Goal: Task Accomplishment & Management: Use online tool/utility

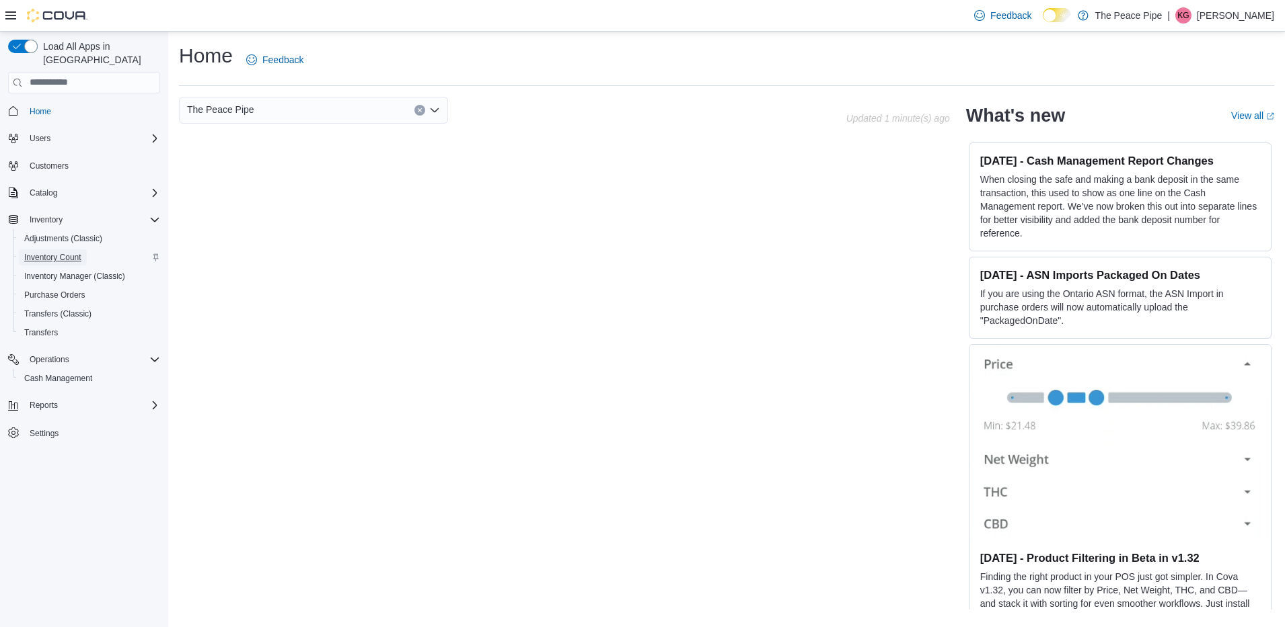
click at [73, 252] on span "Inventory Count" at bounding box center [52, 257] width 57 height 11
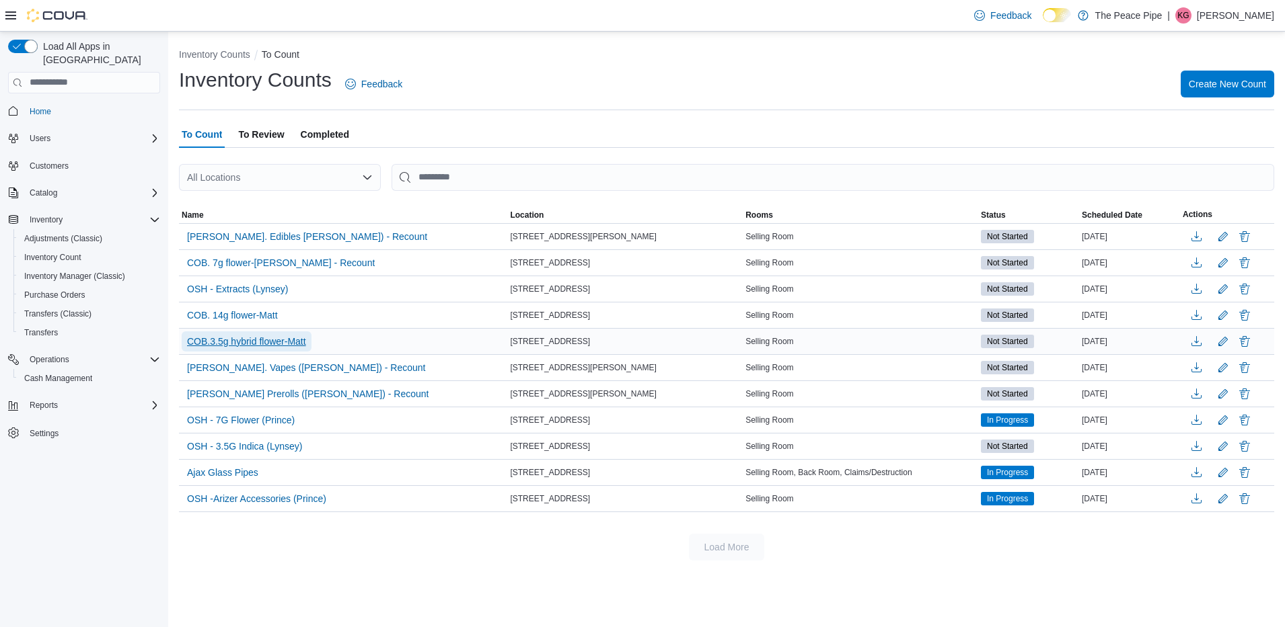
click at [289, 347] on span "COB.3.5g hybrid flower-Matt" at bounding box center [246, 341] width 119 height 13
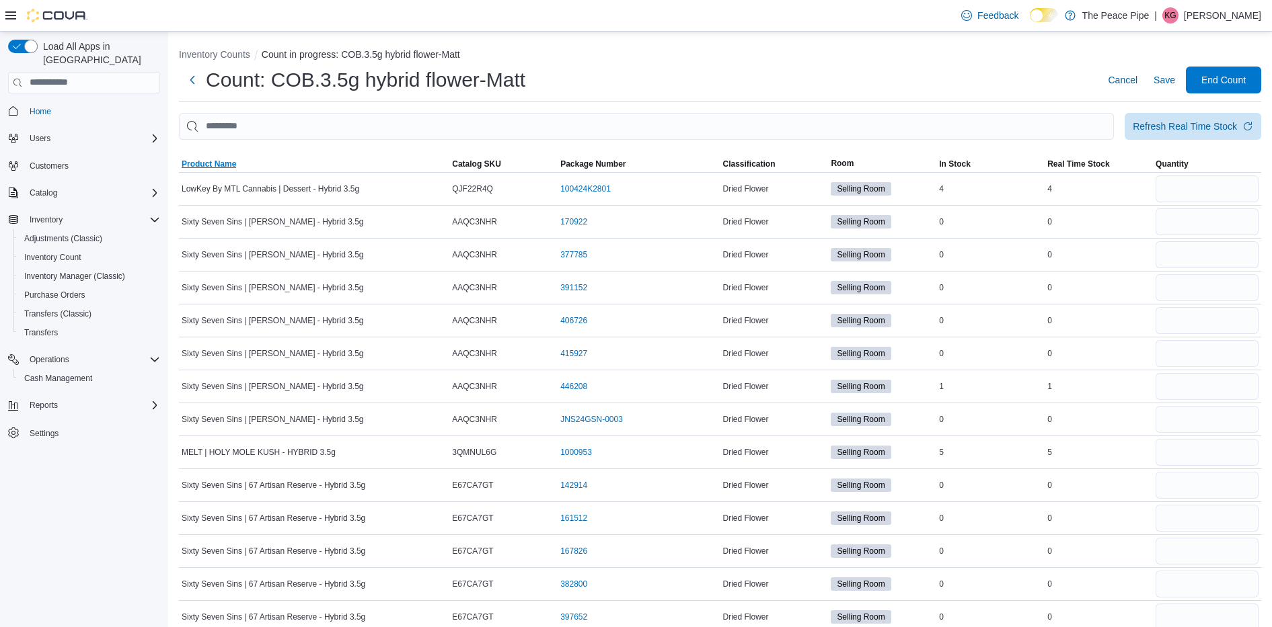
click at [196, 164] on span "Product Name" at bounding box center [209, 164] width 54 height 11
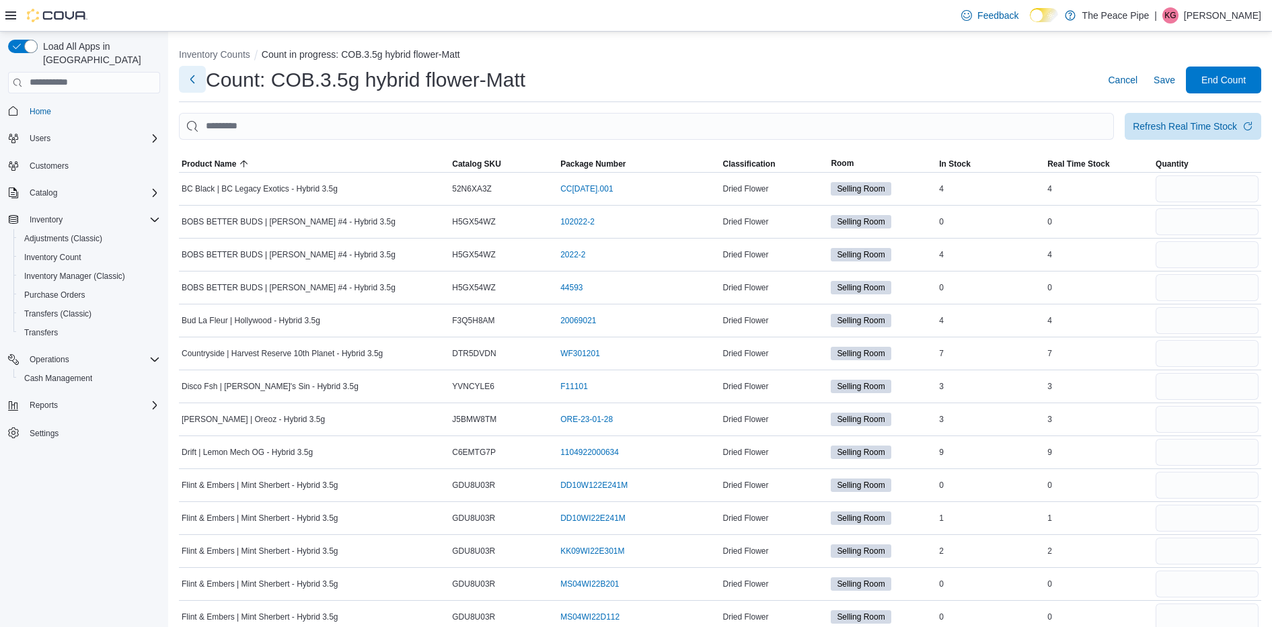
click at [194, 78] on button "Next" at bounding box center [192, 79] width 27 height 27
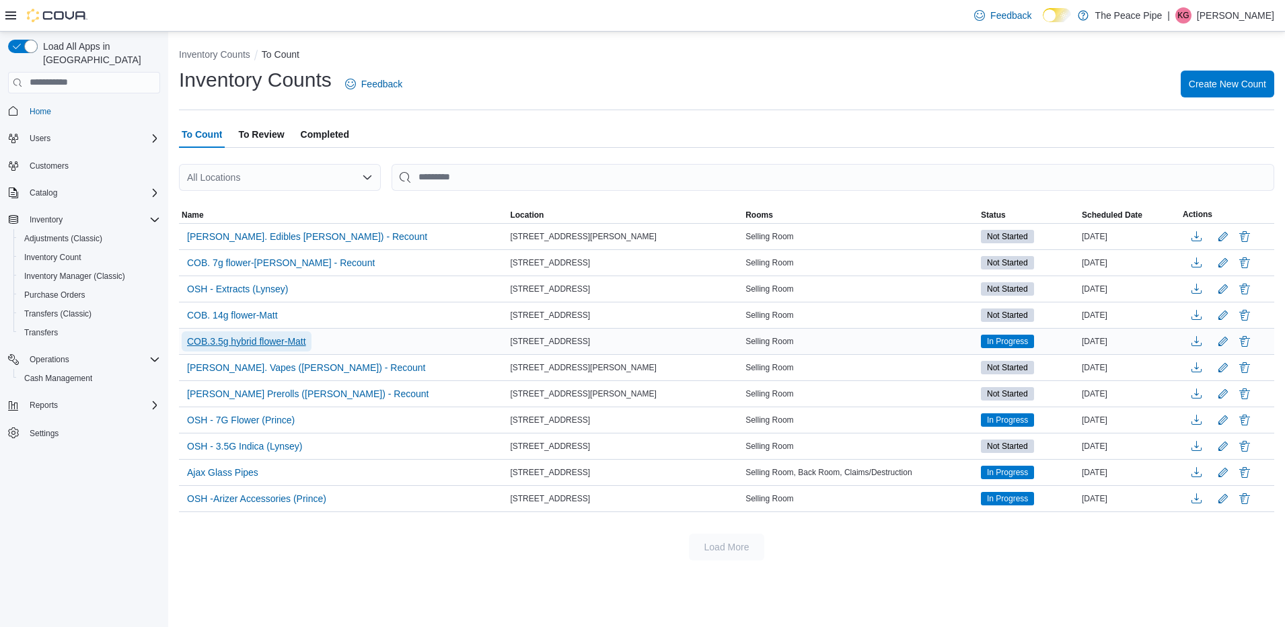
click at [266, 339] on span "COB.3.5g hybrid flower-Matt" at bounding box center [246, 341] width 119 height 13
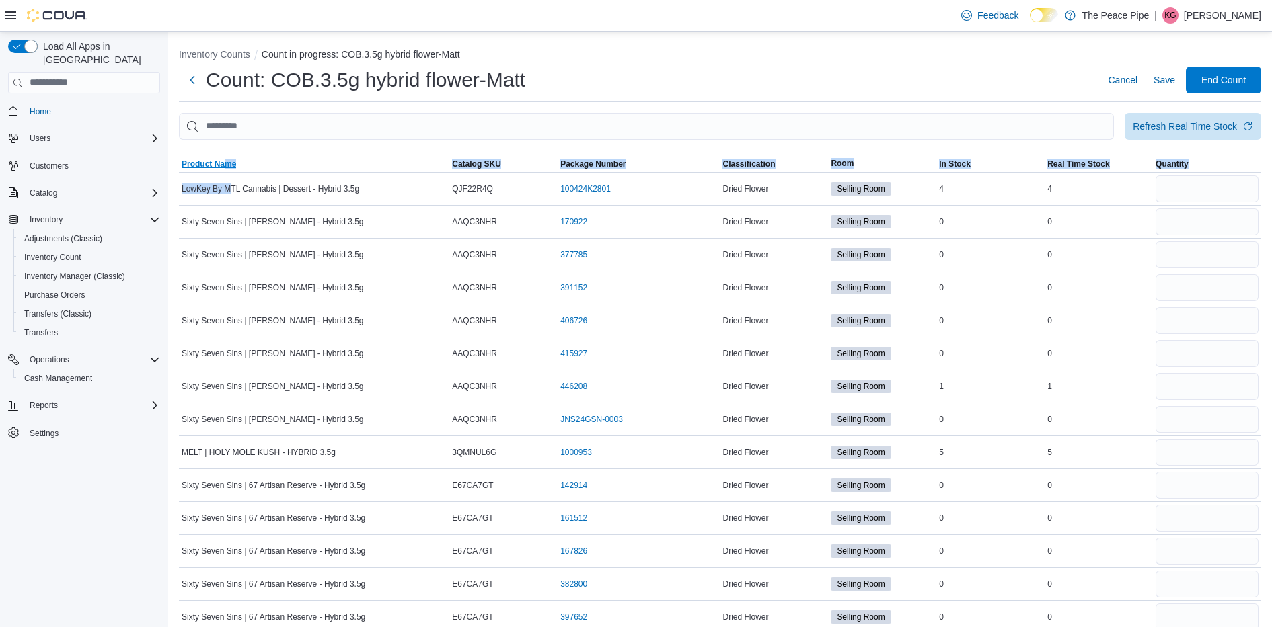
drag, startPoint x: 228, startPoint y: 174, endPoint x: 222, endPoint y: 167, distance: 9.6
click at [222, 167] on span "Product Name" at bounding box center [209, 164] width 54 height 11
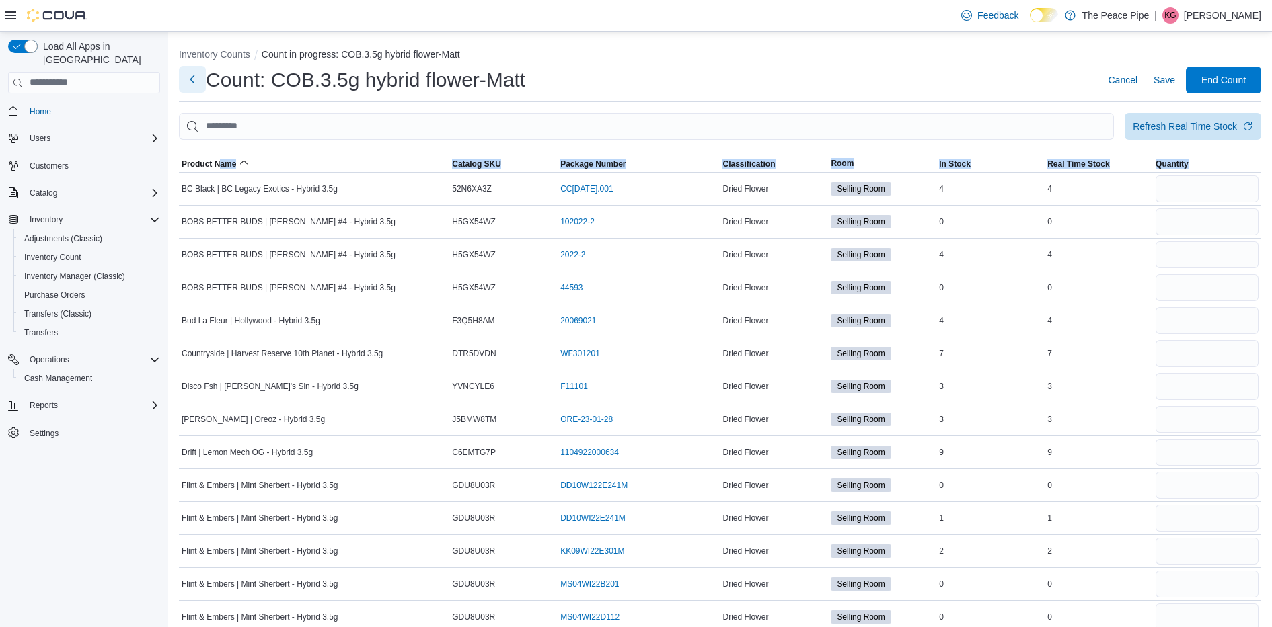
click at [186, 88] on button "Next" at bounding box center [192, 79] width 27 height 27
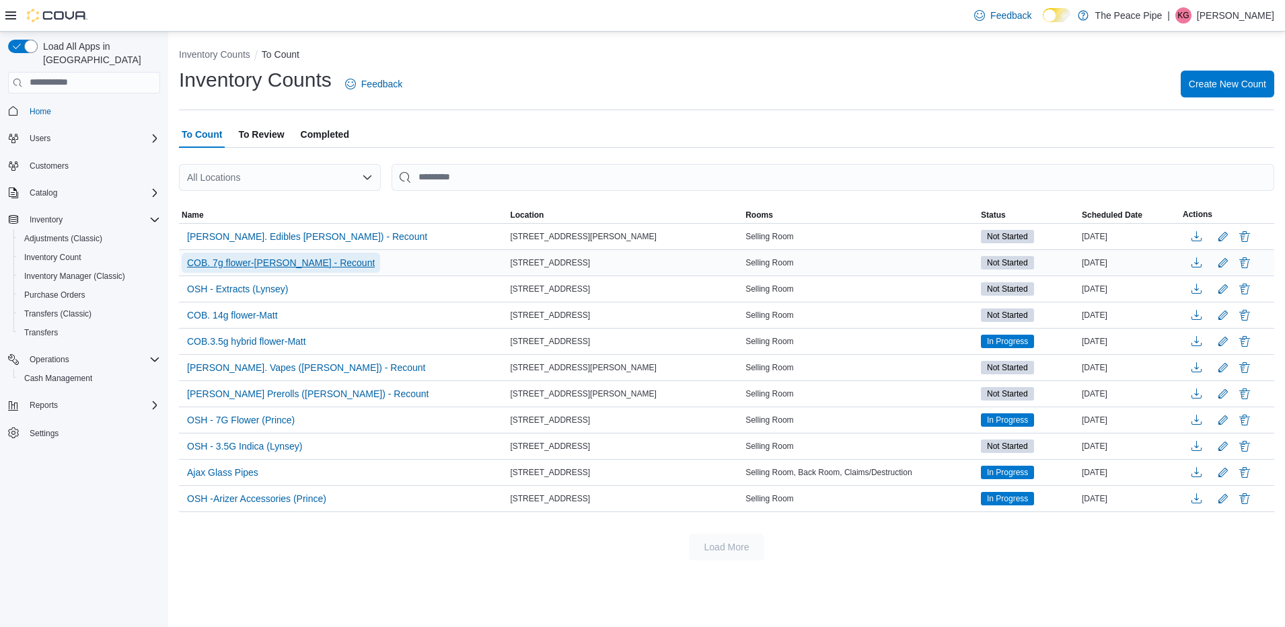
click at [260, 259] on span "COB. 7g flower-[PERSON_NAME] - Recount" at bounding box center [281, 262] width 188 height 13
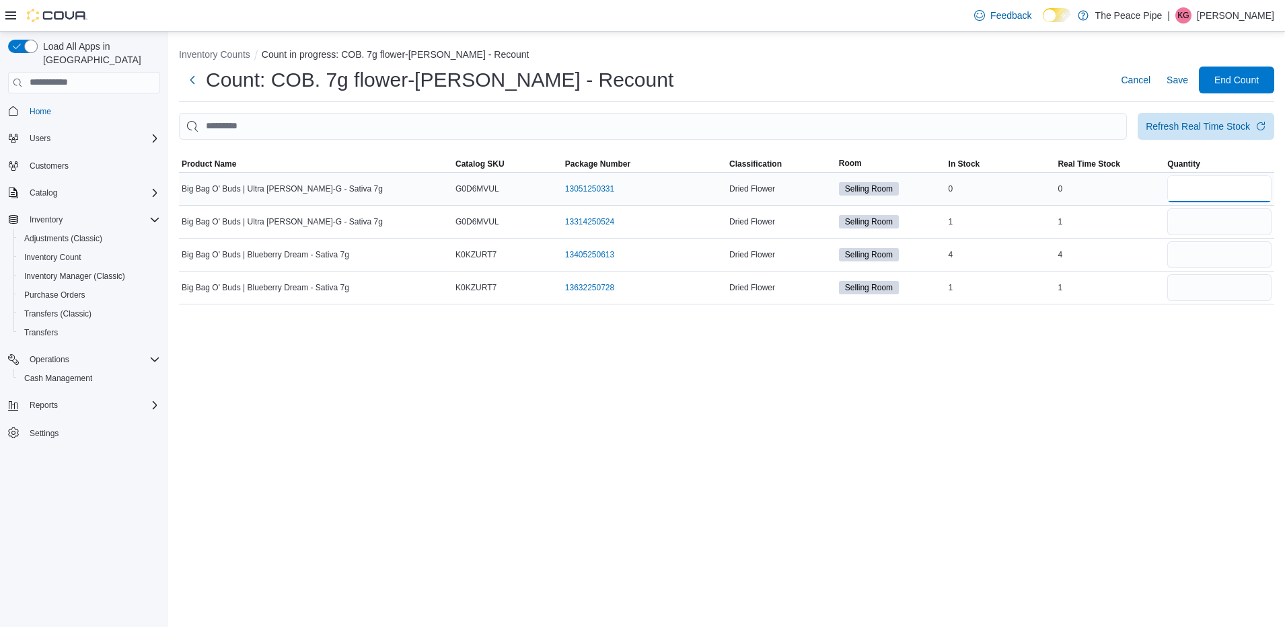
click at [1241, 192] on input "number" at bounding box center [1219, 189] width 104 height 27
type input "*"
click at [1224, 258] on input "number" at bounding box center [1219, 254] width 104 height 27
type input "*"
click at [1218, 226] on input "number" at bounding box center [1219, 221] width 104 height 27
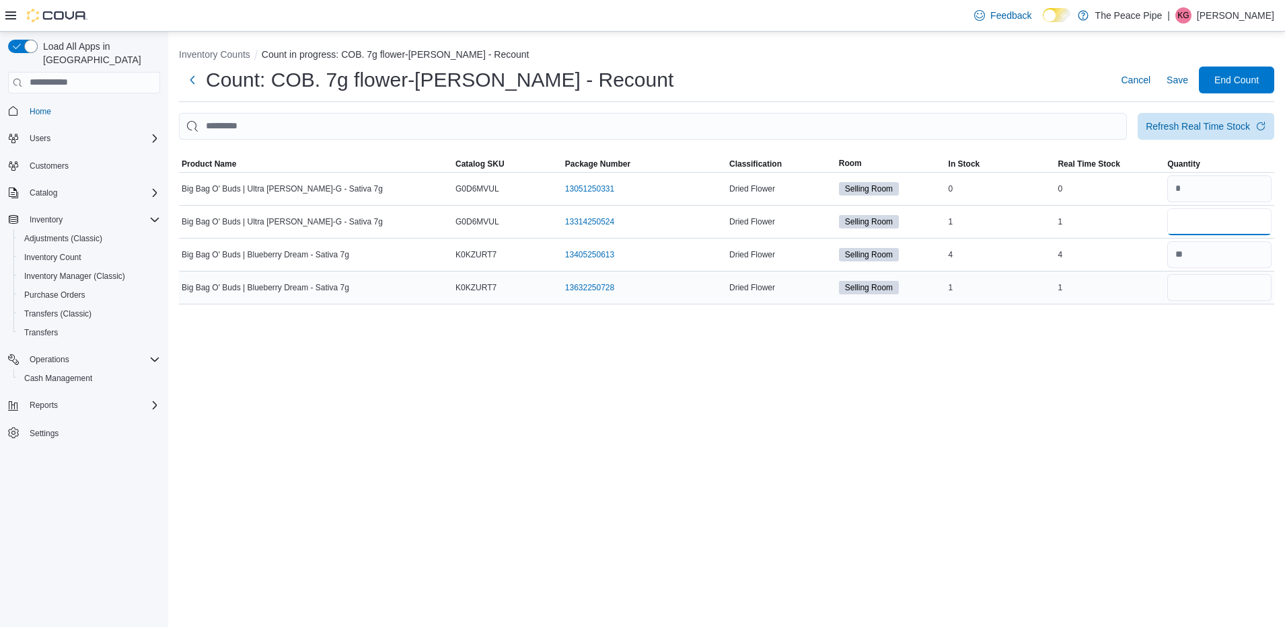
type input "*"
click at [1208, 295] on input "number" at bounding box center [1219, 287] width 104 height 27
type input "*"
click at [1229, 73] on span "End Count" at bounding box center [1236, 79] width 44 height 13
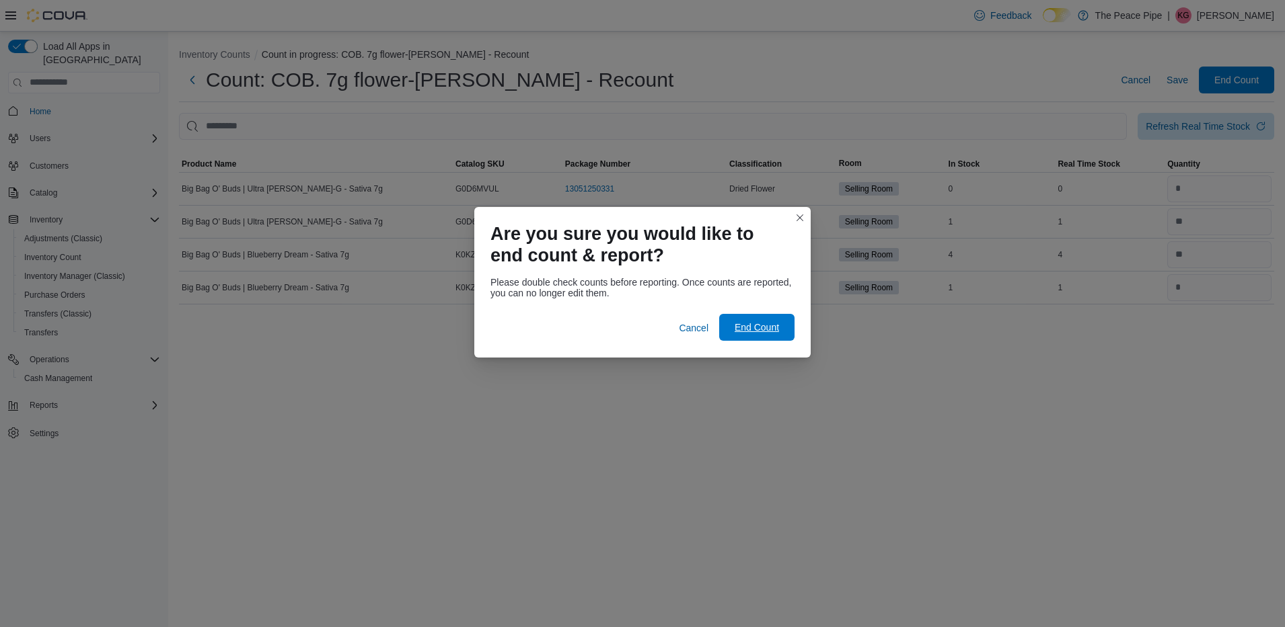
click at [786, 333] on span "End Count" at bounding box center [756, 327] width 59 height 27
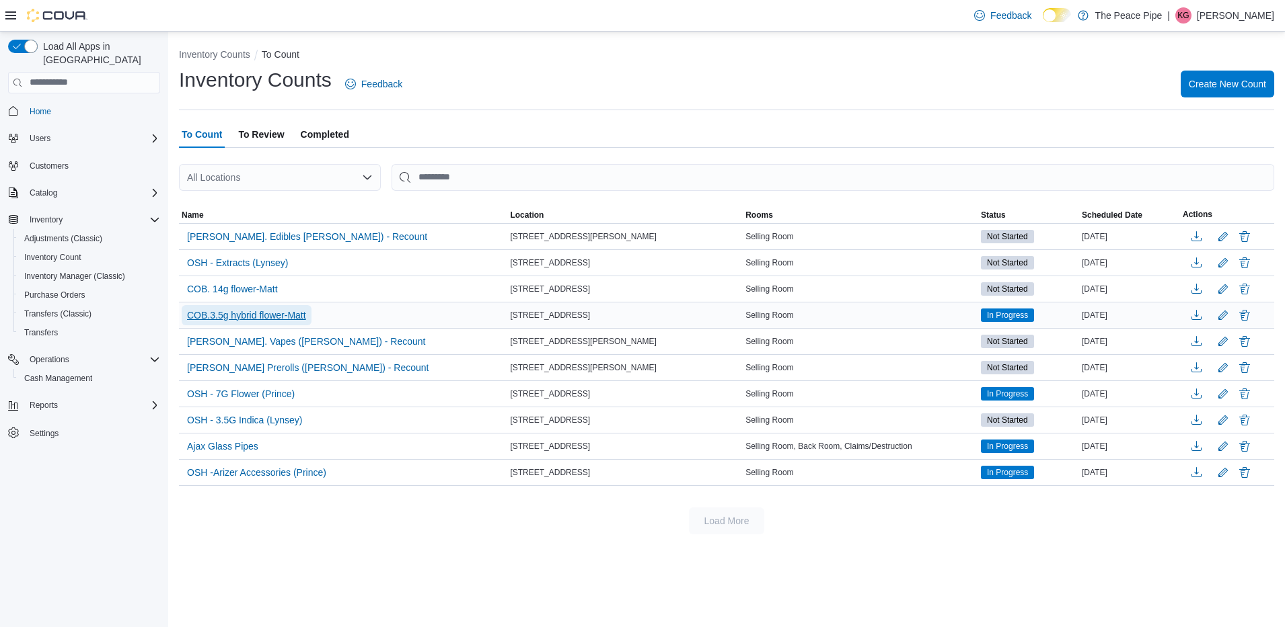
click at [294, 311] on span "COB.3.5g hybrid flower-Matt" at bounding box center [246, 315] width 119 height 13
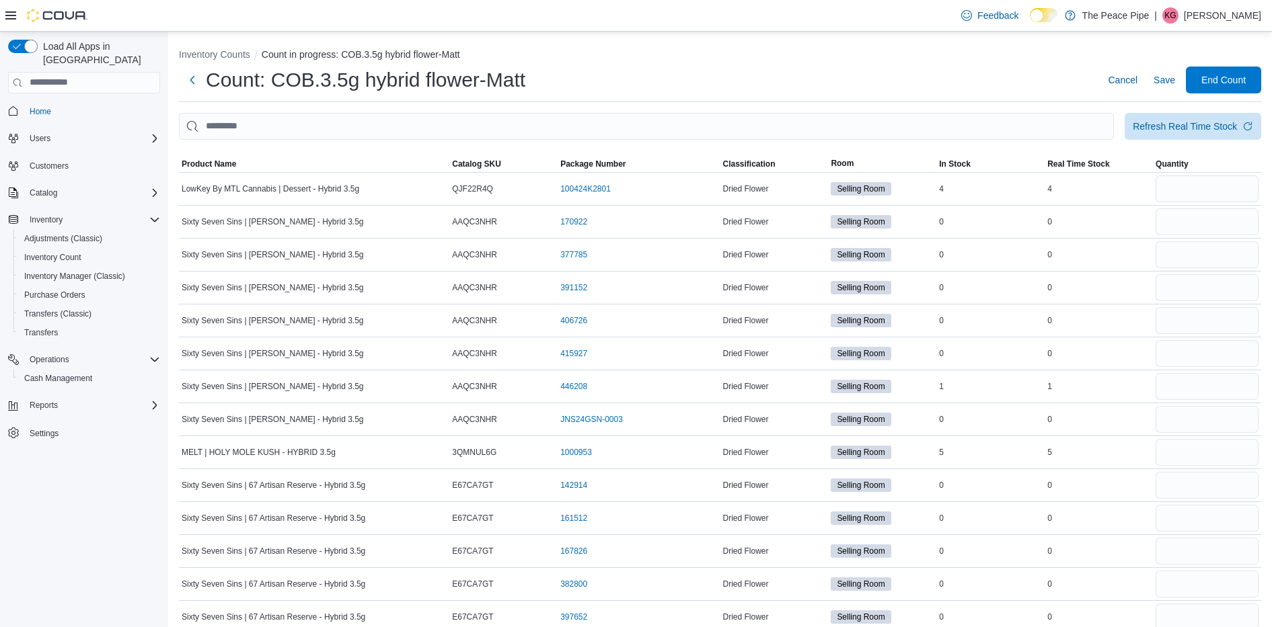
click at [212, 154] on div at bounding box center [720, 148] width 1082 height 16
click at [211, 164] on span "Product Name" at bounding box center [209, 164] width 54 height 11
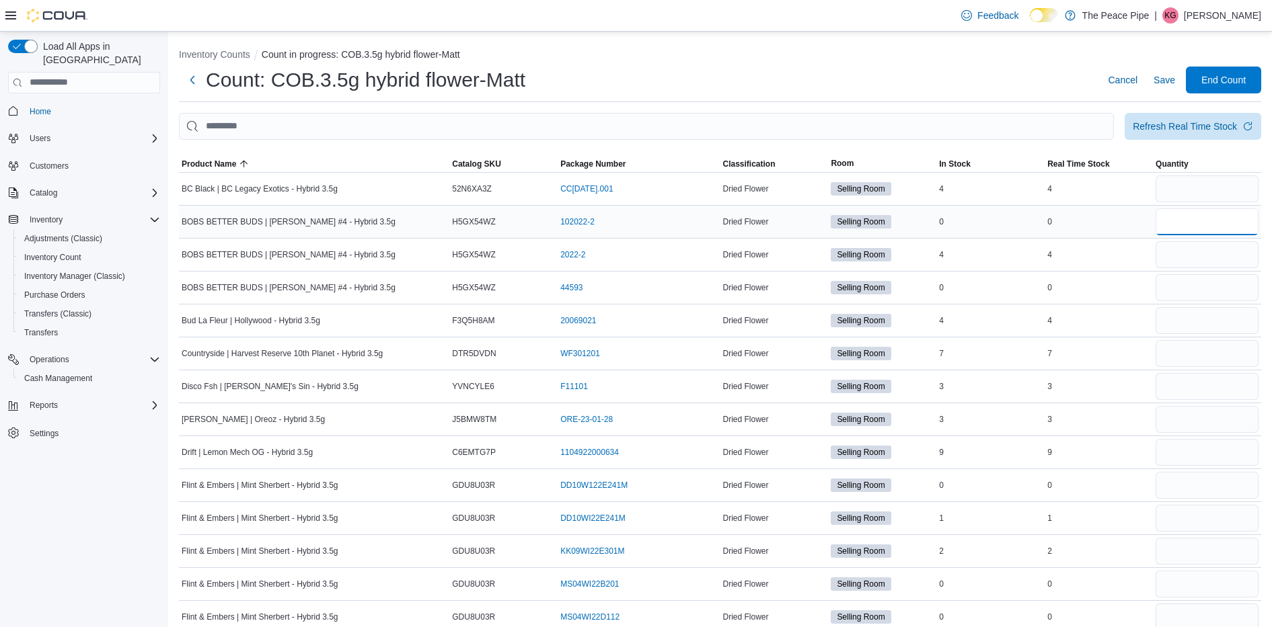
click at [1186, 228] on input "number" at bounding box center [1206, 221] width 103 height 27
type input "*"
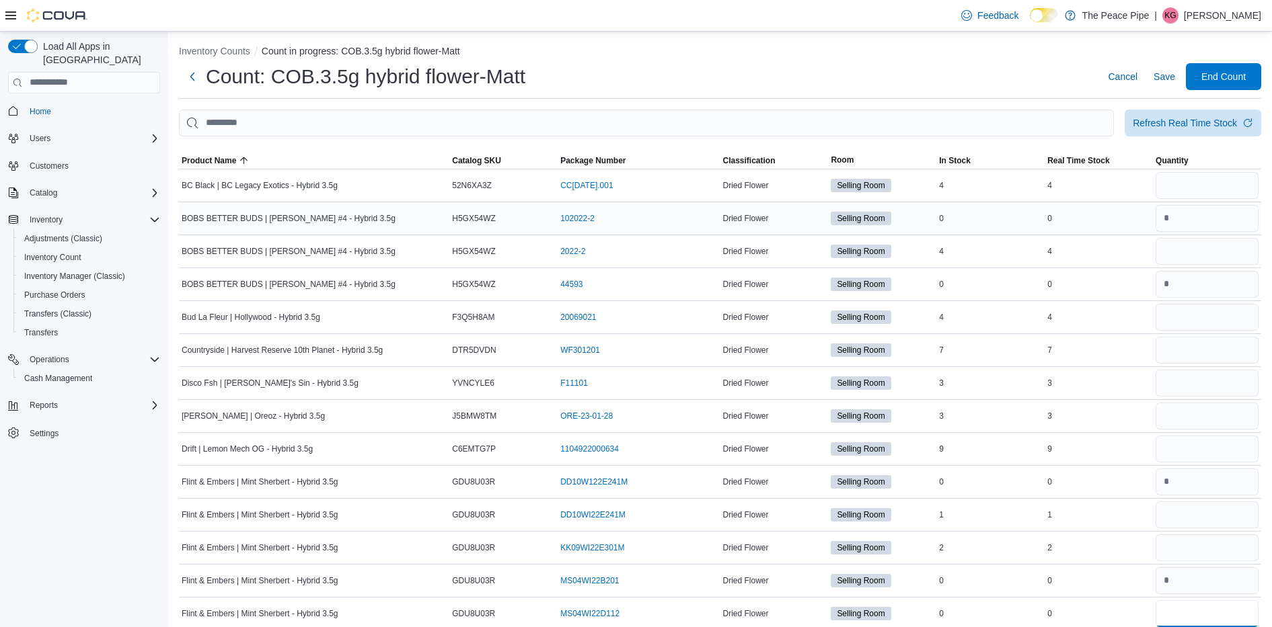
type input "*"
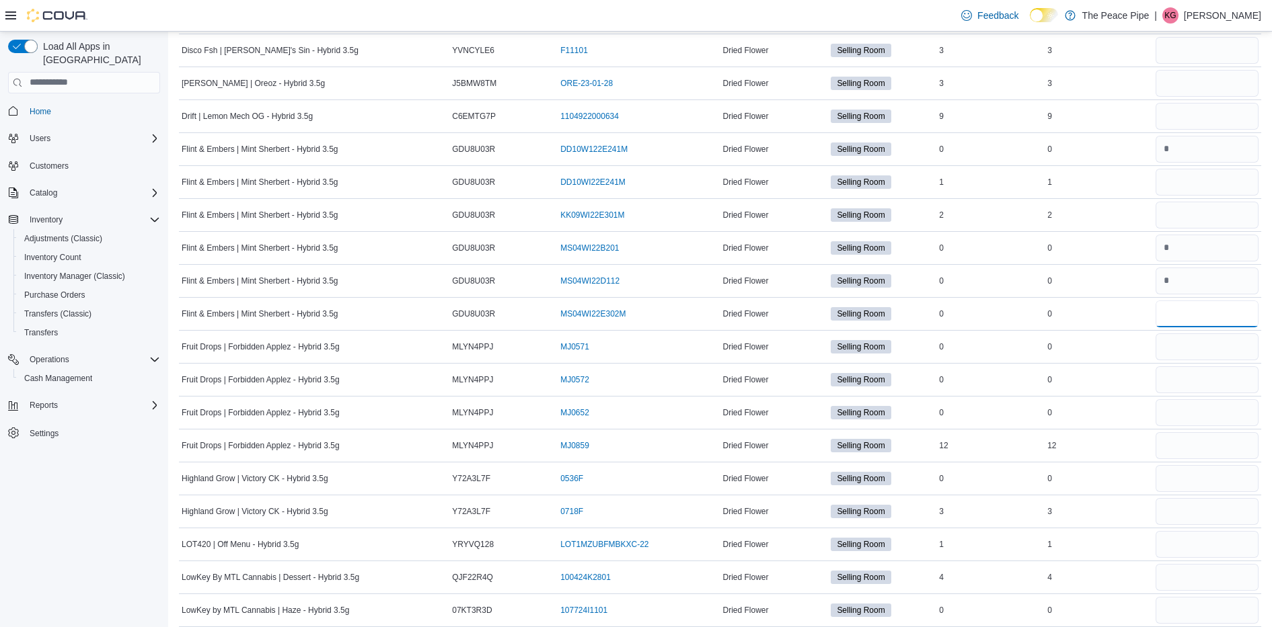
type input "*"
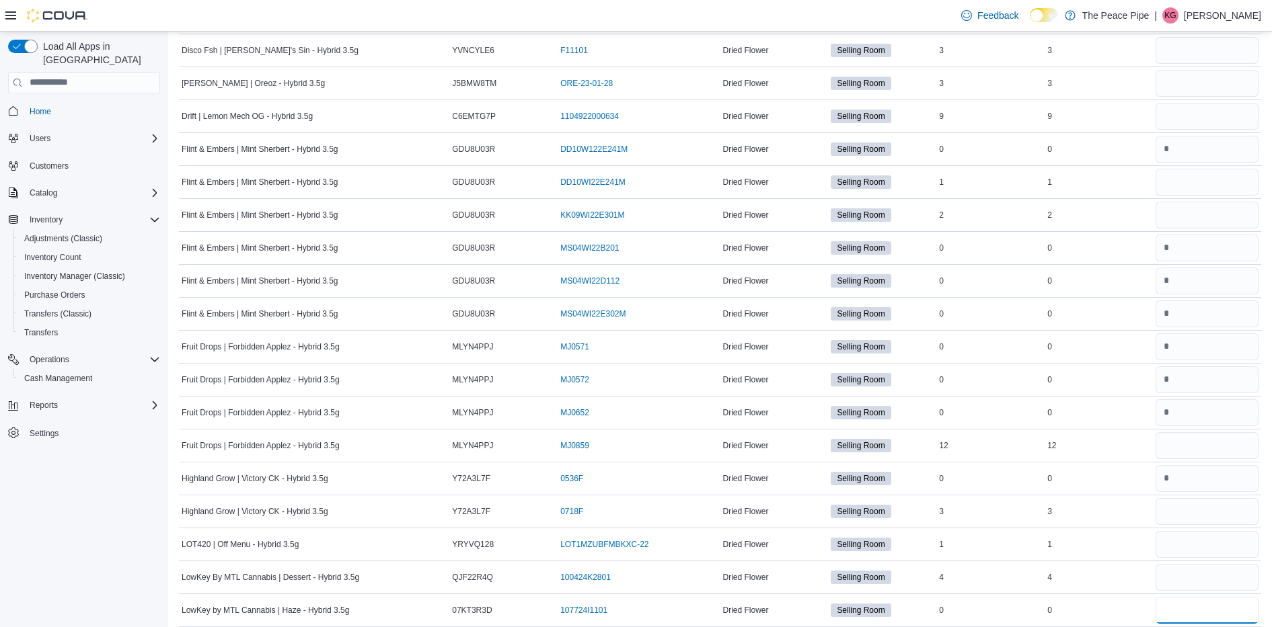
type input "*"
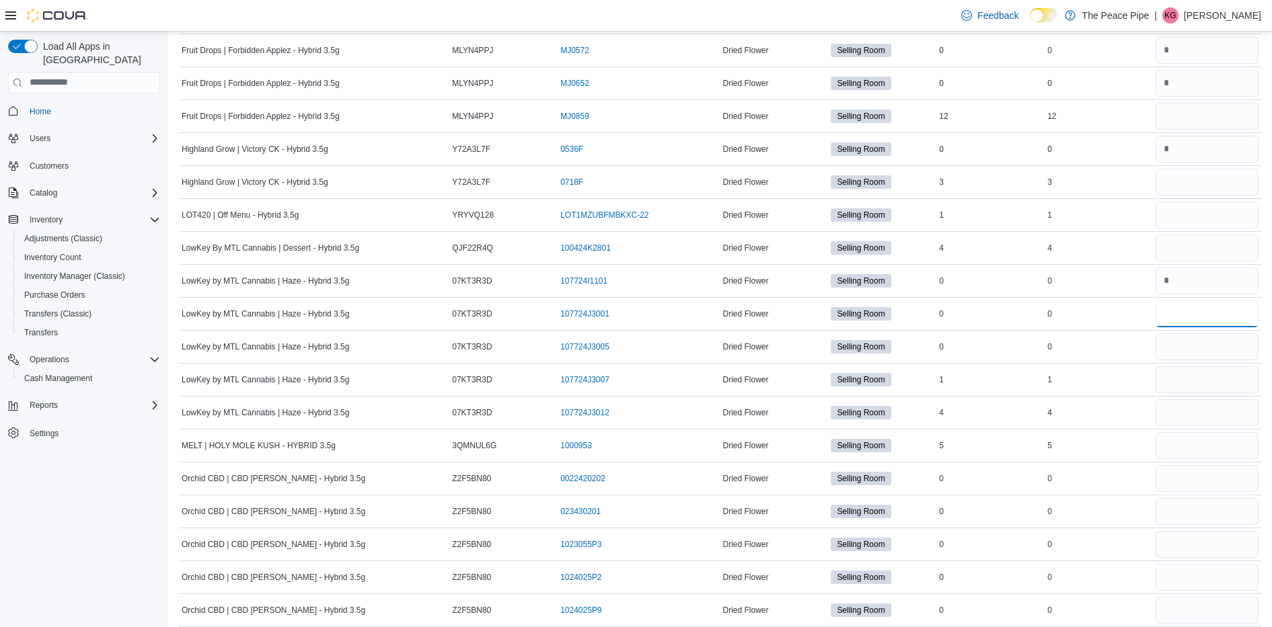
type input "*"
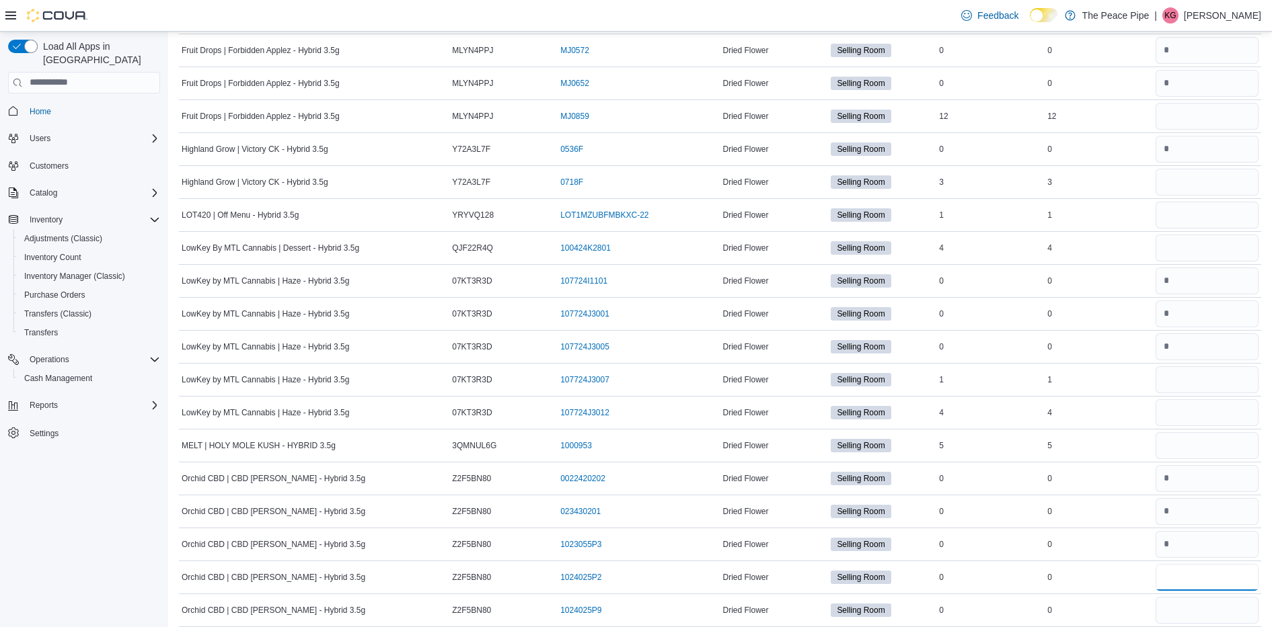
type input "*"
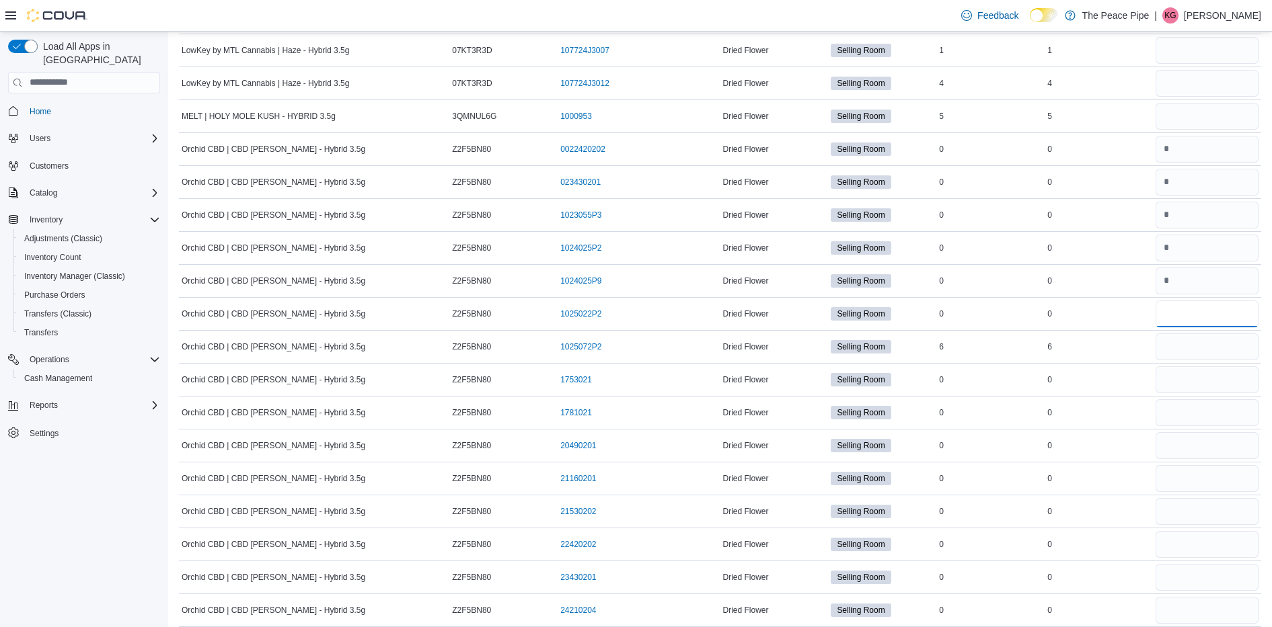
type input "*"
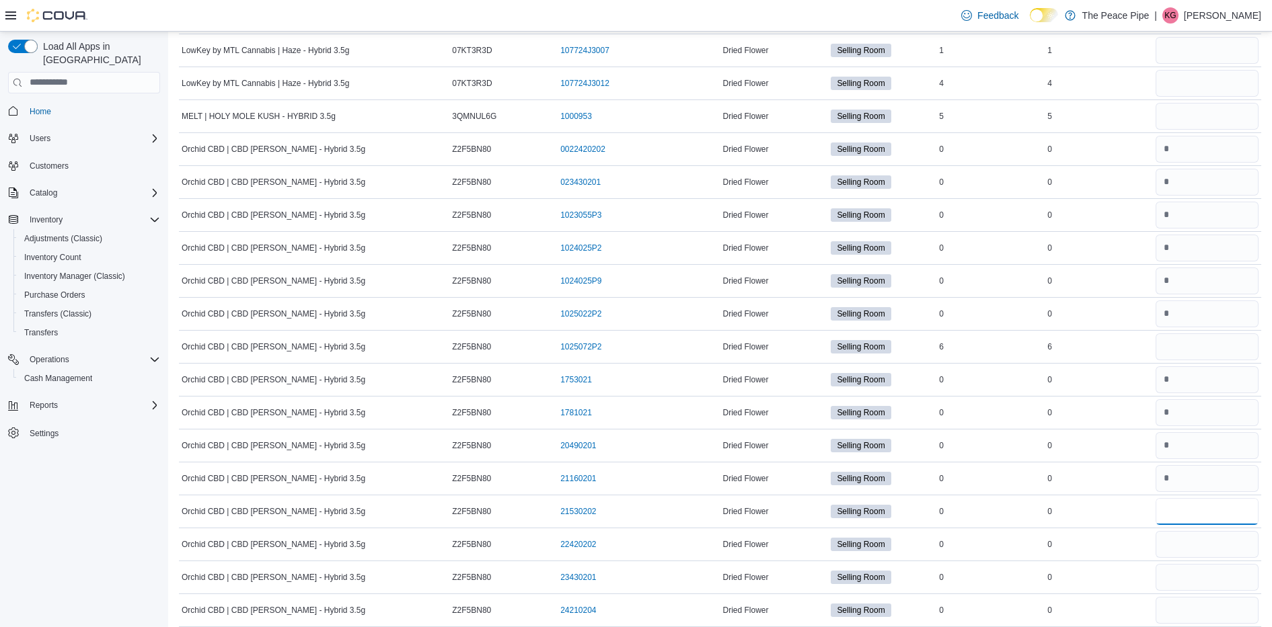
type input "*"
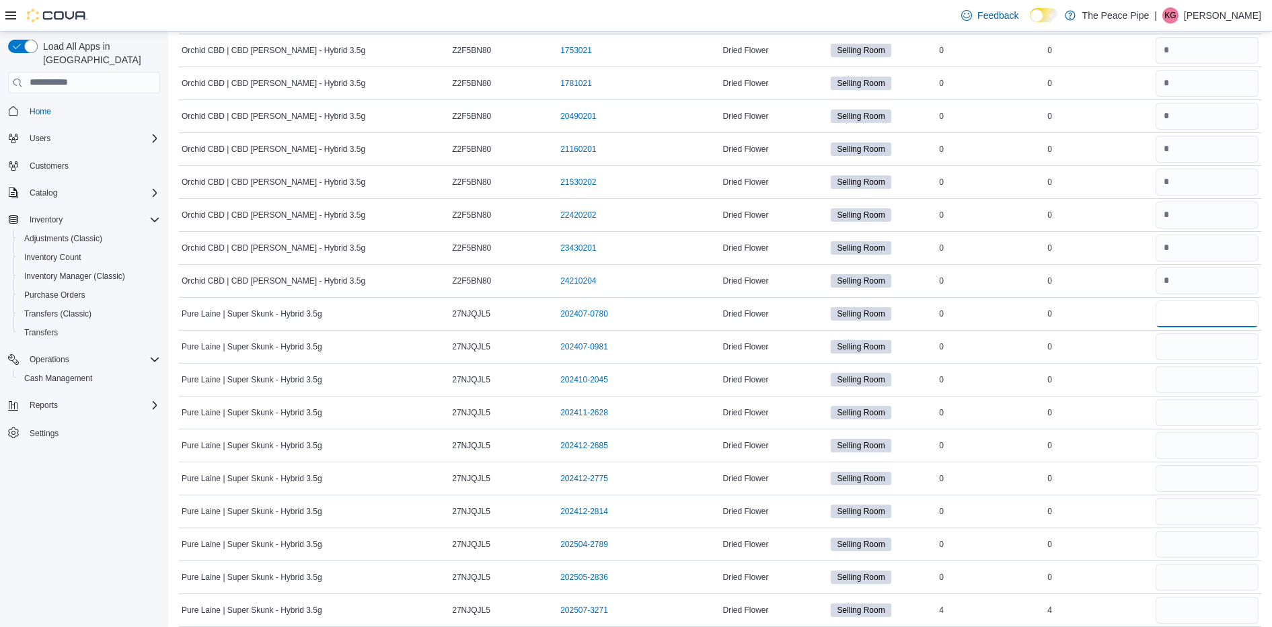
type input "*"
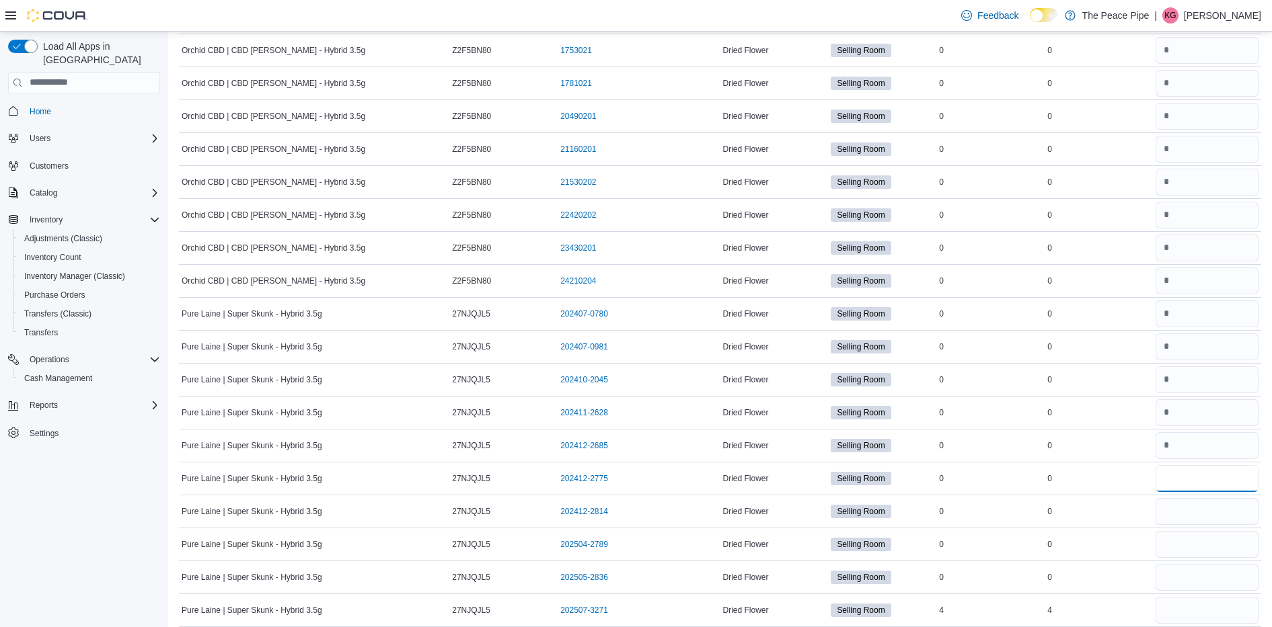
type input "*"
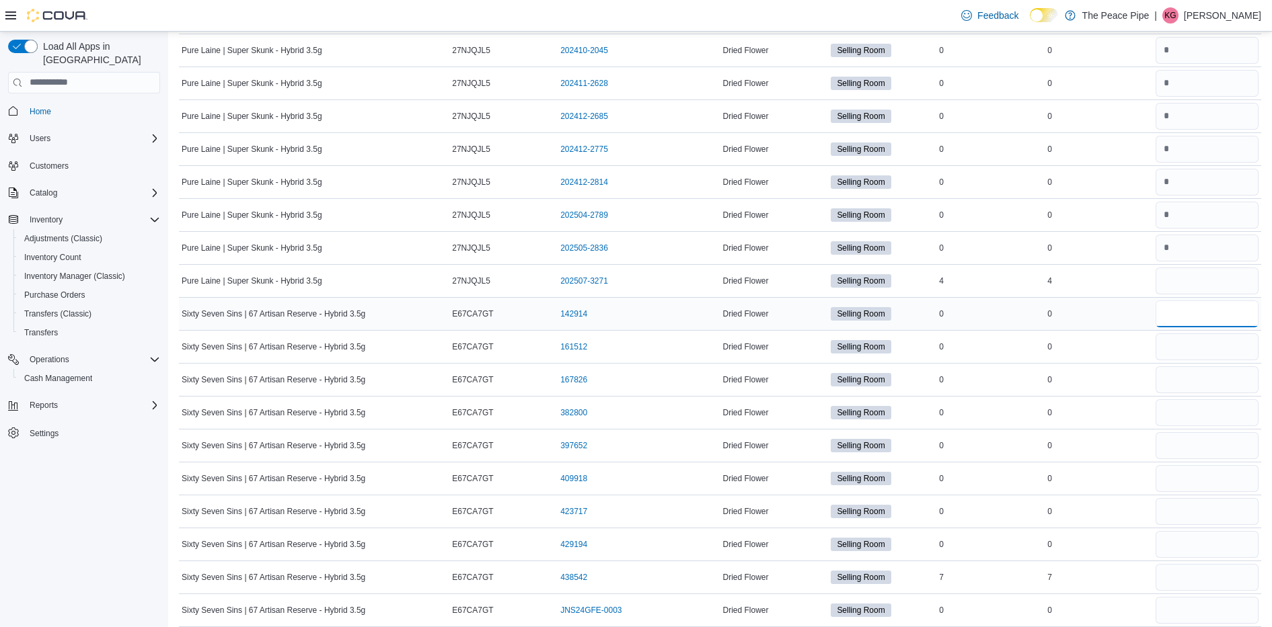
click at [1196, 309] on input "number" at bounding box center [1206, 314] width 103 height 27
type input "*"
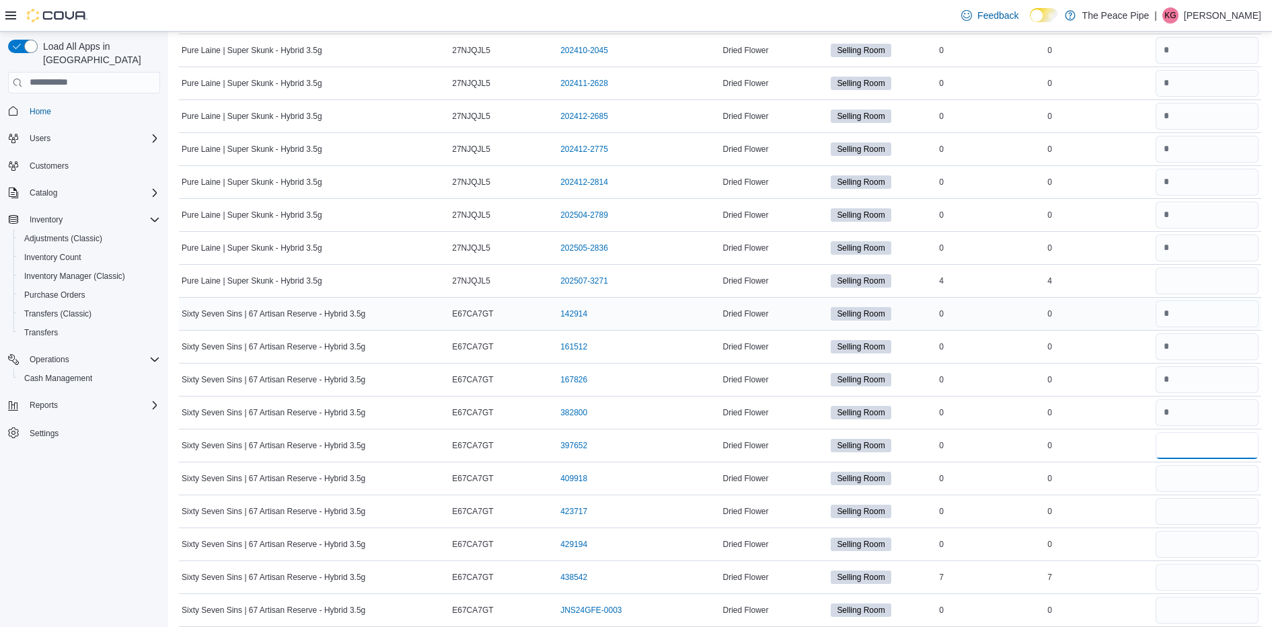
type input "*"
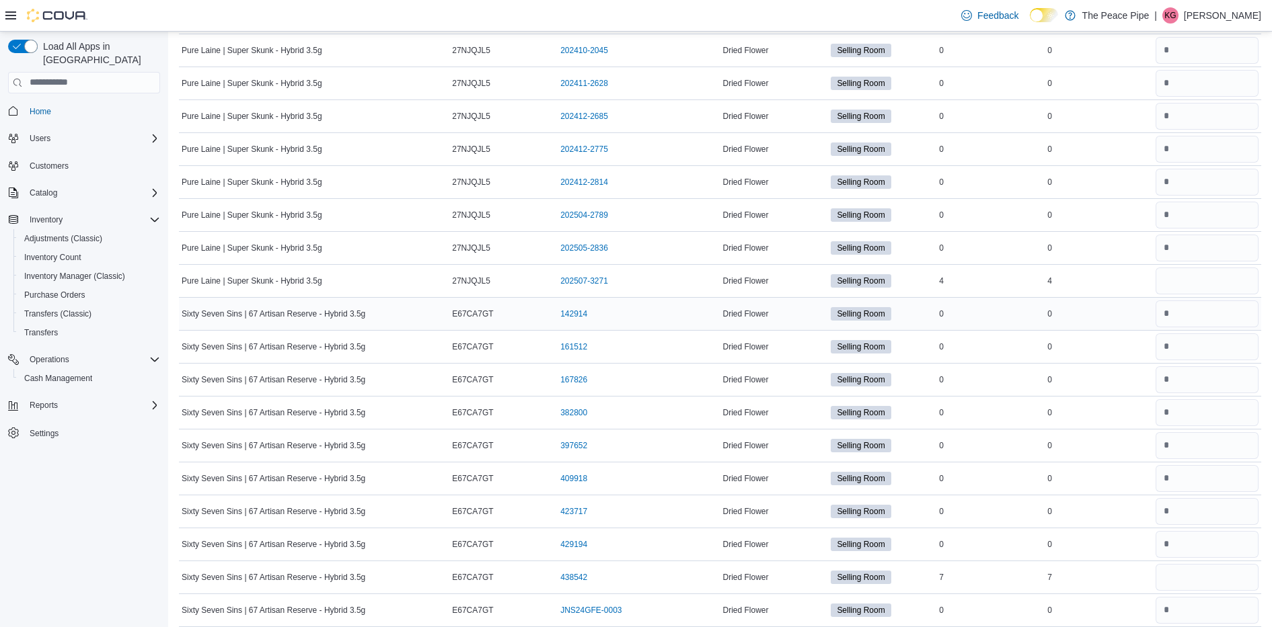
scroll to position [1984, 0]
type input "*"
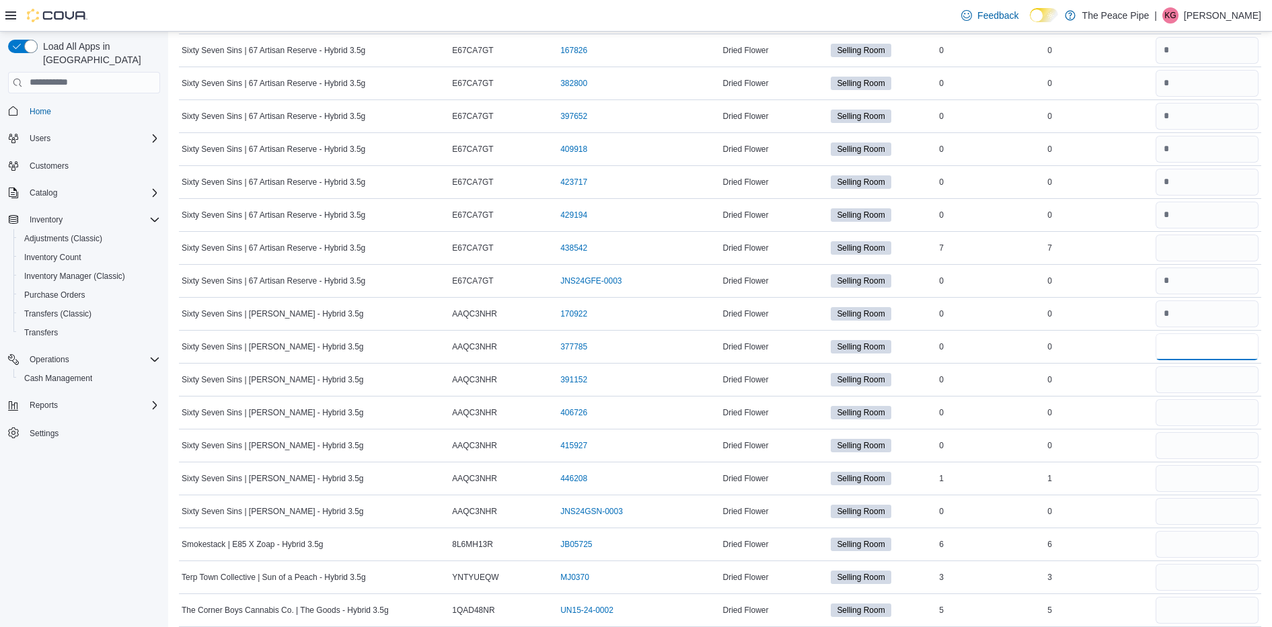
type input "*"
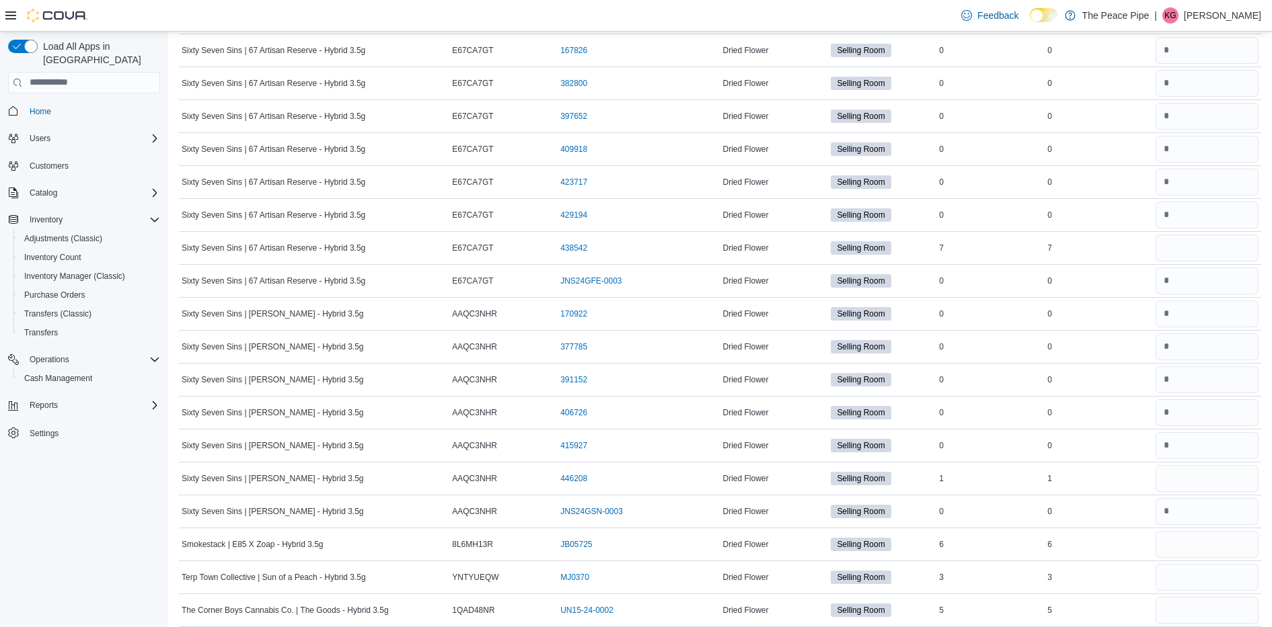
scroll to position [2314, 0]
type input "*"
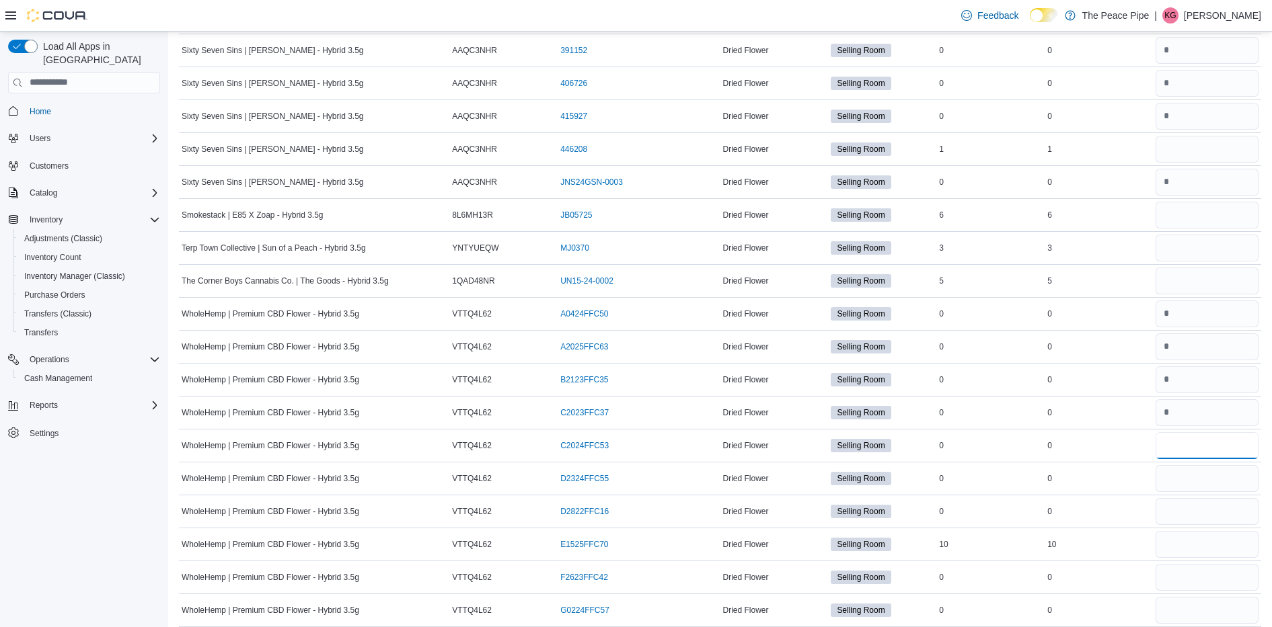
type input "*"
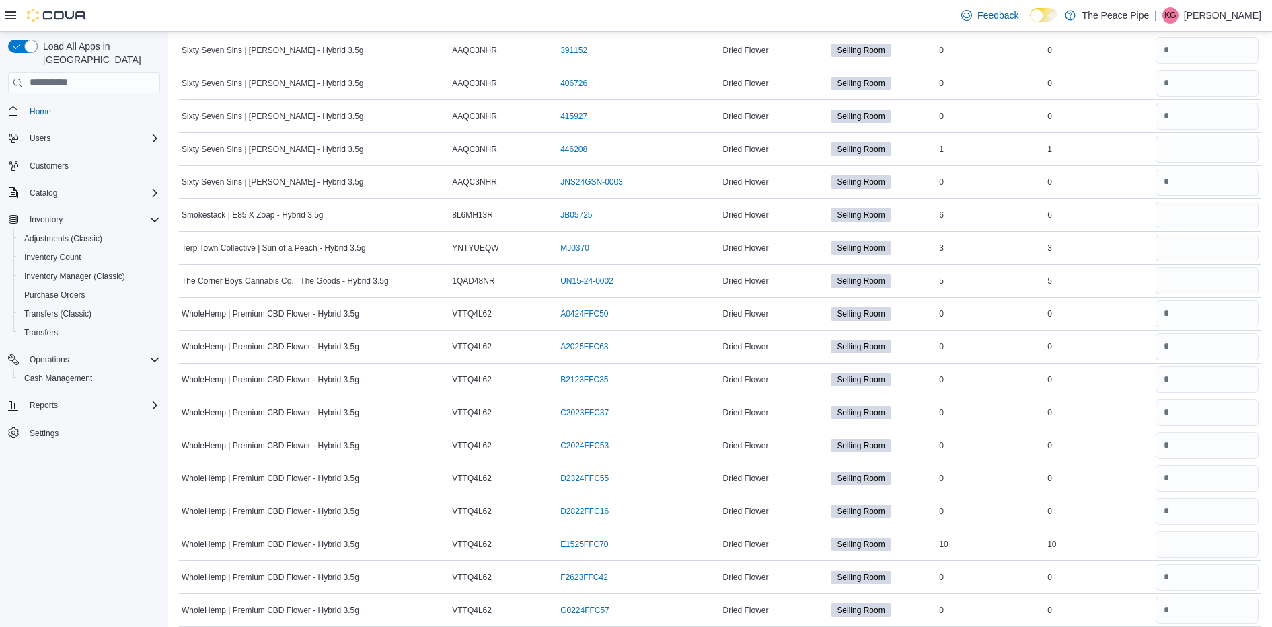
scroll to position [2643, 0]
type input "*"
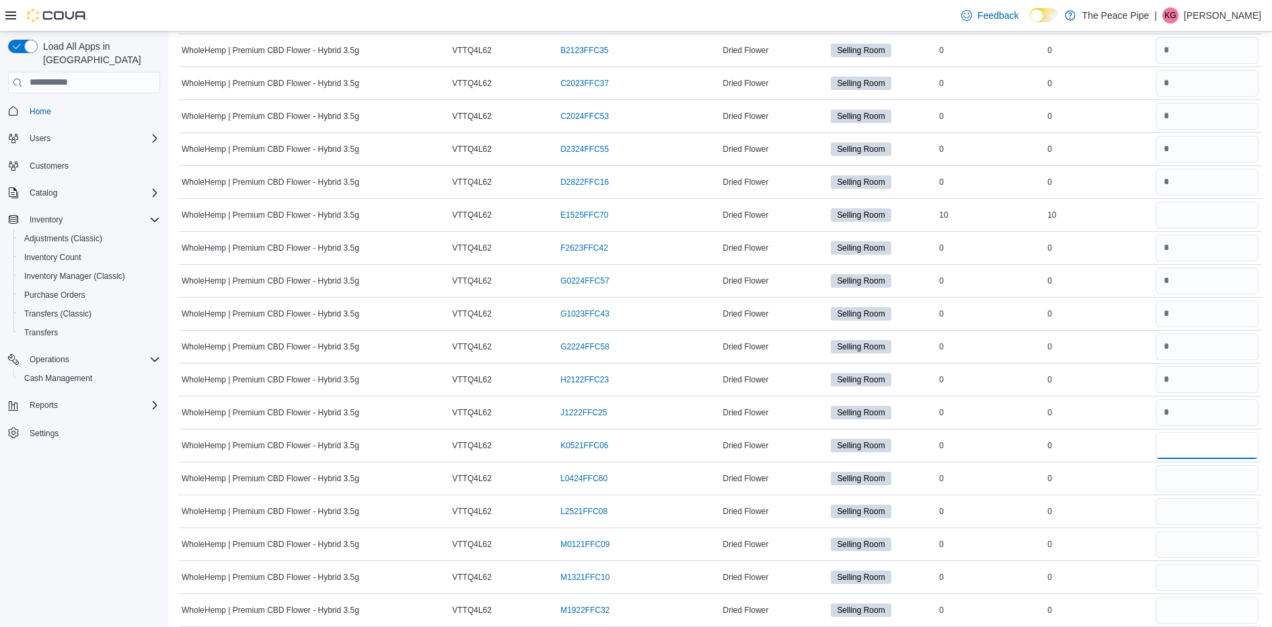
type input "*"
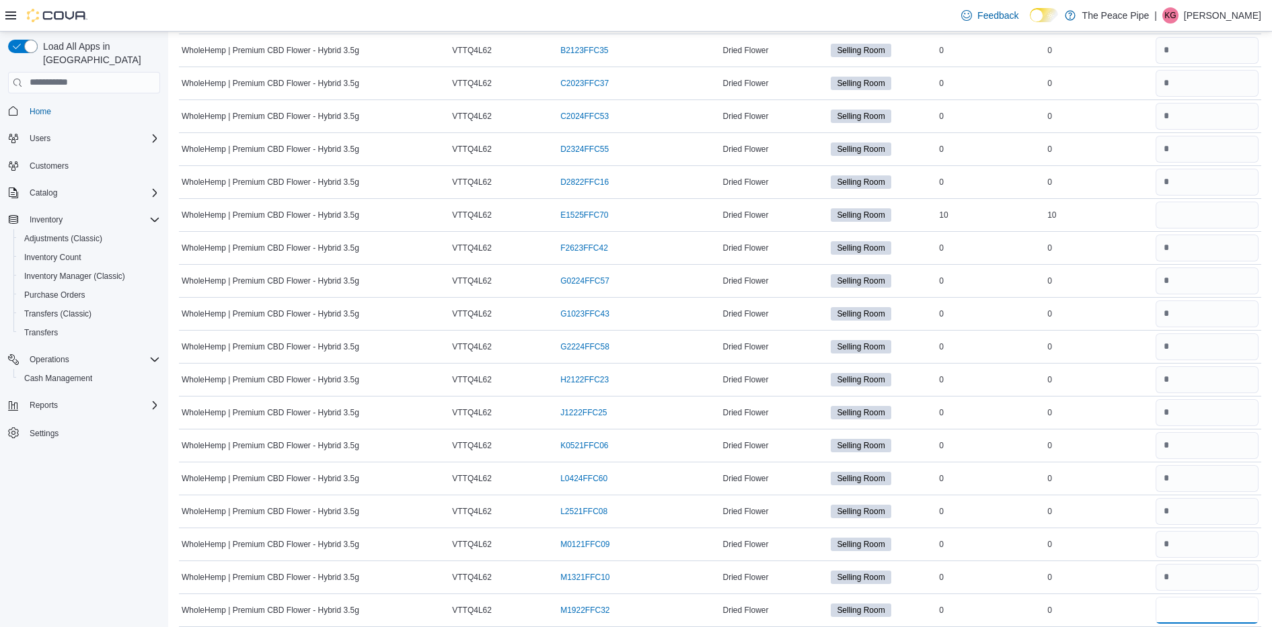
type input "*"
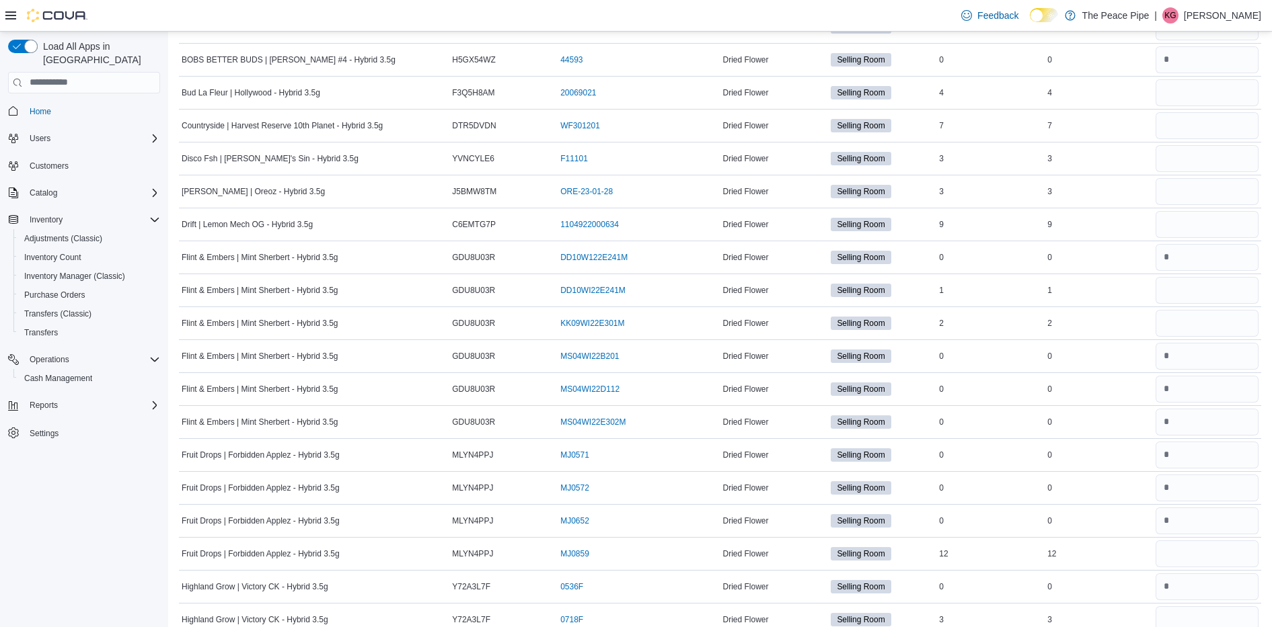
scroll to position [0, 0]
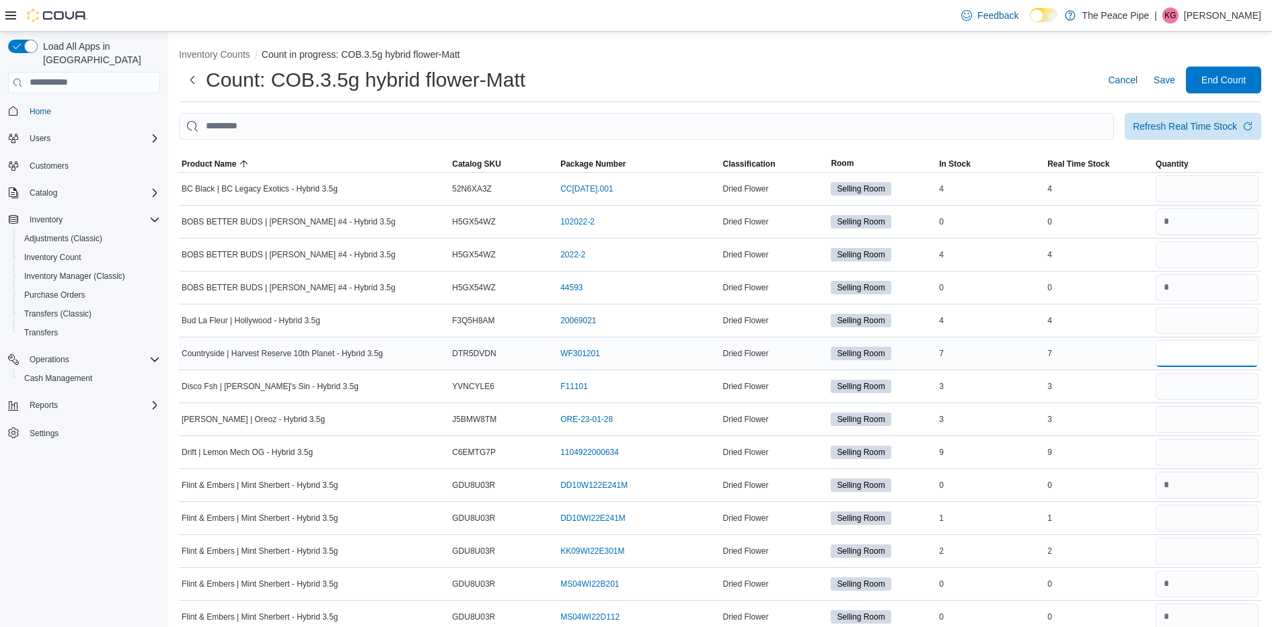
click at [1186, 346] on input "number" at bounding box center [1206, 353] width 103 height 27
click at [1190, 313] on input "number" at bounding box center [1206, 320] width 103 height 27
type input "*"
click at [1182, 350] on input "number" at bounding box center [1206, 353] width 103 height 27
click at [1181, 373] on input "number" at bounding box center [1206, 386] width 103 height 27
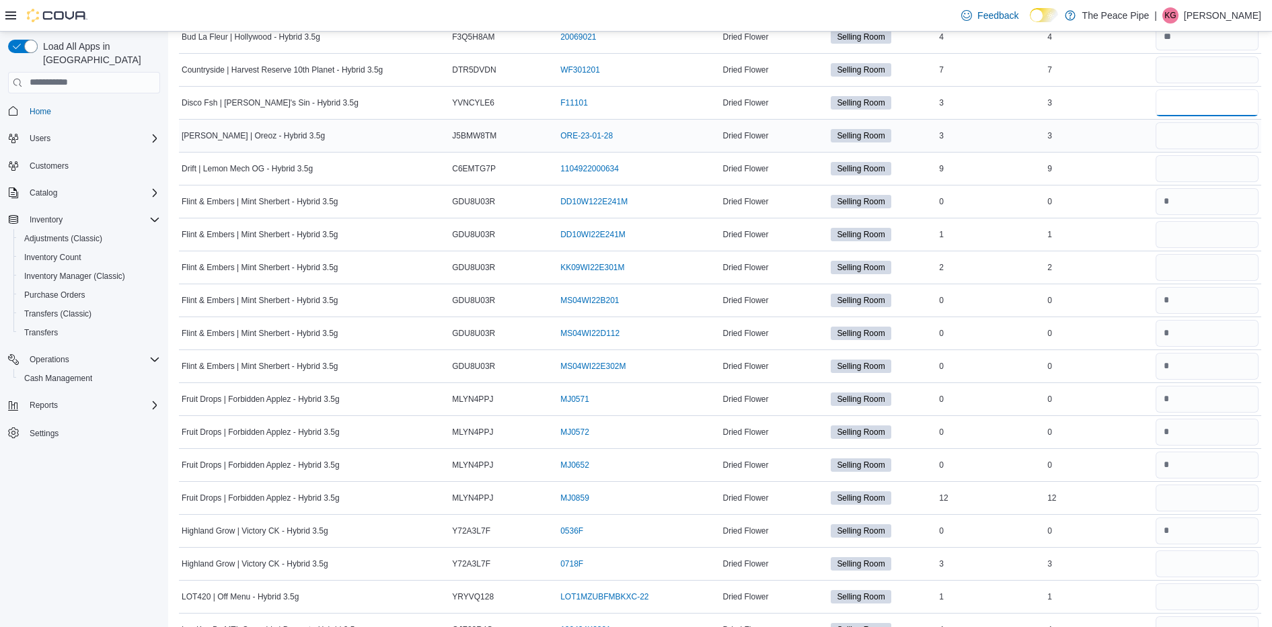
scroll to position [287, 0]
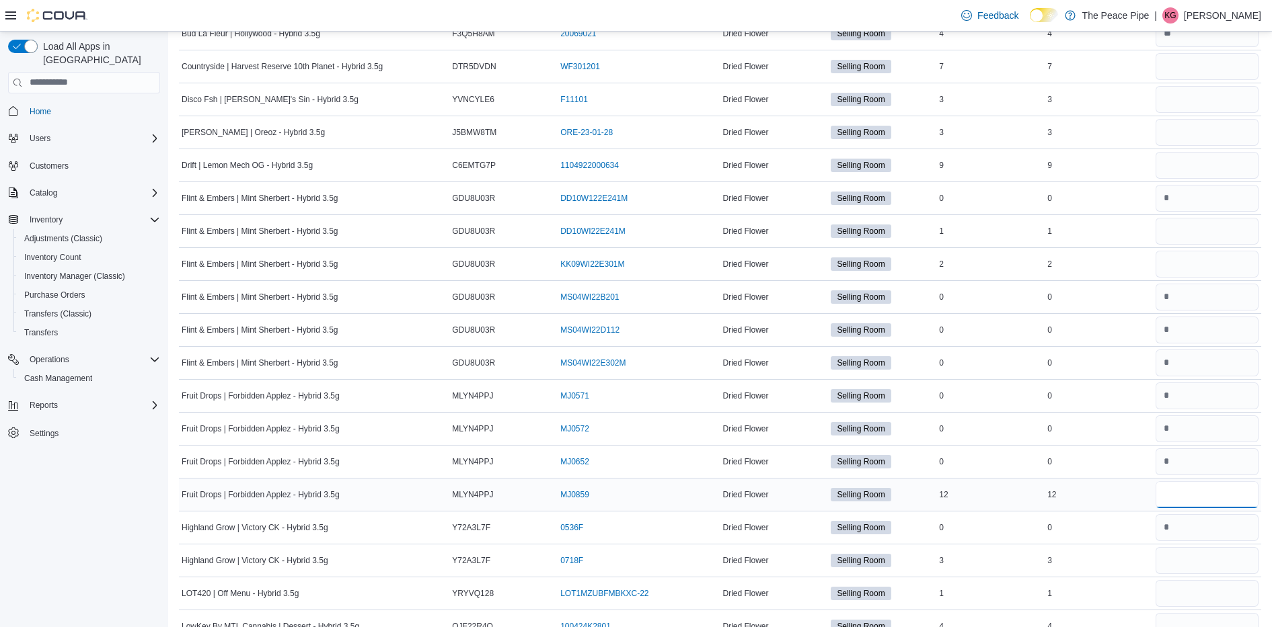
click at [1185, 491] on input "number" at bounding box center [1206, 495] width 103 height 27
type input "**"
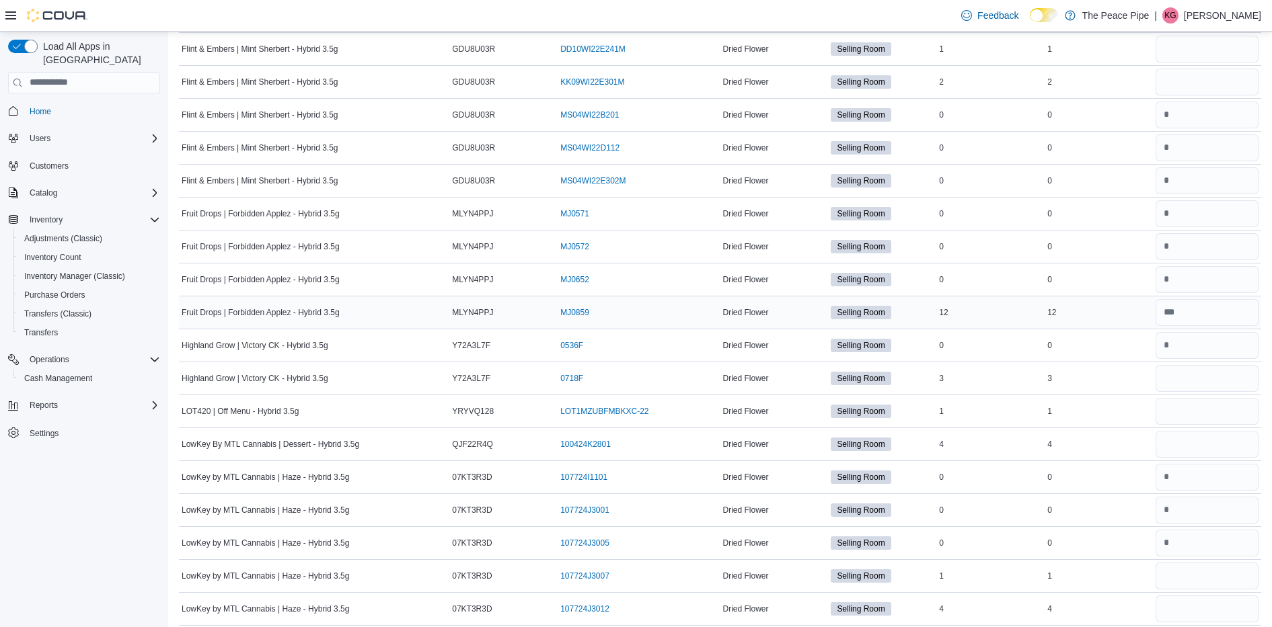
scroll to position [470, 0]
click at [1219, 369] on input "number" at bounding box center [1206, 378] width 103 height 27
click at [1202, 427] on td at bounding box center [1207, 443] width 108 height 33
click at [1202, 436] on input "number" at bounding box center [1206, 443] width 103 height 27
type input "*"
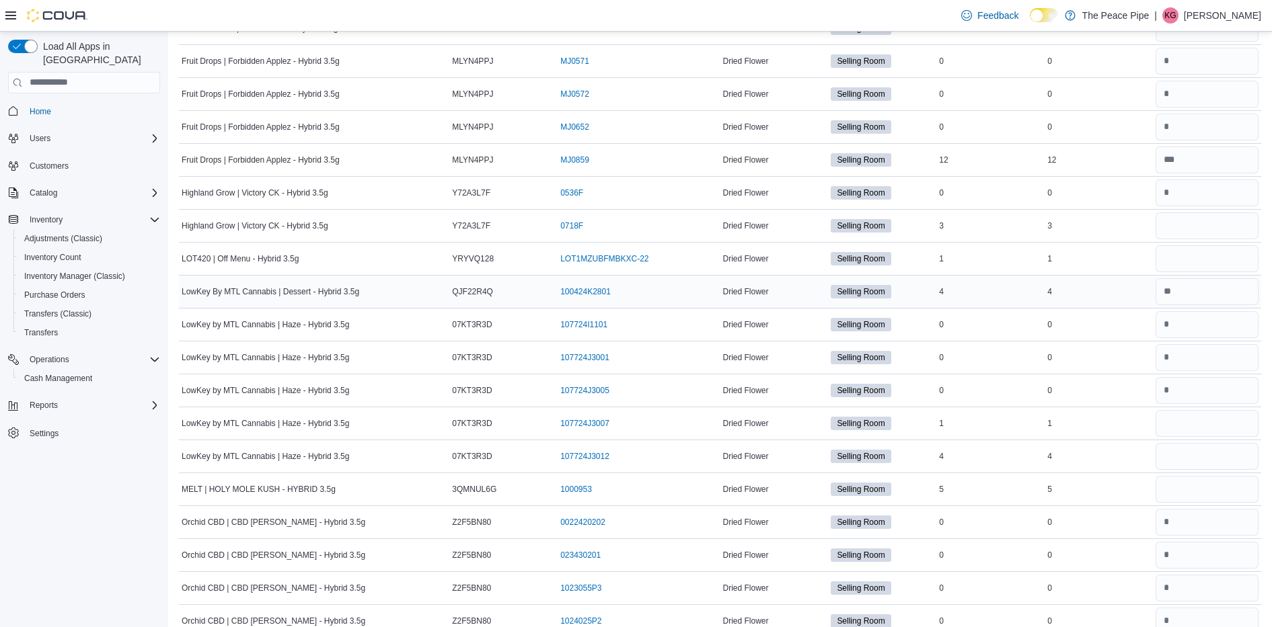
scroll to position [636, 0]
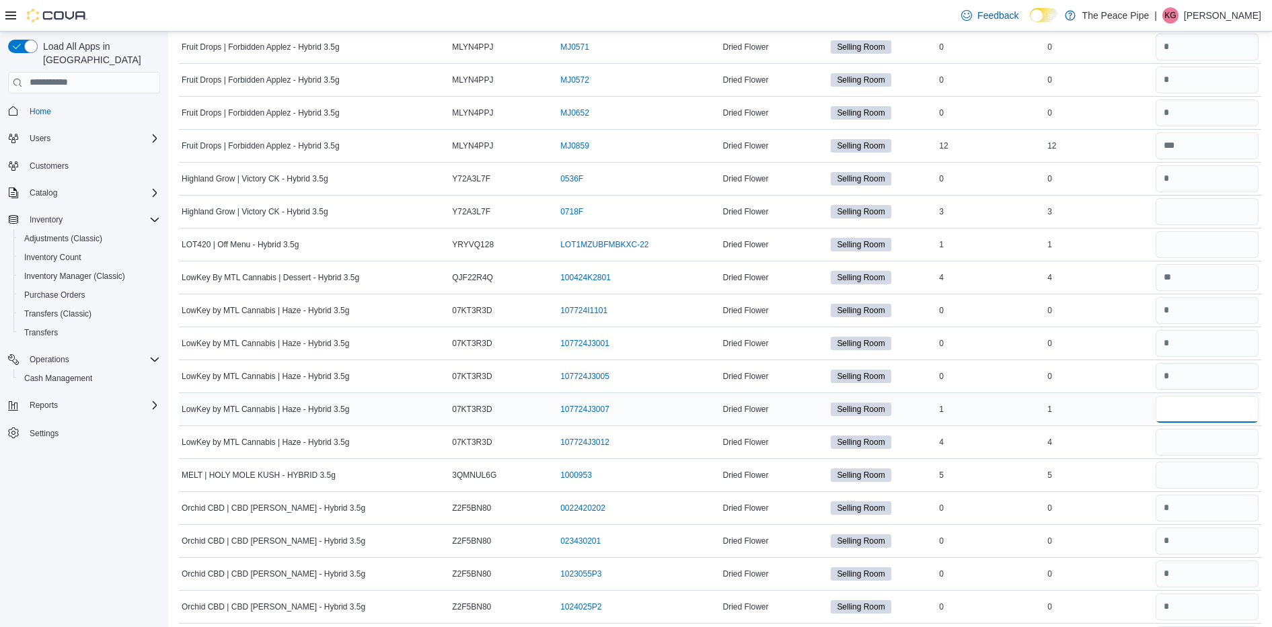
click at [1207, 408] on input "number" at bounding box center [1206, 409] width 103 height 27
type input "*"
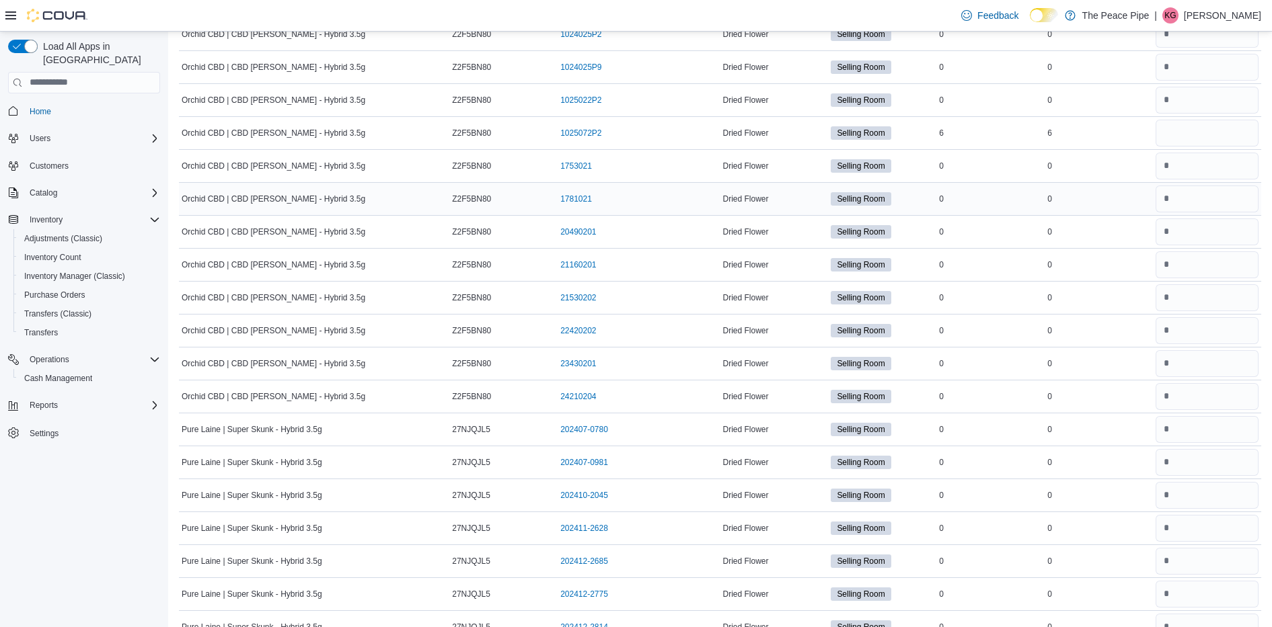
scroll to position [1207, 0]
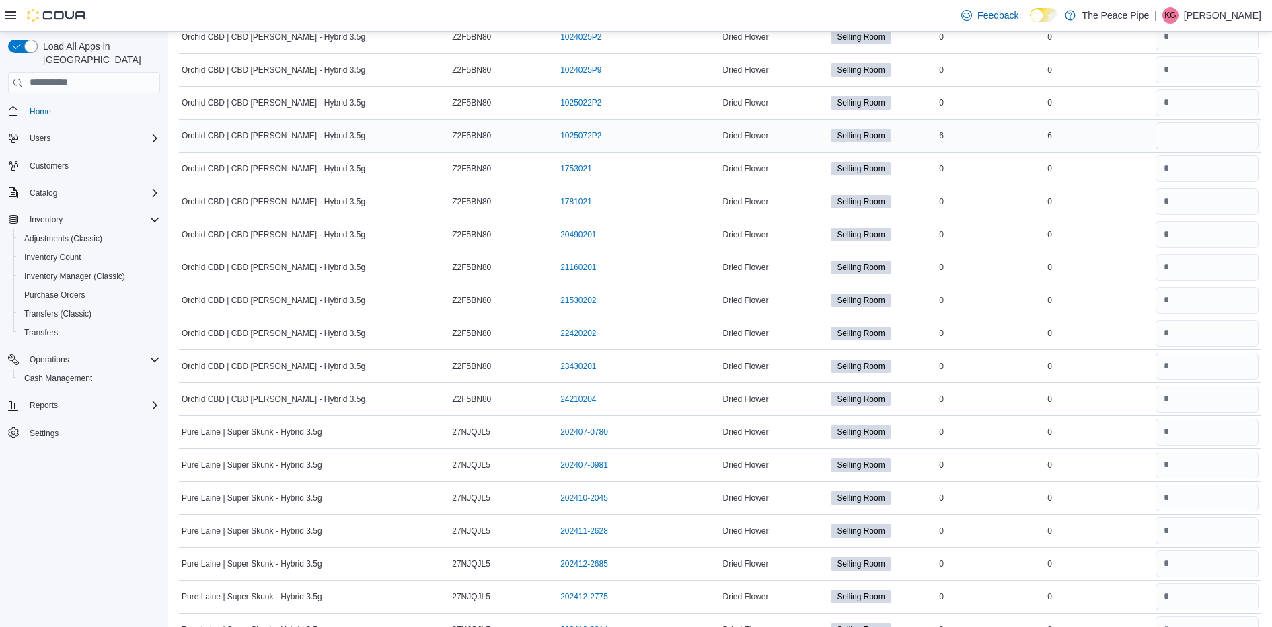
type input "*"
click at [1189, 138] on input "number" at bounding box center [1206, 135] width 103 height 27
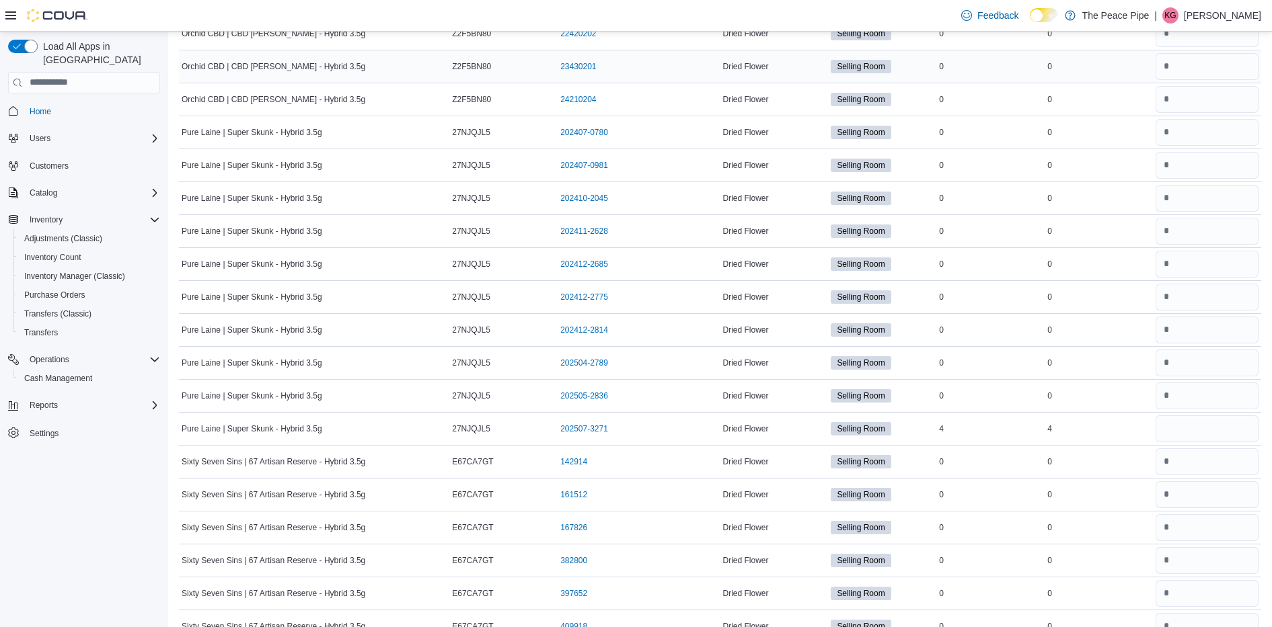
scroll to position [1507, 0]
type input "*"
click at [1179, 427] on input "number" at bounding box center [1206, 428] width 103 height 27
type input "*"
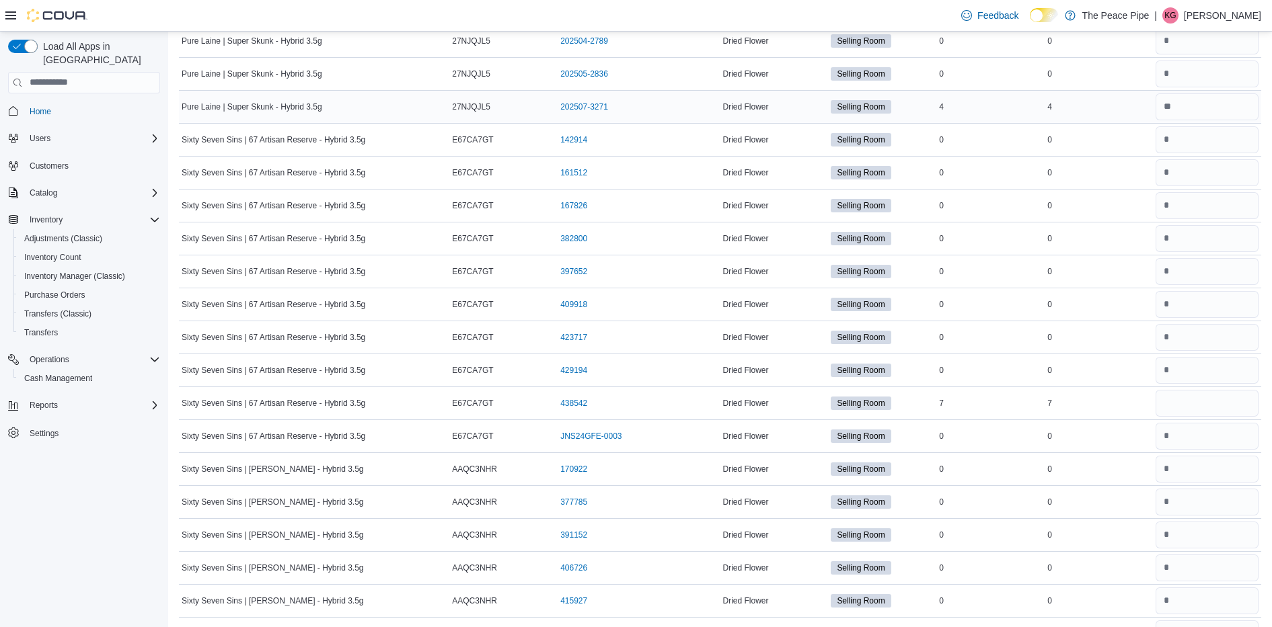
scroll to position [1829, 0]
click at [1189, 406] on input "number" at bounding box center [1206, 402] width 103 height 27
type input "*"
click at [1035, 461] on div "0" at bounding box center [990, 469] width 108 height 16
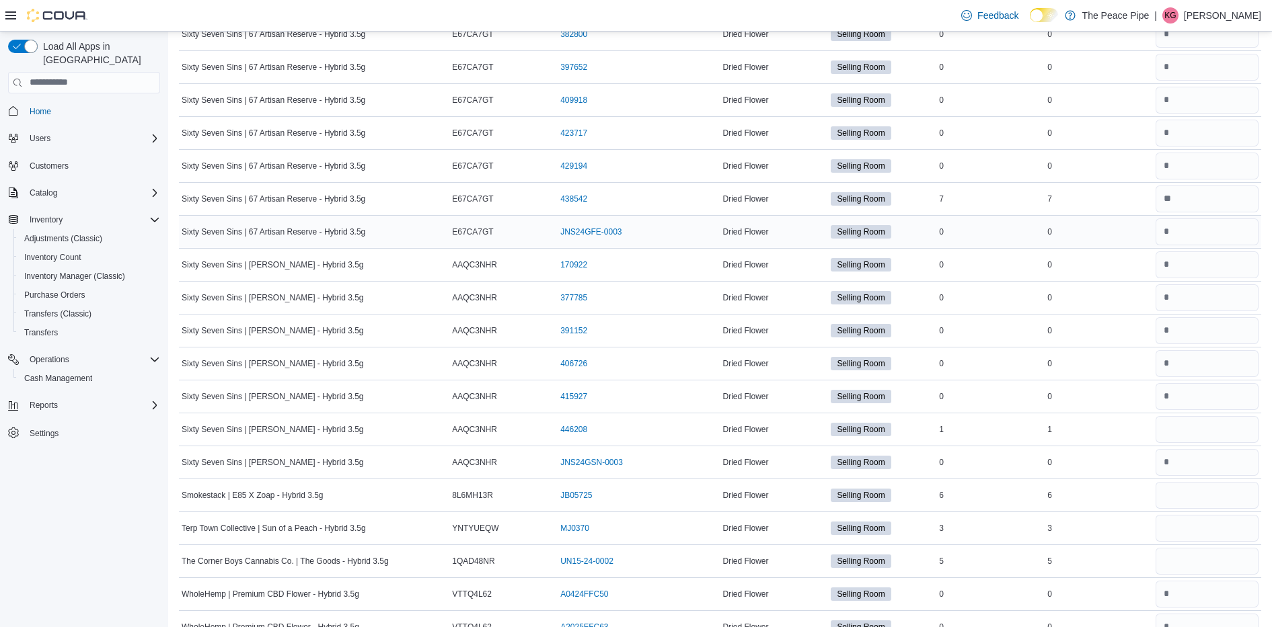
scroll to position [2034, 0]
click at [1251, 432] on input "number" at bounding box center [1206, 429] width 103 height 27
type input "*"
click at [1201, 570] on input "number" at bounding box center [1206, 560] width 103 height 27
type input "*"
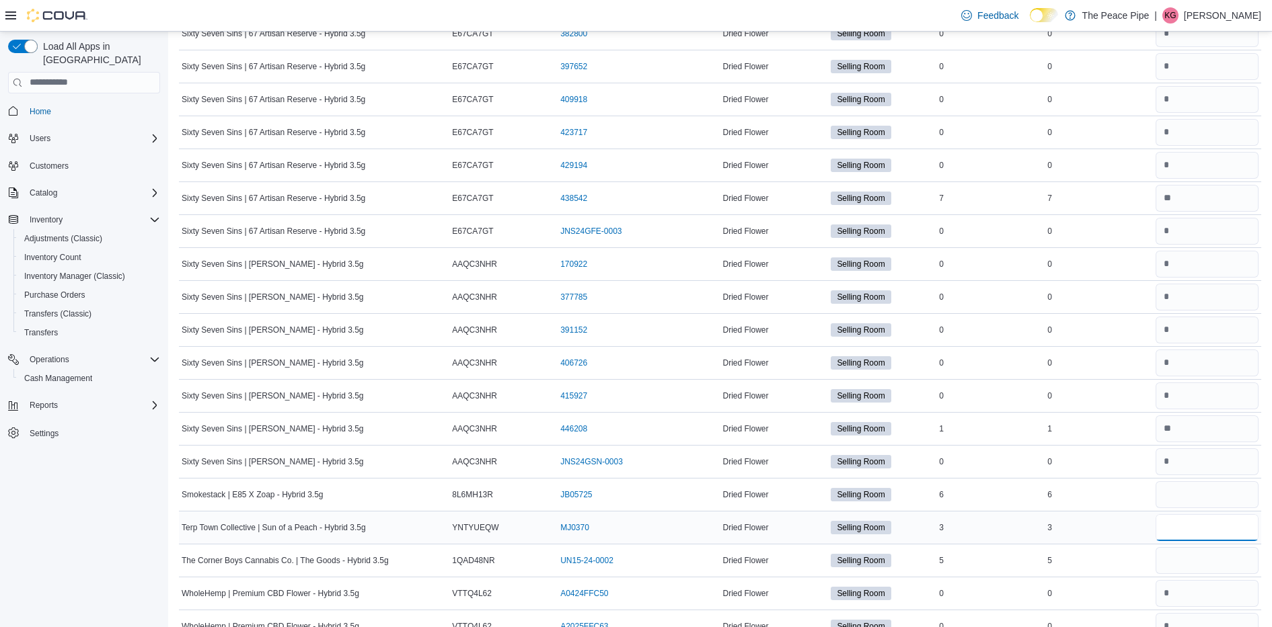
click at [1208, 528] on input "number" at bounding box center [1206, 527] width 103 height 27
type input "*"
click at [1209, 492] on input "number" at bounding box center [1206, 495] width 103 height 27
type input "*"
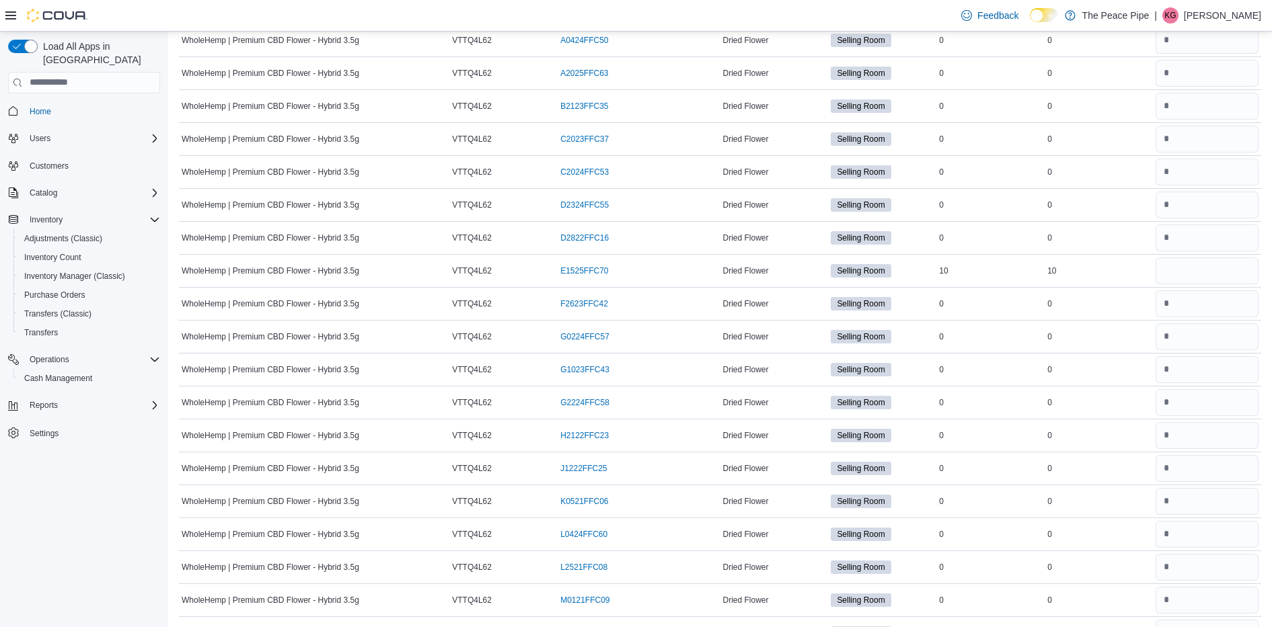
scroll to position [2589, 0]
click at [1200, 268] on input "number" at bounding box center [1206, 269] width 103 height 27
type input "**"
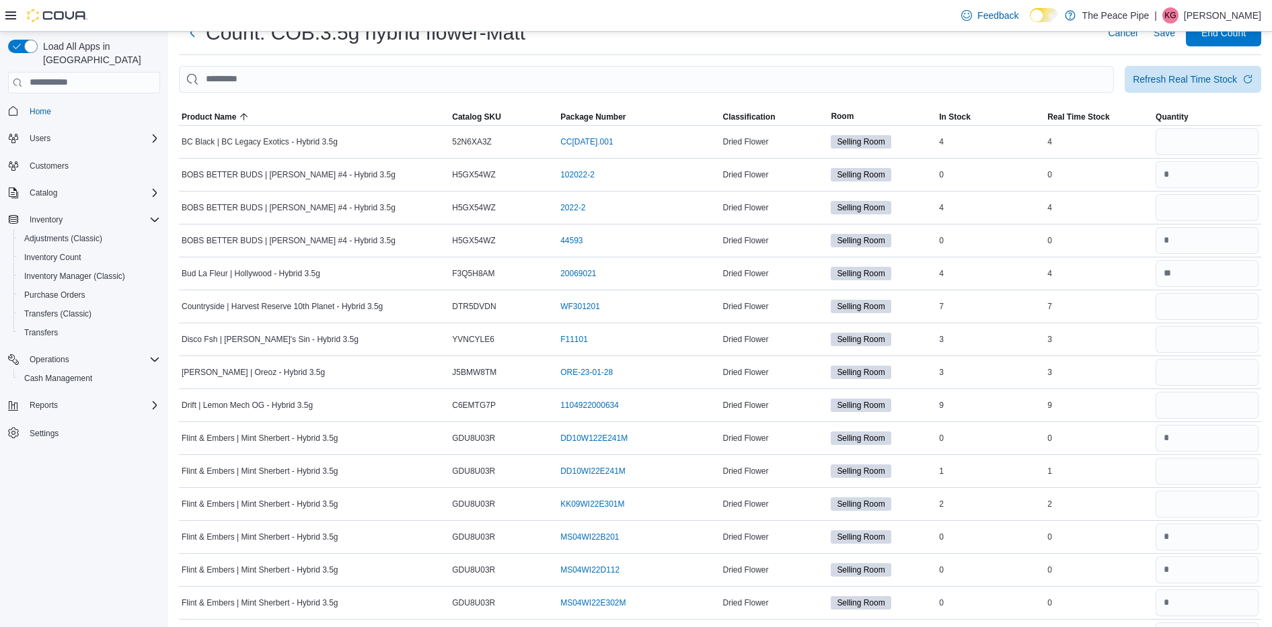
scroll to position [0, 0]
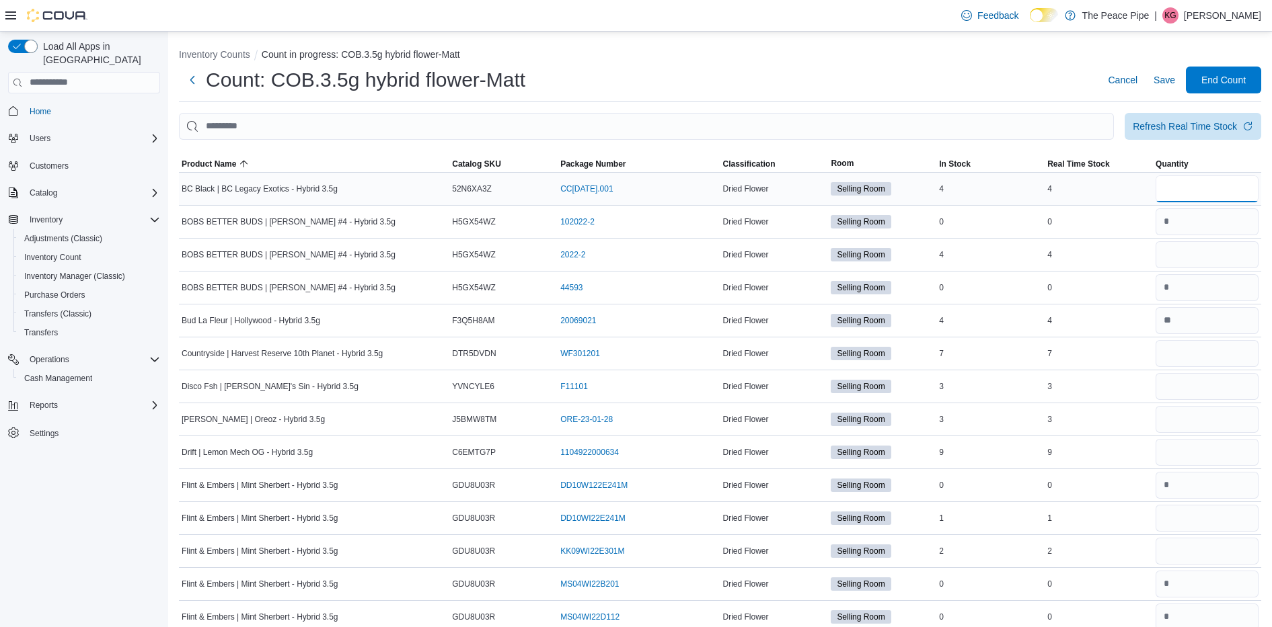
click at [1208, 202] on input "number" at bounding box center [1206, 189] width 103 height 27
type input "*"
click at [1185, 255] on input "number" at bounding box center [1206, 254] width 103 height 27
type input "*"
click at [1198, 352] on input "number" at bounding box center [1206, 353] width 103 height 27
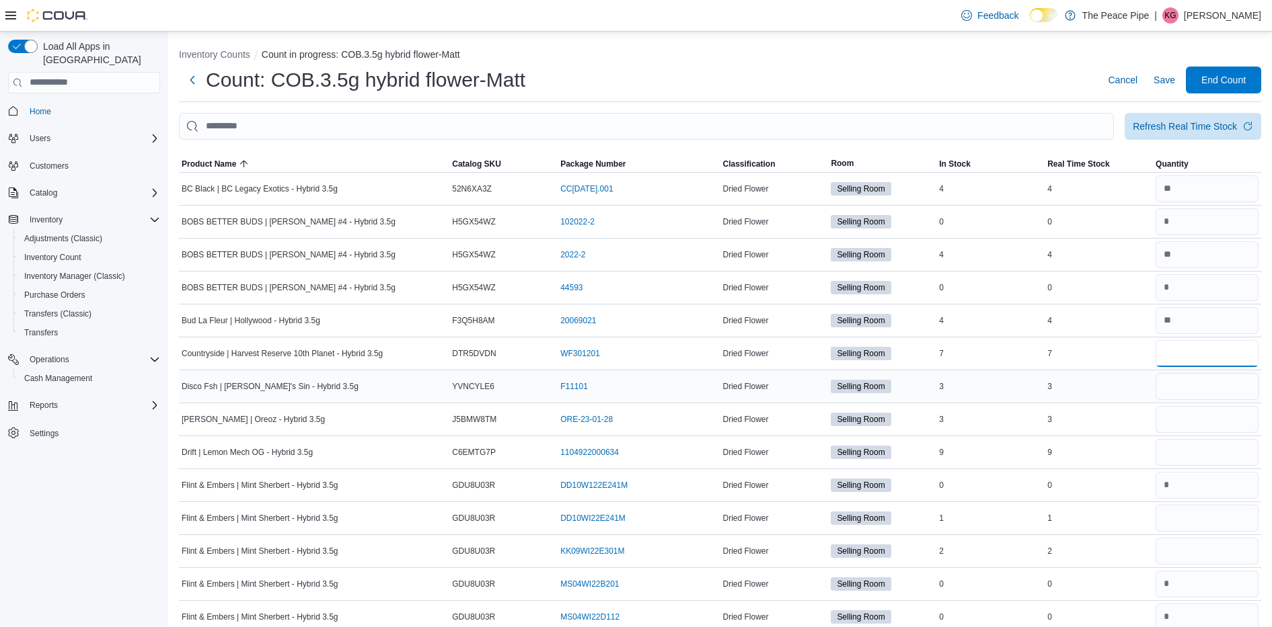
type input "*"
click at [1202, 379] on input "number" at bounding box center [1206, 386] width 103 height 27
type input "*"
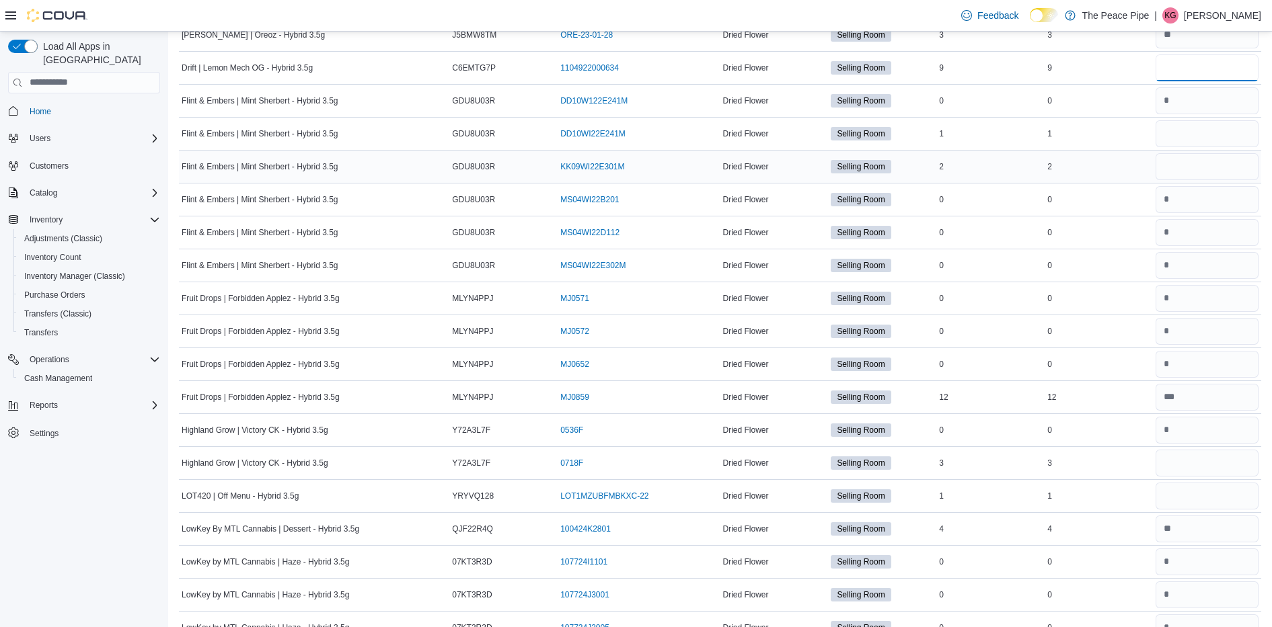
scroll to position [385, 0]
type input "*"
click at [1208, 140] on input "number" at bounding box center [1206, 133] width 103 height 27
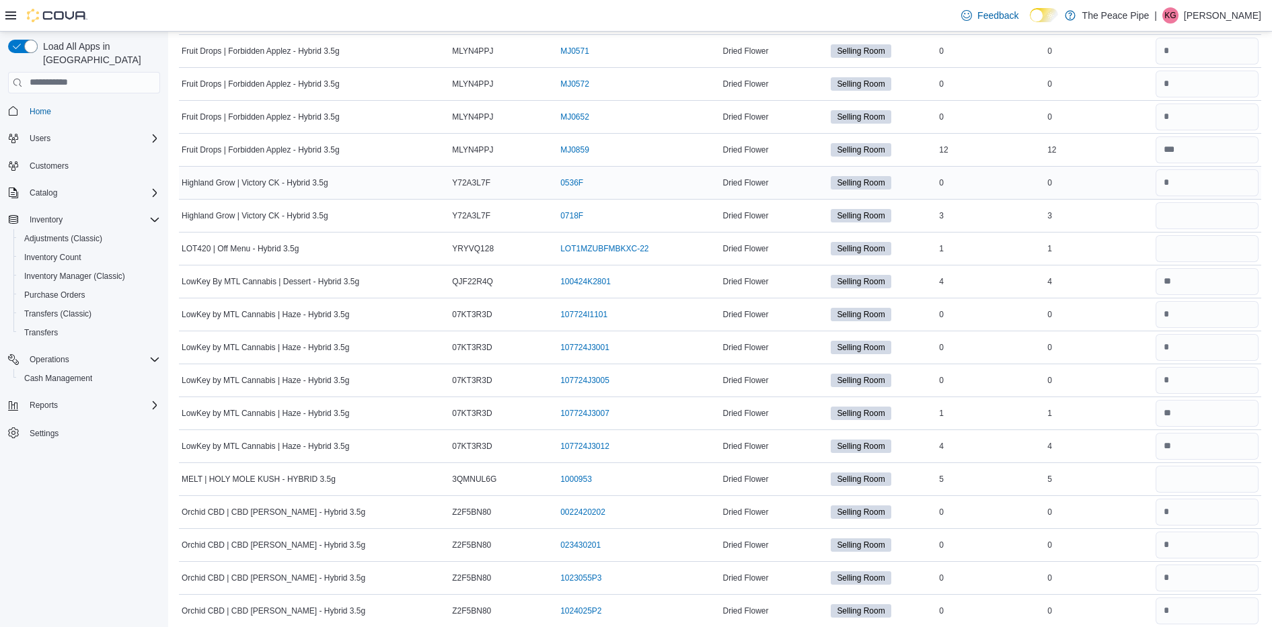
scroll to position [615, 0]
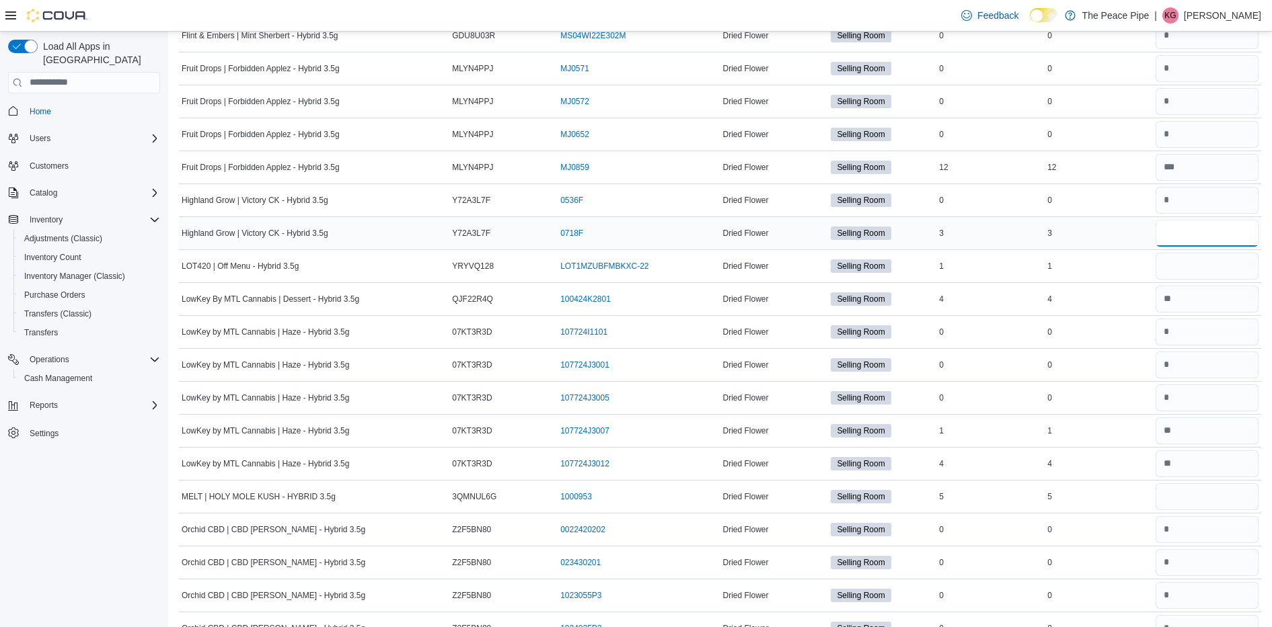
click at [1197, 236] on input "number" at bounding box center [1206, 233] width 103 height 27
type input "*"
click at [1191, 503] on input "number" at bounding box center [1206, 497] width 103 height 27
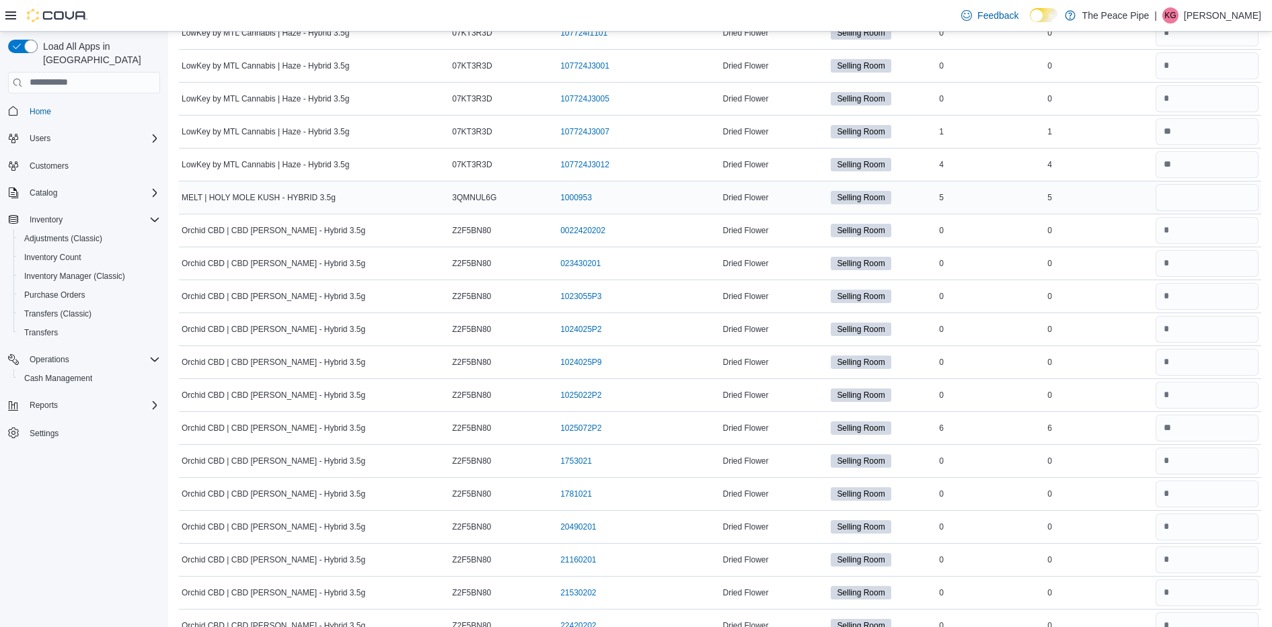
scroll to position [915, 0]
click at [1213, 202] on input "number" at bounding box center [1206, 197] width 103 height 27
type input "*"
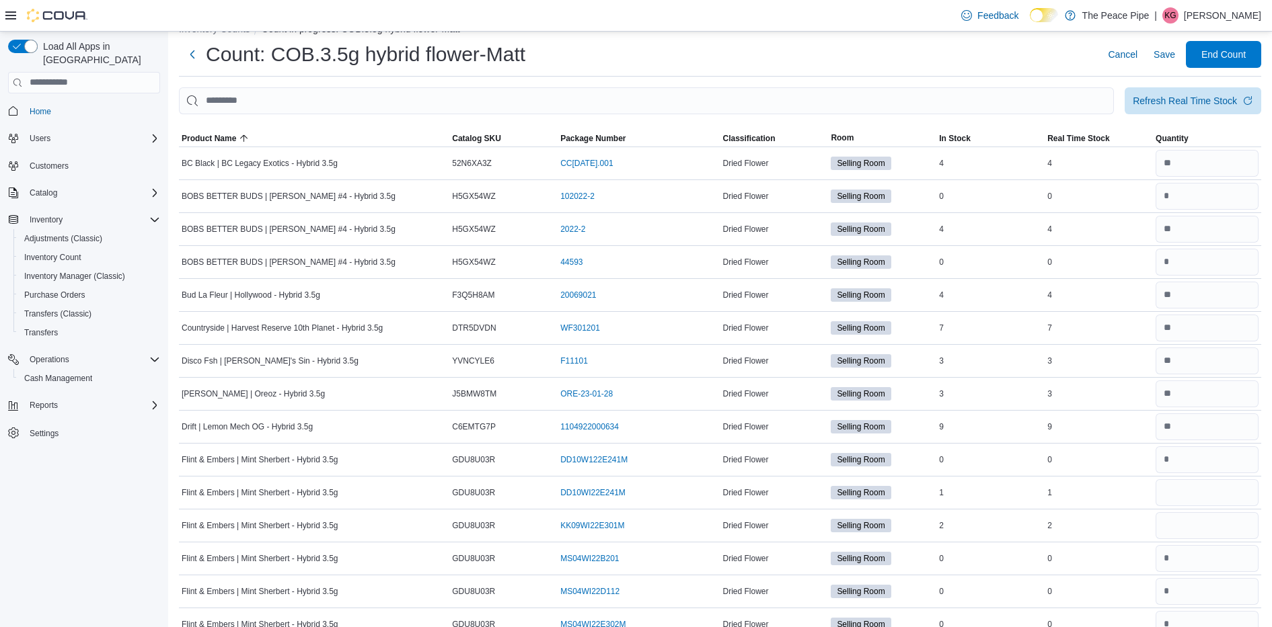
scroll to position [24, 0]
click at [1244, 494] on input "number" at bounding box center [1206, 494] width 103 height 27
type input "*"
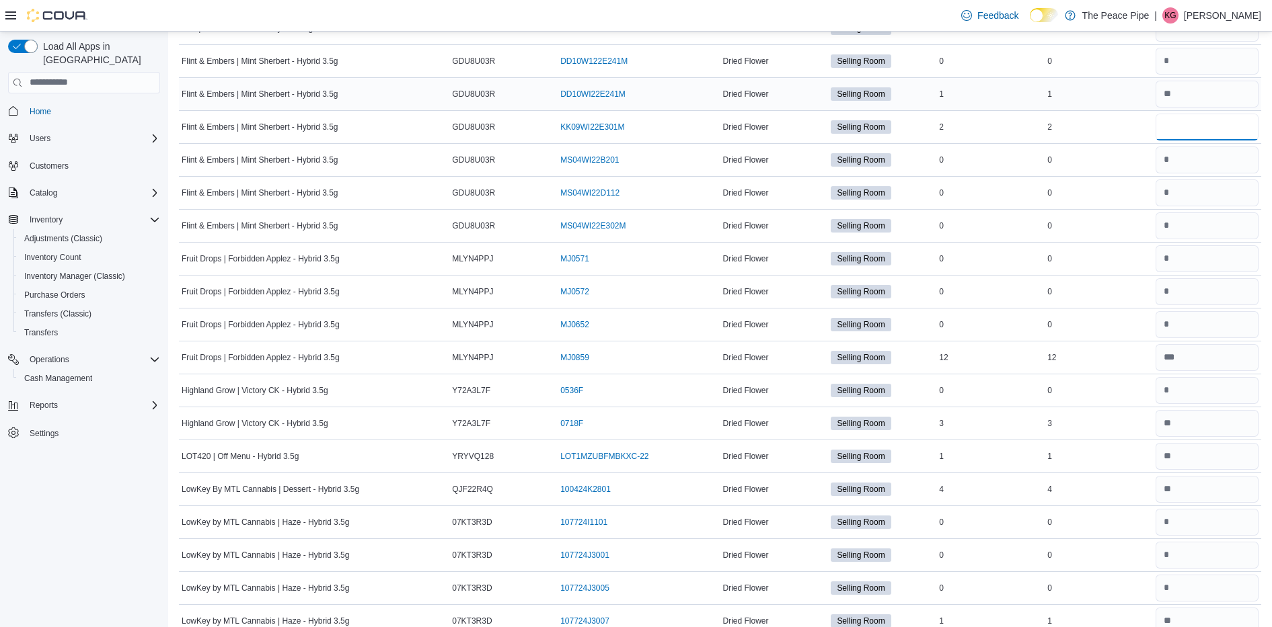
scroll to position [425, 0]
type input "*"
click at [1141, 438] on td "Real Time Stock 3" at bounding box center [1098, 422] width 108 height 33
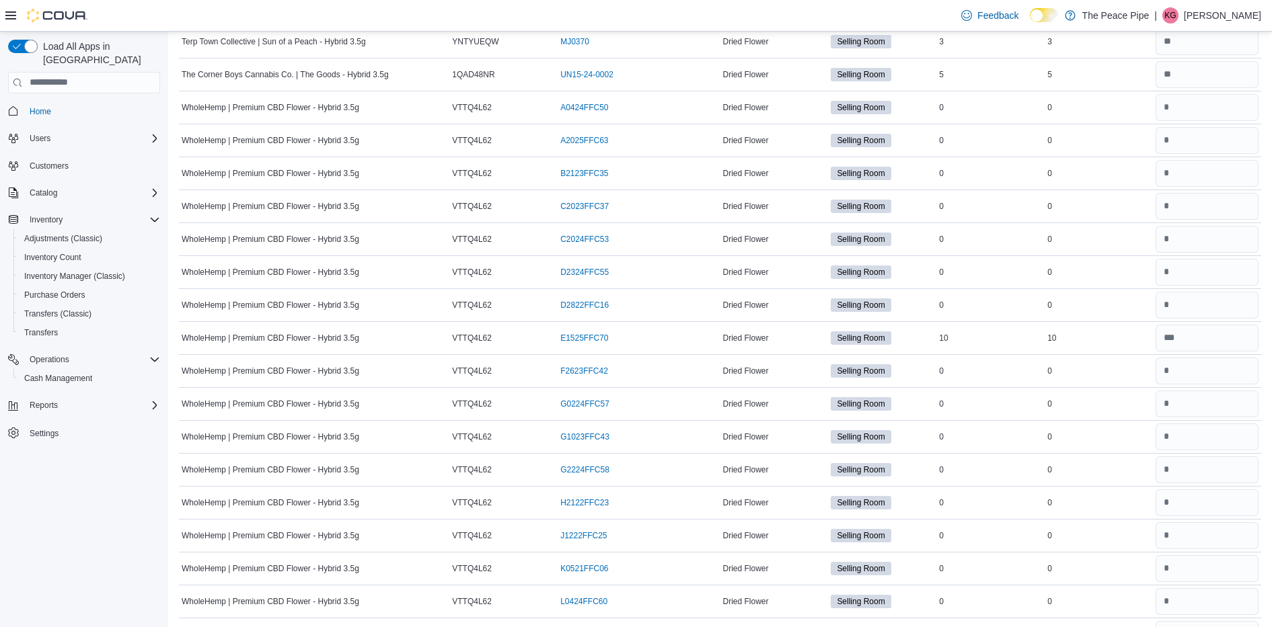
scroll to position [2654, 0]
click at [1141, 438] on div "0" at bounding box center [1098, 435] width 108 height 16
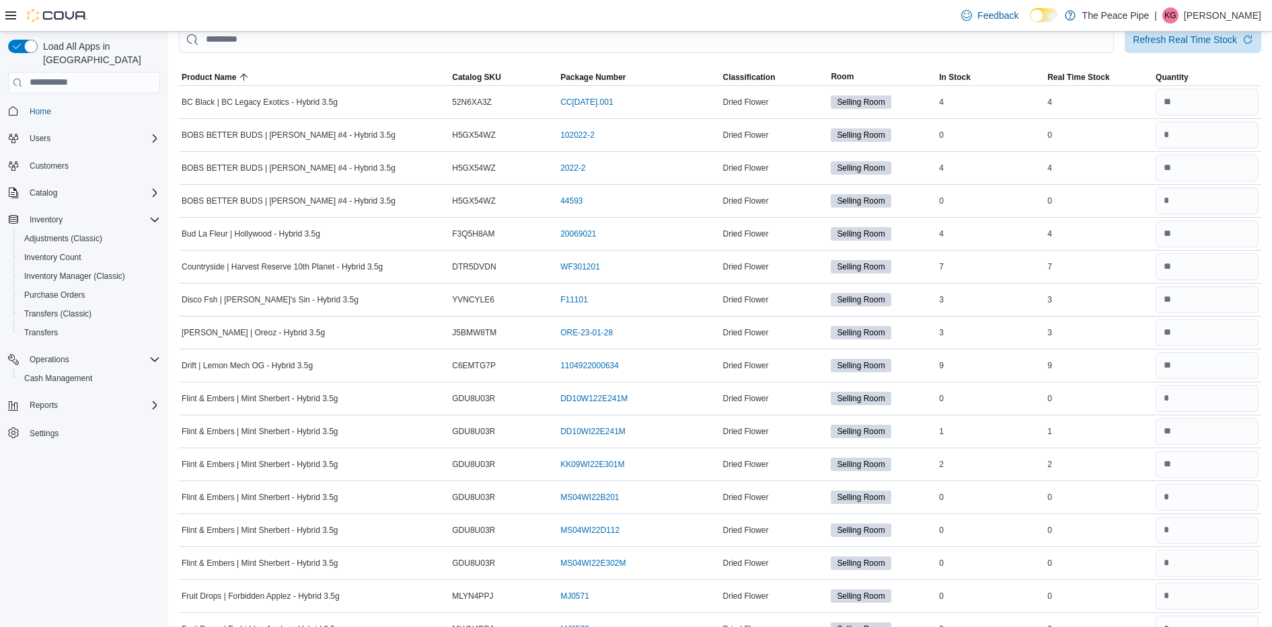
scroll to position [27, 0]
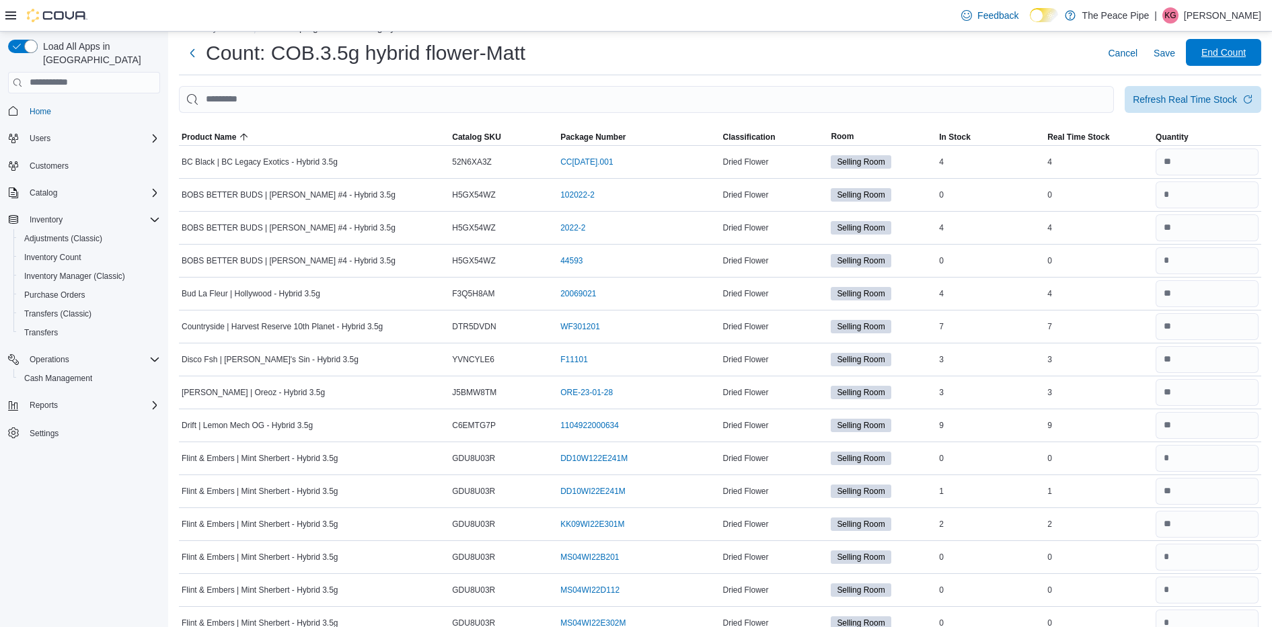
click at [1229, 46] on span "End Count" at bounding box center [1223, 52] width 44 height 13
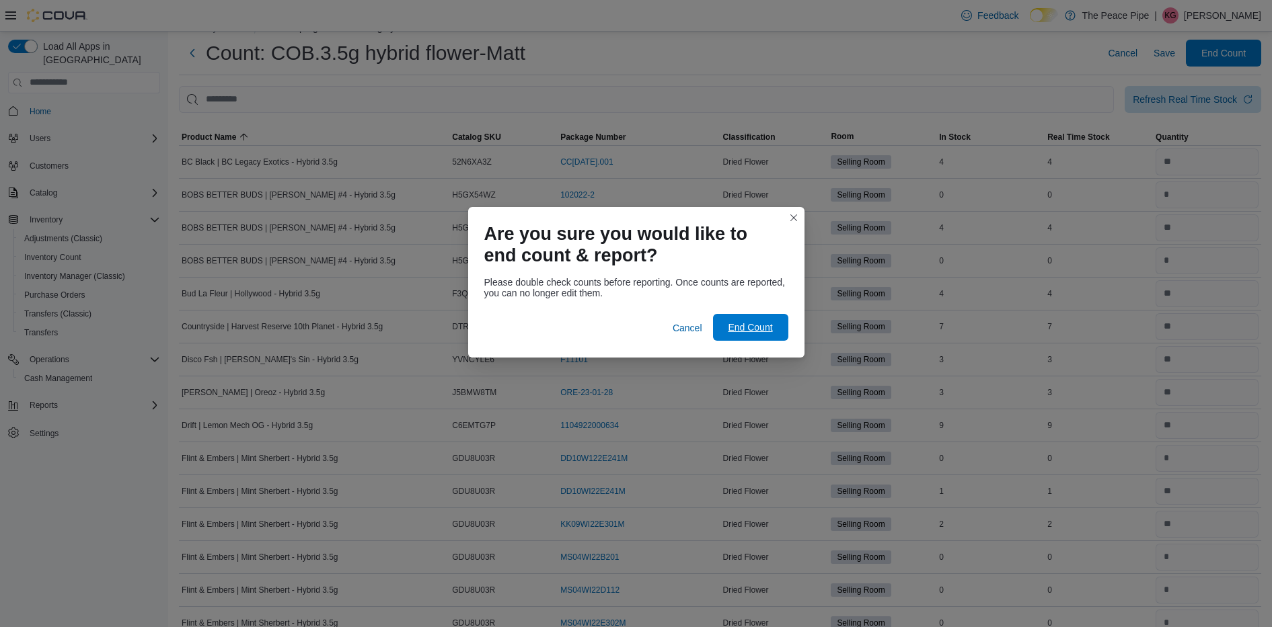
click at [769, 332] on span "End Count" at bounding box center [750, 327] width 44 height 13
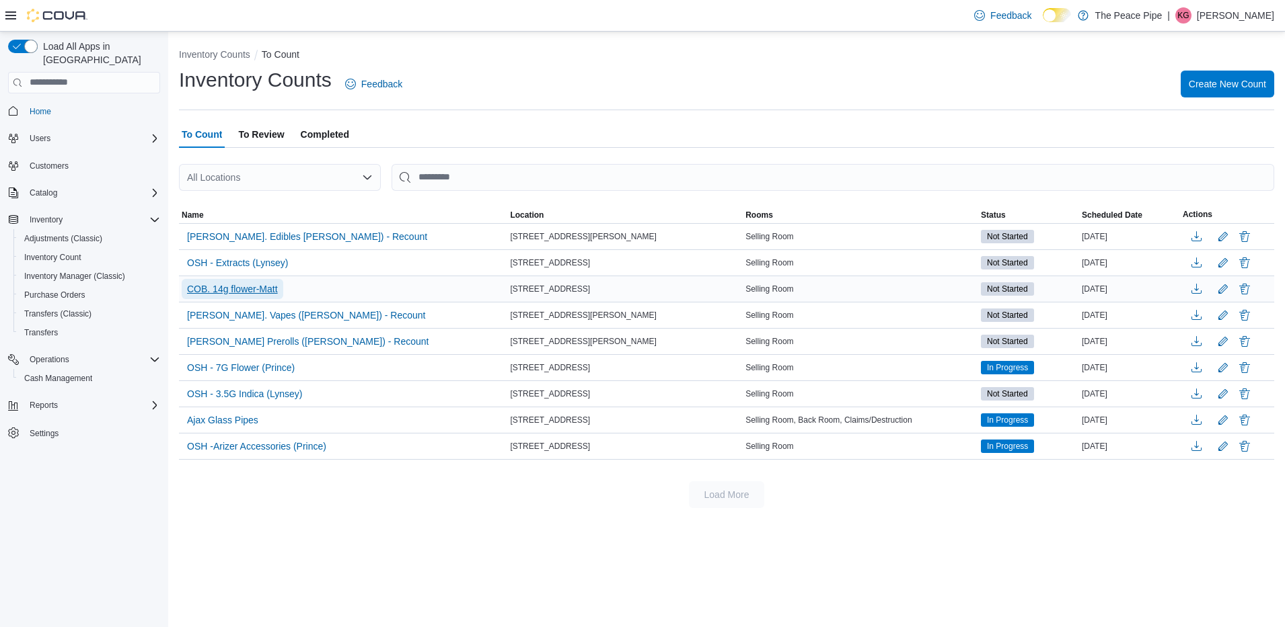
click at [257, 281] on span "COB. 14g flower-Matt" at bounding box center [232, 289] width 91 height 20
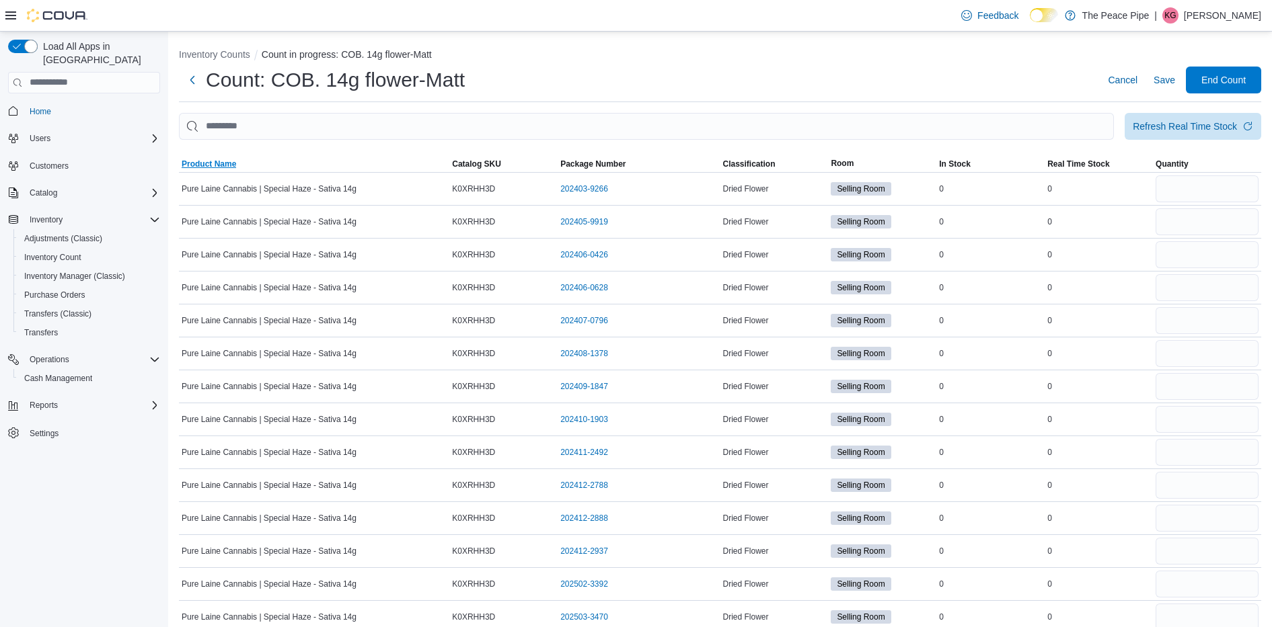
drag, startPoint x: 206, startPoint y: 172, endPoint x: 212, endPoint y: 159, distance: 14.7
click at [212, 159] on span "Product Name" at bounding box center [314, 164] width 270 height 16
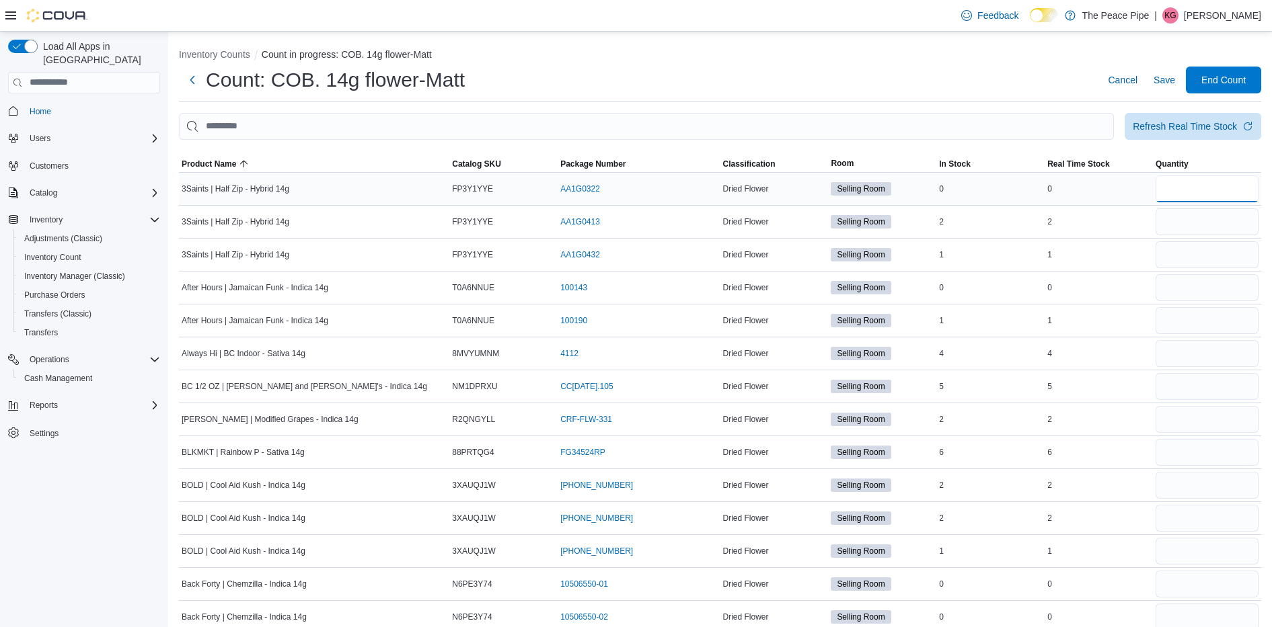
click at [1210, 186] on input "number" at bounding box center [1206, 189] width 103 height 27
type input "*"
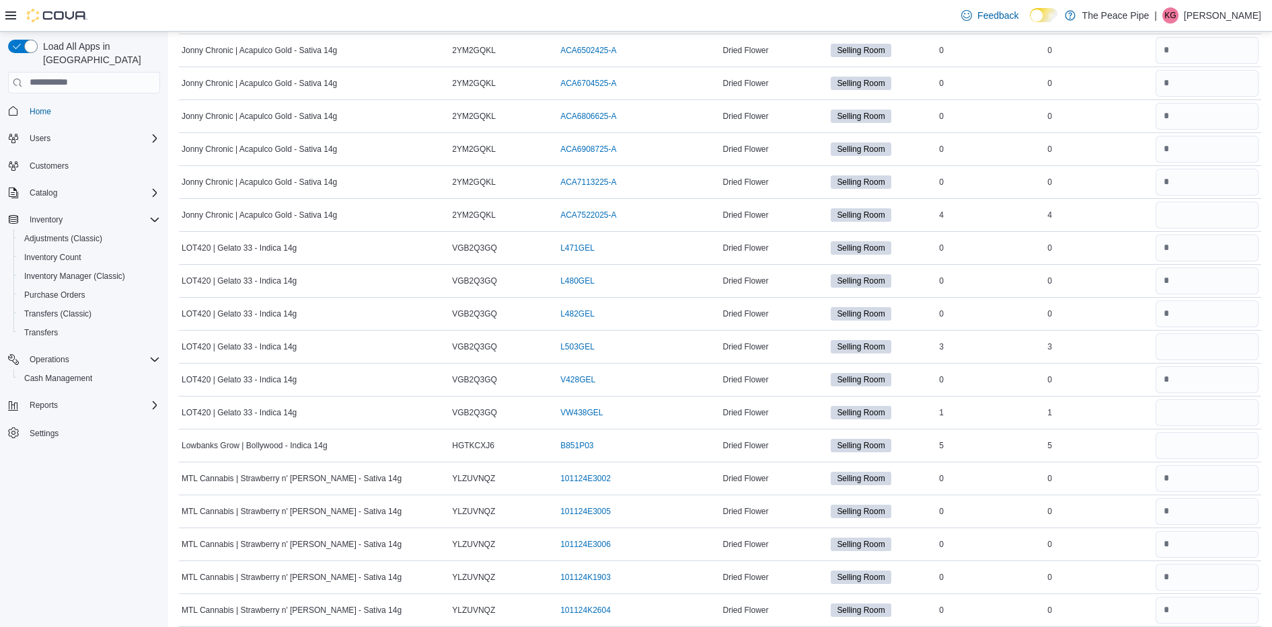
scroll to position [1984, 0]
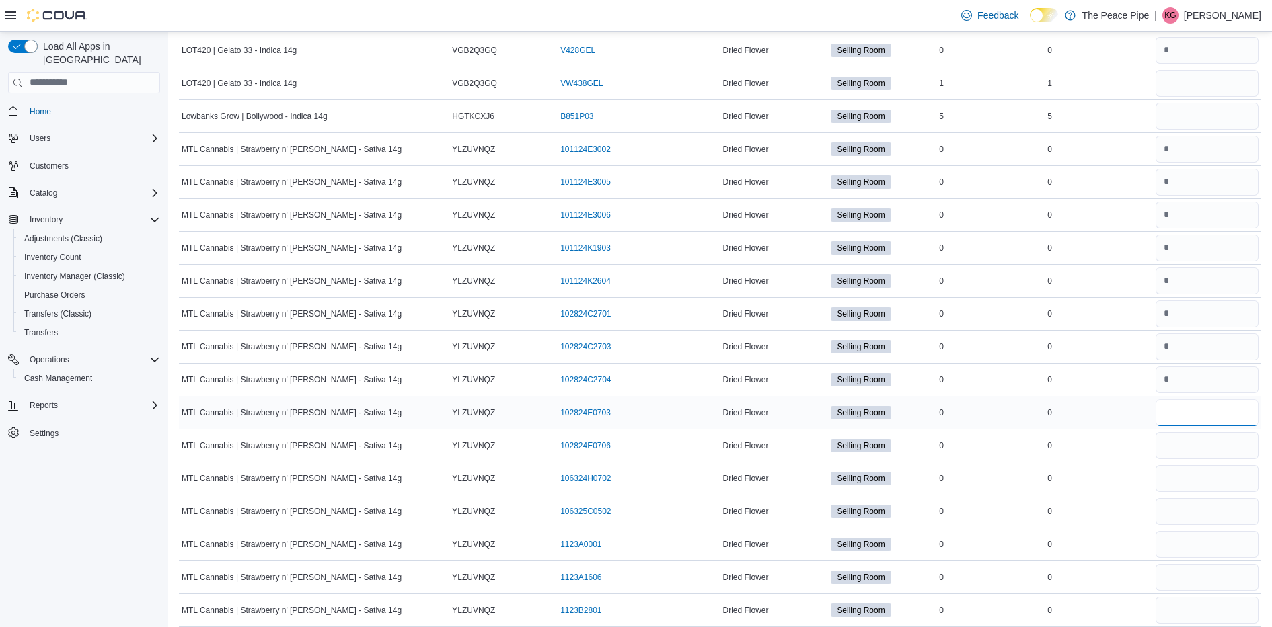
click at [1190, 419] on input "number" at bounding box center [1206, 412] width 103 height 27
click at [1206, 580] on input "number" at bounding box center [1206, 577] width 103 height 27
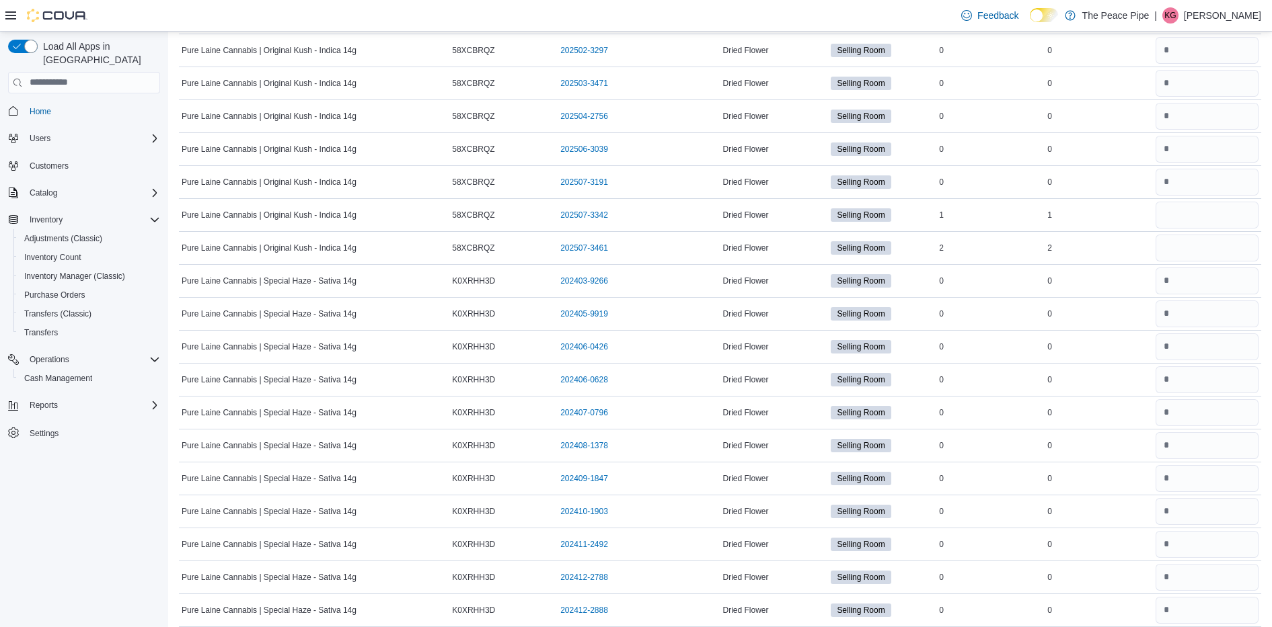
scroll to position [5279, 0]
click at [1194, 433] on input "number" at bounding box center [1206, 445] width 103 height 27
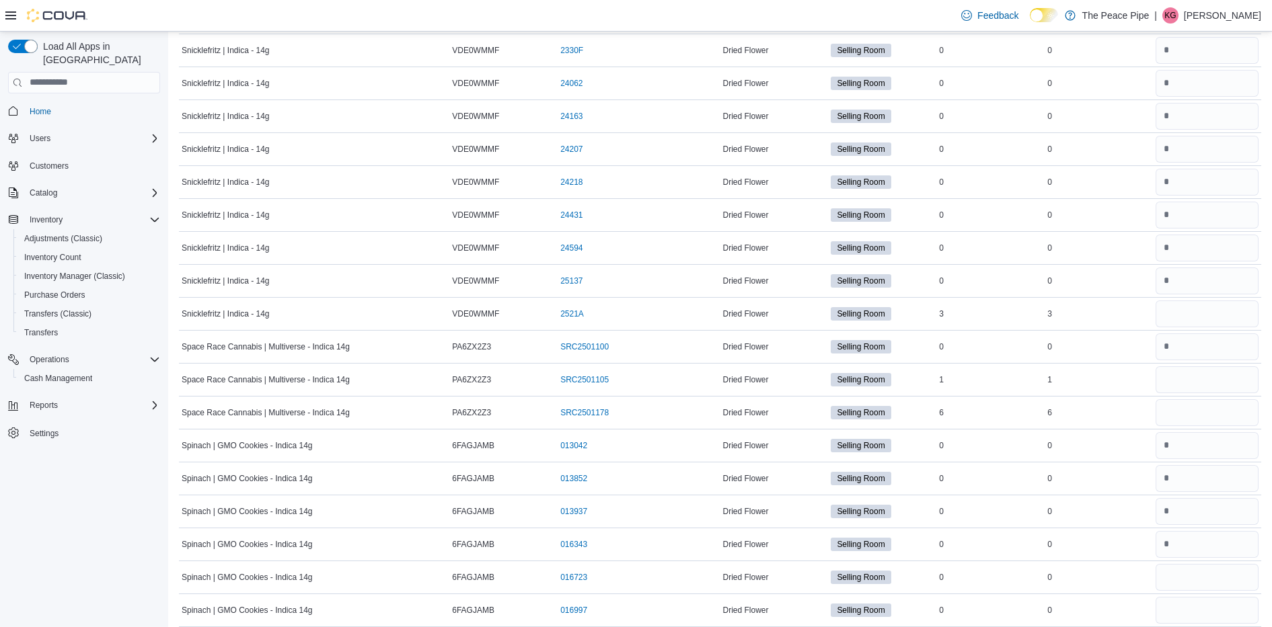
scroll to position [10223, 0]
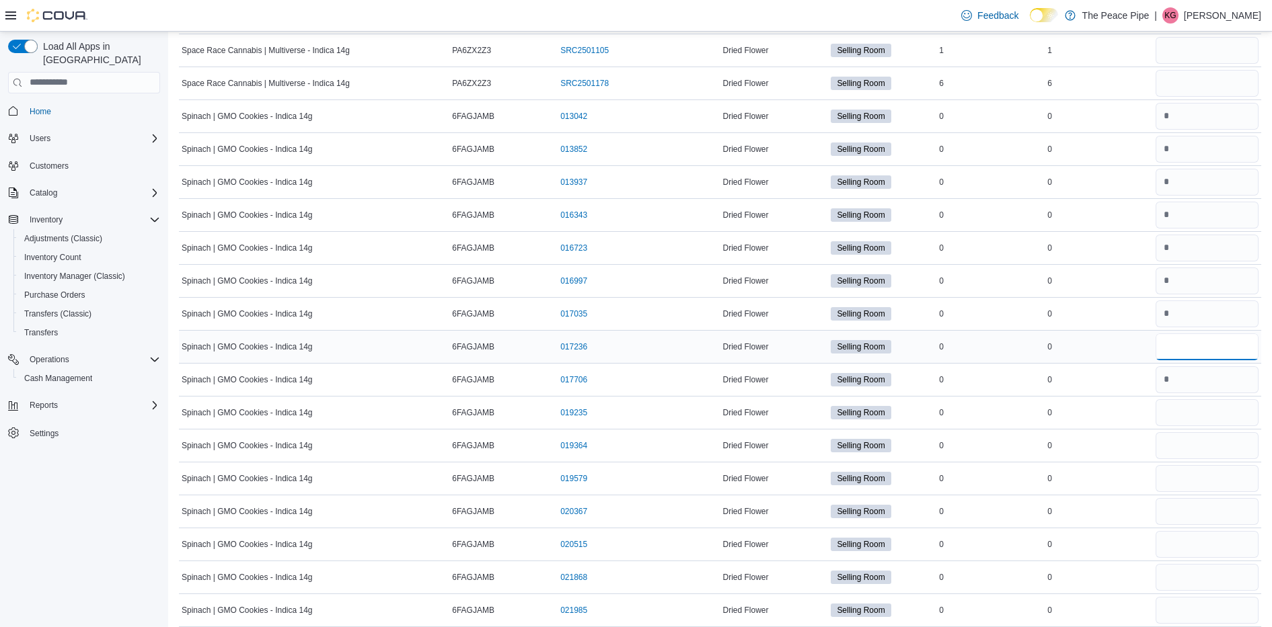
click at [1215, 339] on input "number" at bounding box center [1206, 347] width 103 height 27
click at [1182, 414] on input "number" at bounding box center [1206, 412] width 103 height 27
click at [1183, 414] on input "number" at bounding box center [1206, 412] width 103 height 27
click at [1182, 473] on input "number" at bounding box center [1206, 478] width 103 height 27
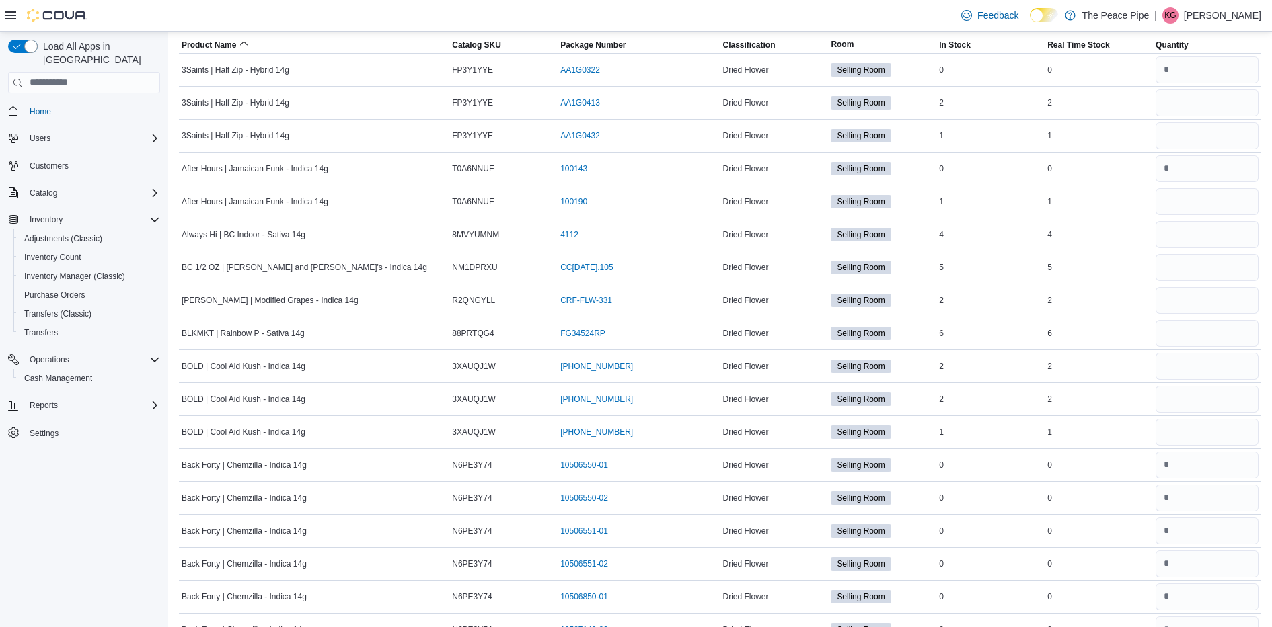
scroll to position [0, 0]
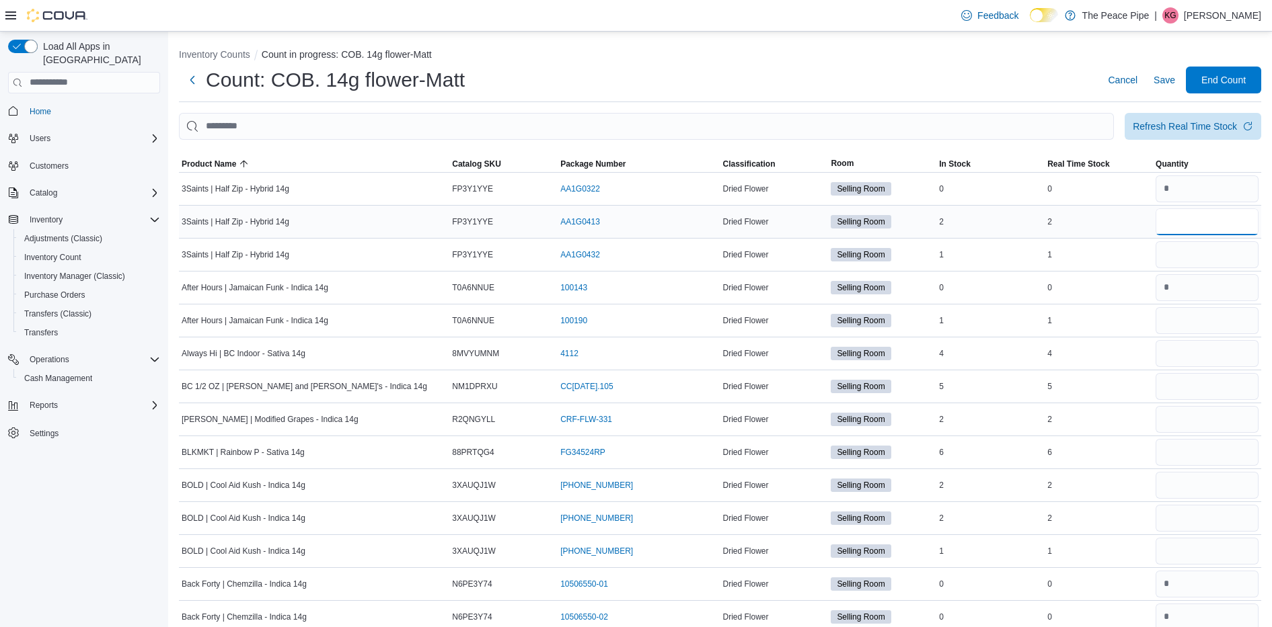
click at [1205, 221] on input "number" at bounding box center [1206, 221] width 103 height 27
click at [1186, 352] on input "number" at bounding box center [1206, 353] width 103 height 27
click at [1188, 324] on input "number" at bounding box center [1206, 320] width 103 height 27
click at [1186, 416] on input "number" at bounding box center [1206, 419] width 103 height 27
click at [1193, 490] on input "number" at bounding box center [1206, 485] width 103 height 27
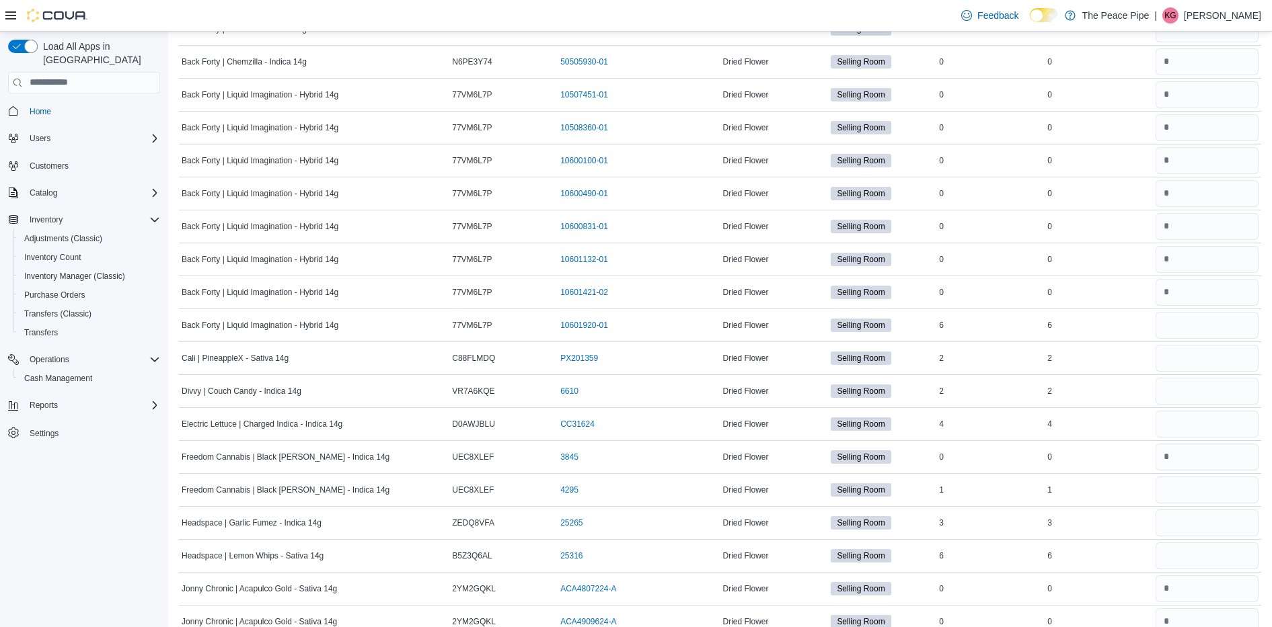
scroll to position [820, 0]
click at [1199, 490] on input "number" at bounding box center [1206, 489] width 103 height 27
click at [1228, 428] on input "number" at bounding box center [1206, 423] width 103 height 27
click at [1195, 544] on input "number" at bounding box center [1206, 555] width 103 height 27
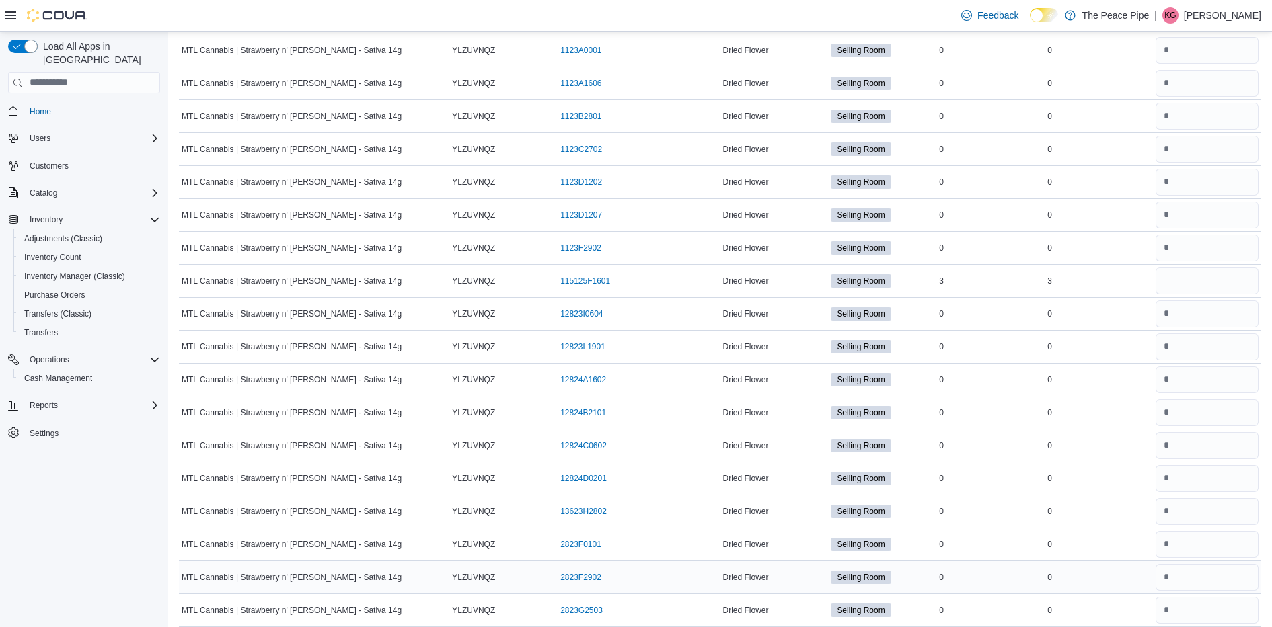
scroll to position [2478, 0]
drag, startPoint x: 1183, startPoint y: 198, endPoint x: 1183, endPoint y: 250, distance: 52.5
click at [1186, 279] on input "number" at bounding box center [1206, 281] width 103 height 27
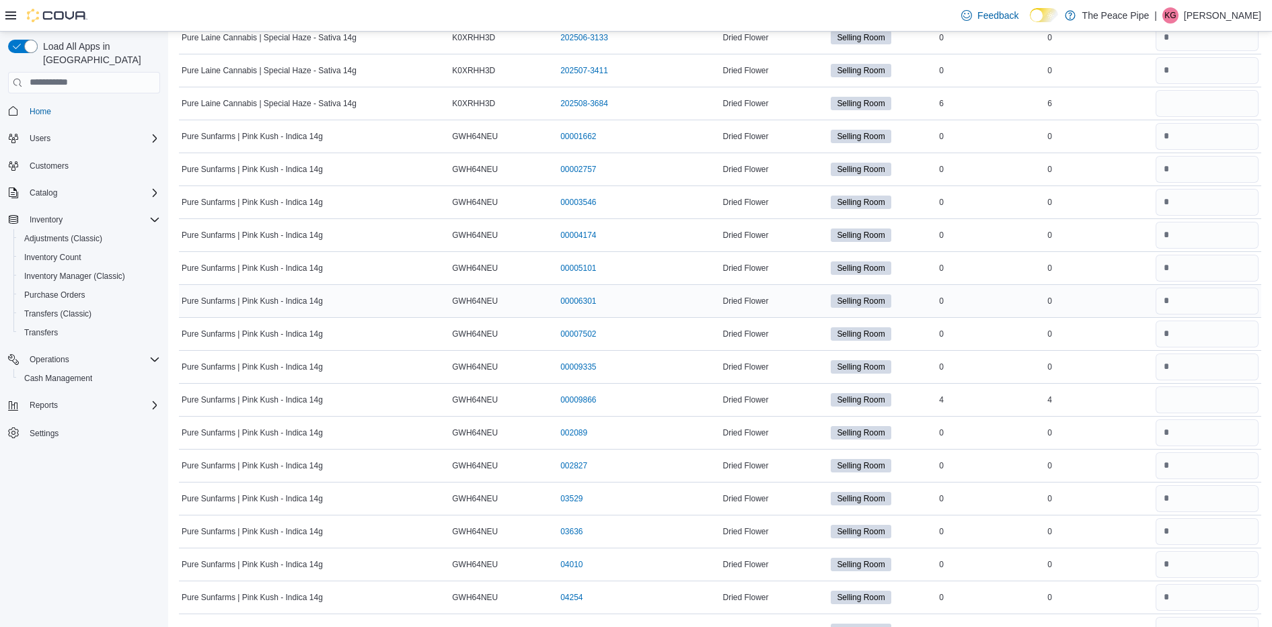
scroll to position [5720, 0]
click at [1196, 91] on input "number" at bounding box center [1206, 104] width 103 height 27
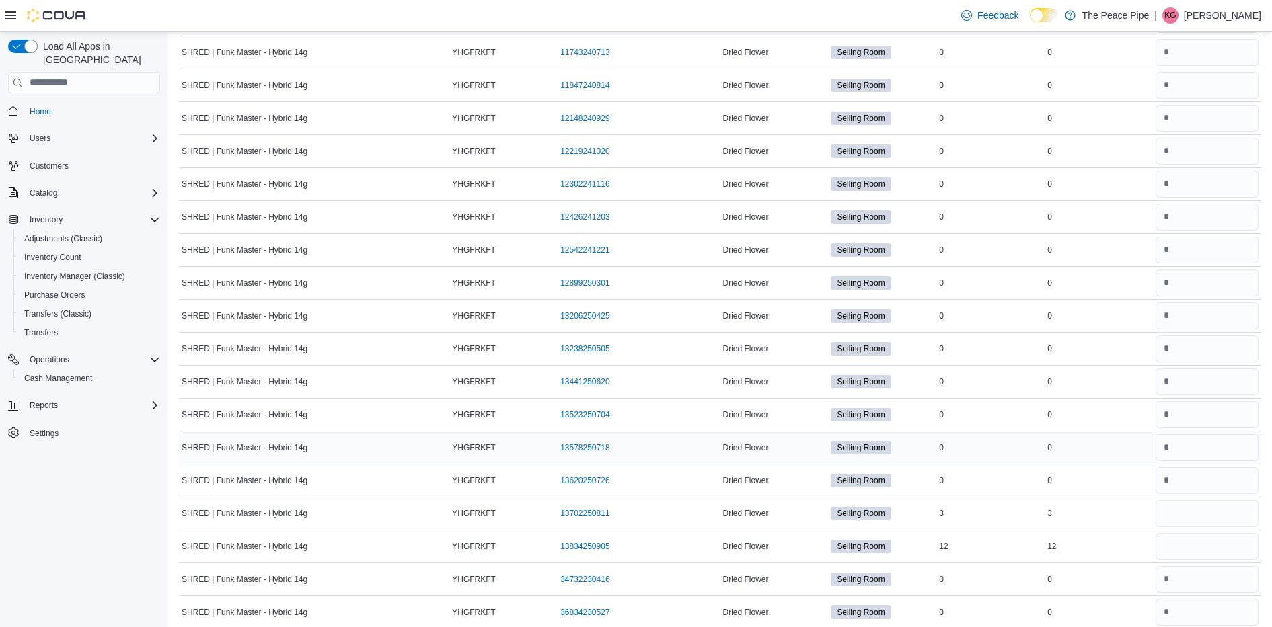
scroll to position [8826, 0]
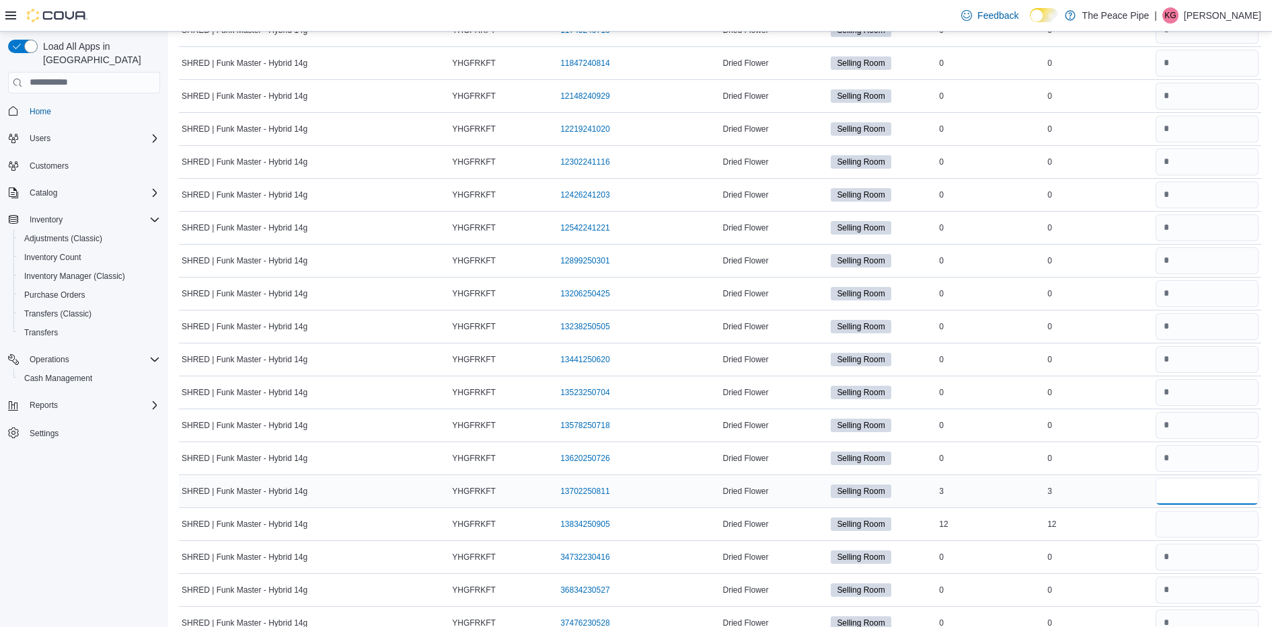
click at [1217, 484] on input "number" at bounding box center [1206, 491] width 103 height 27
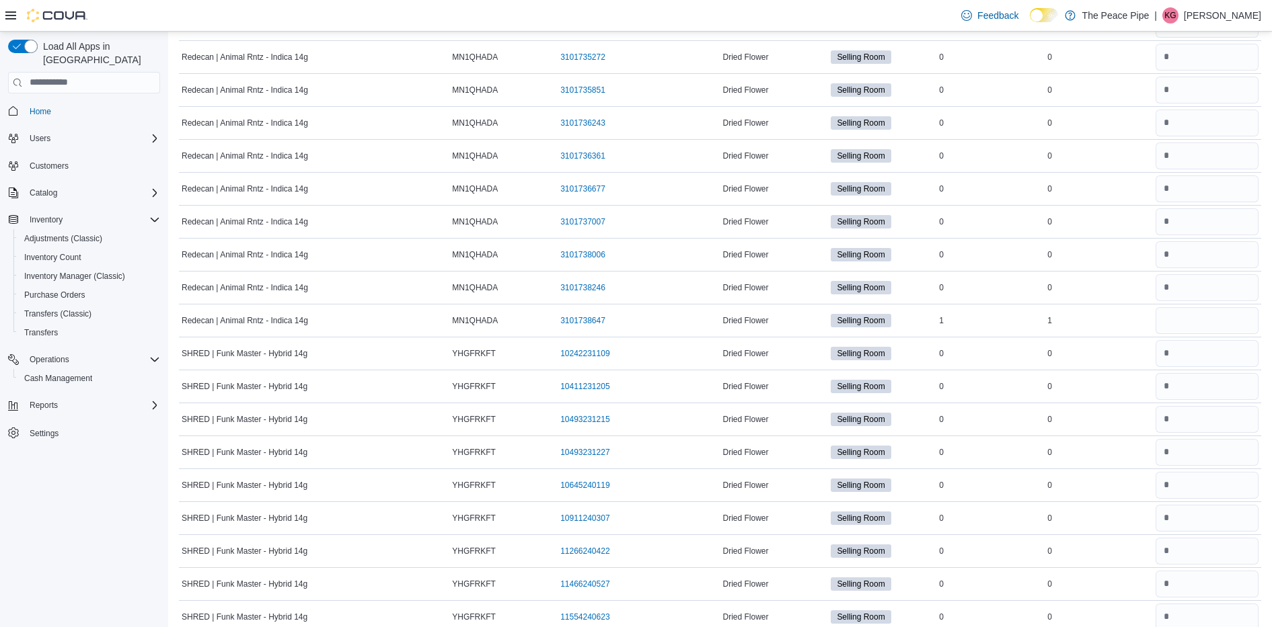
scroll to position [8173, 0]
click at [1188, 313] on input "number" at bounding box center [1206, 320] width 103 height 27
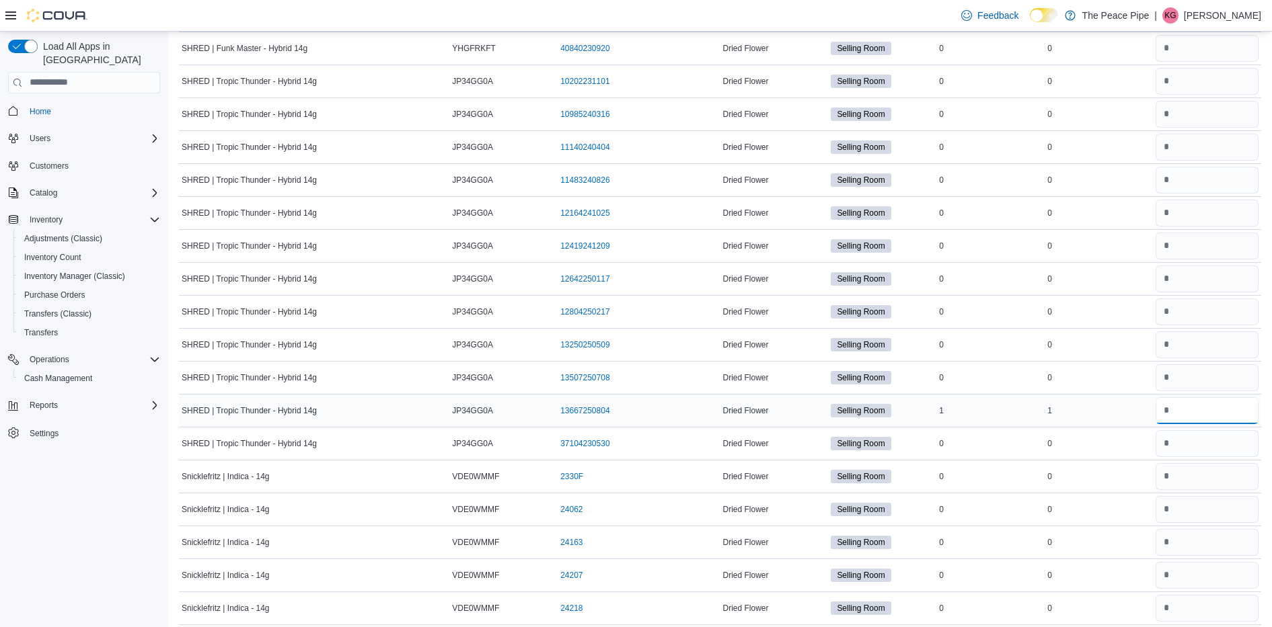
click at [1194, 417] on input "number" at bounding box center [1206, 410] width 103 height 27
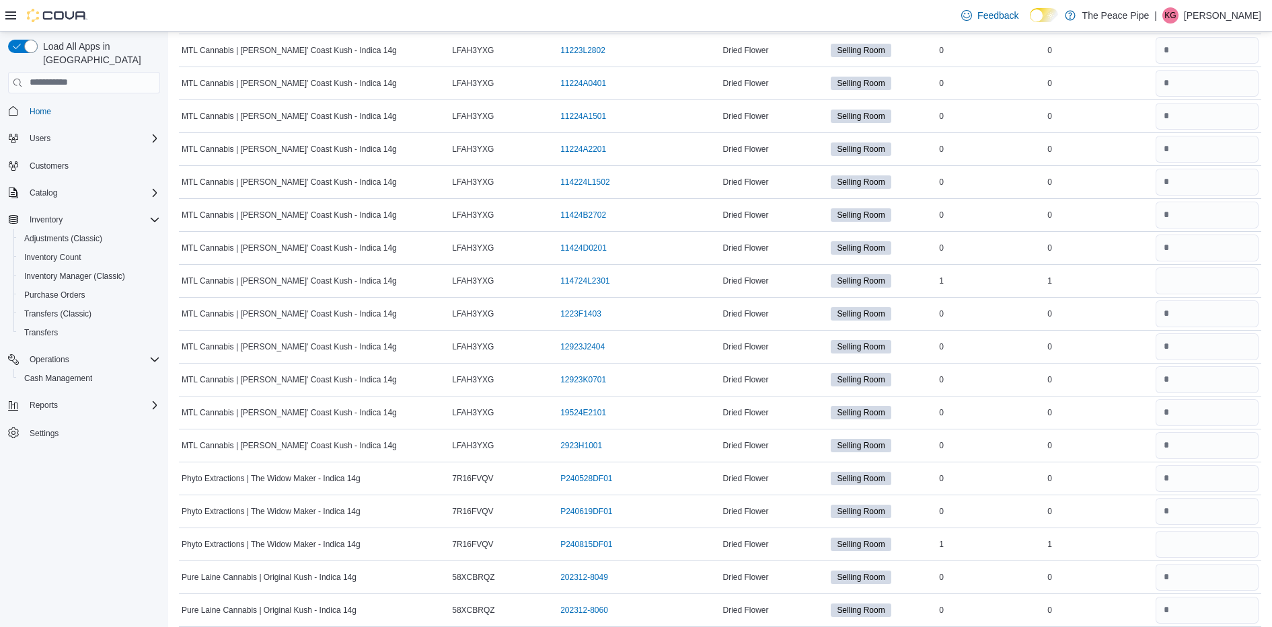
scroll to position [3697, 0]
click at [1205, 532] on input "number" at bounding box center [1206, 545] width 103 height 27
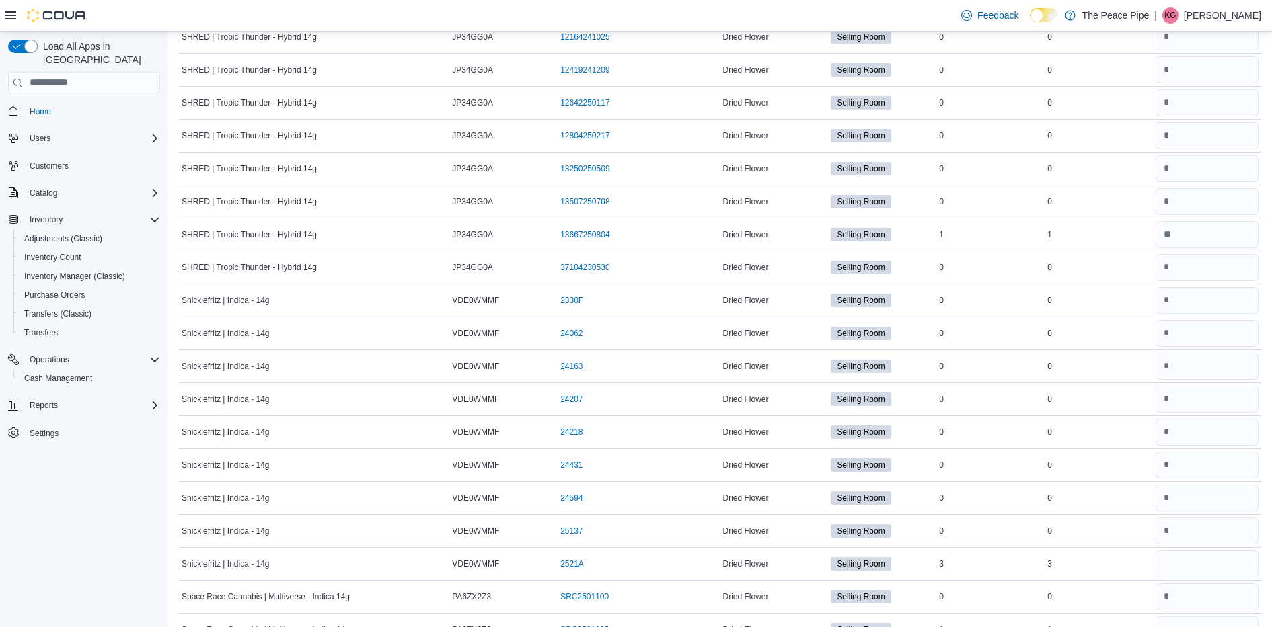
scroll to position [9644, 0]
click at [1176, 562] on input "number" at bounding box center [1206, 563] width 103 height 27
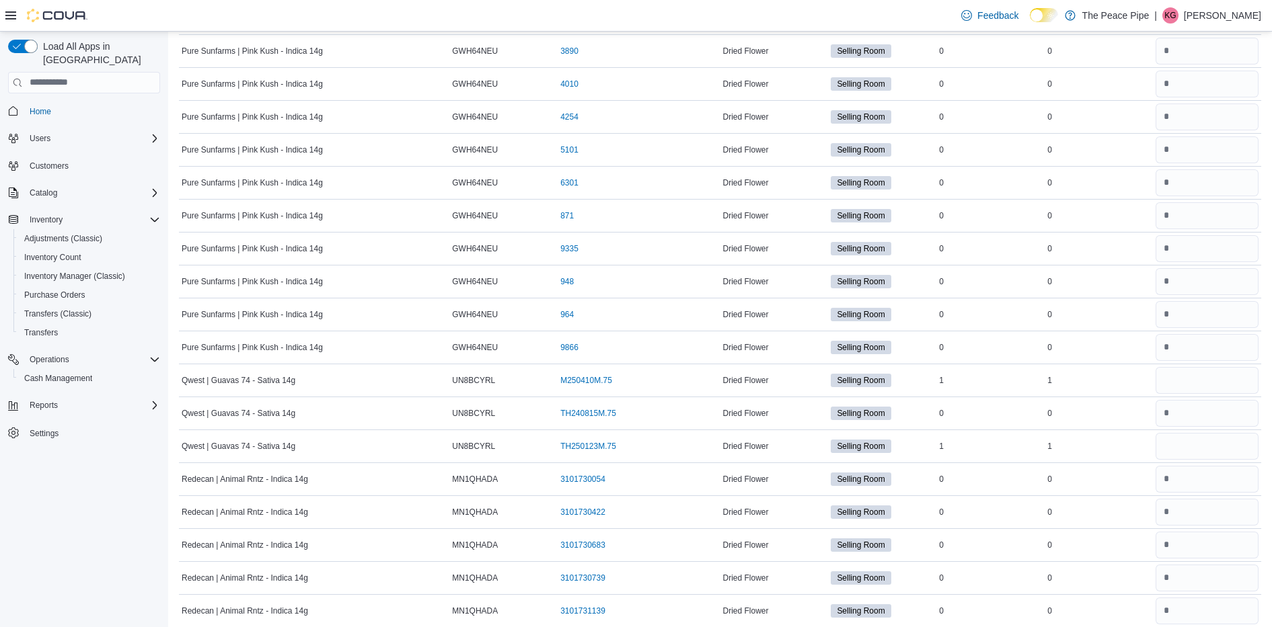
scroll to position [7059, 0]
click at [1199, 385] on input "number" at bounding box center [1206, 380] width 103 height 27
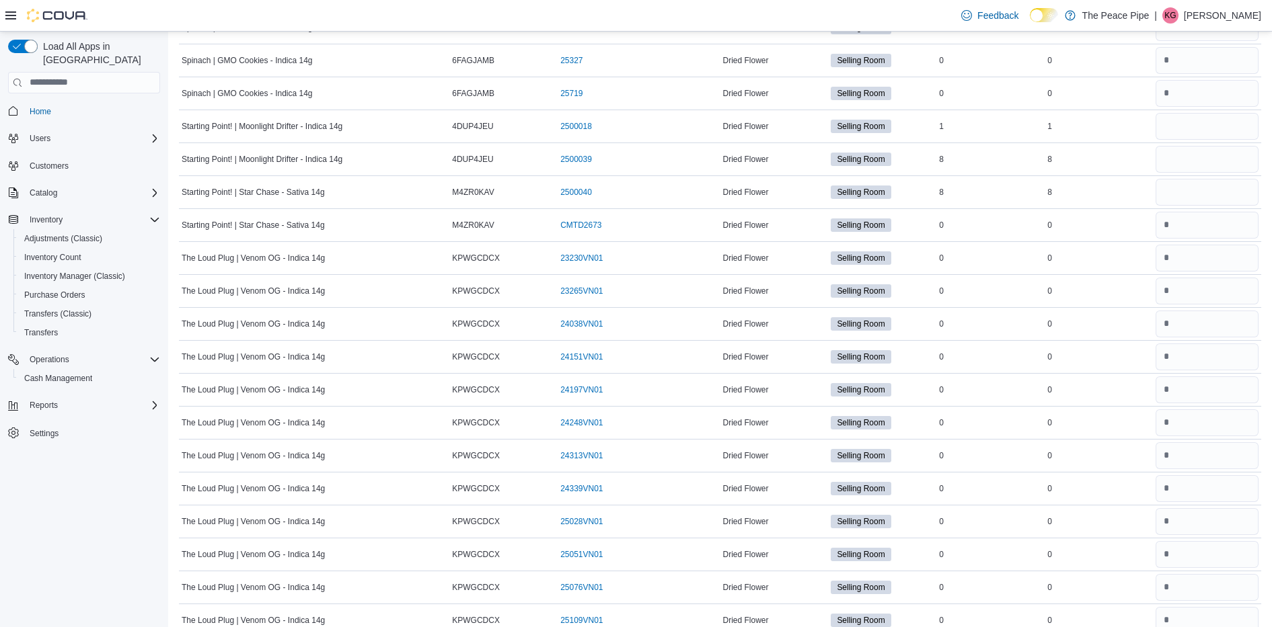
scroll to position [11597, 0]
click at [1236, 136] on input "number" at bounding box center [1206, 125] width 103 height 27
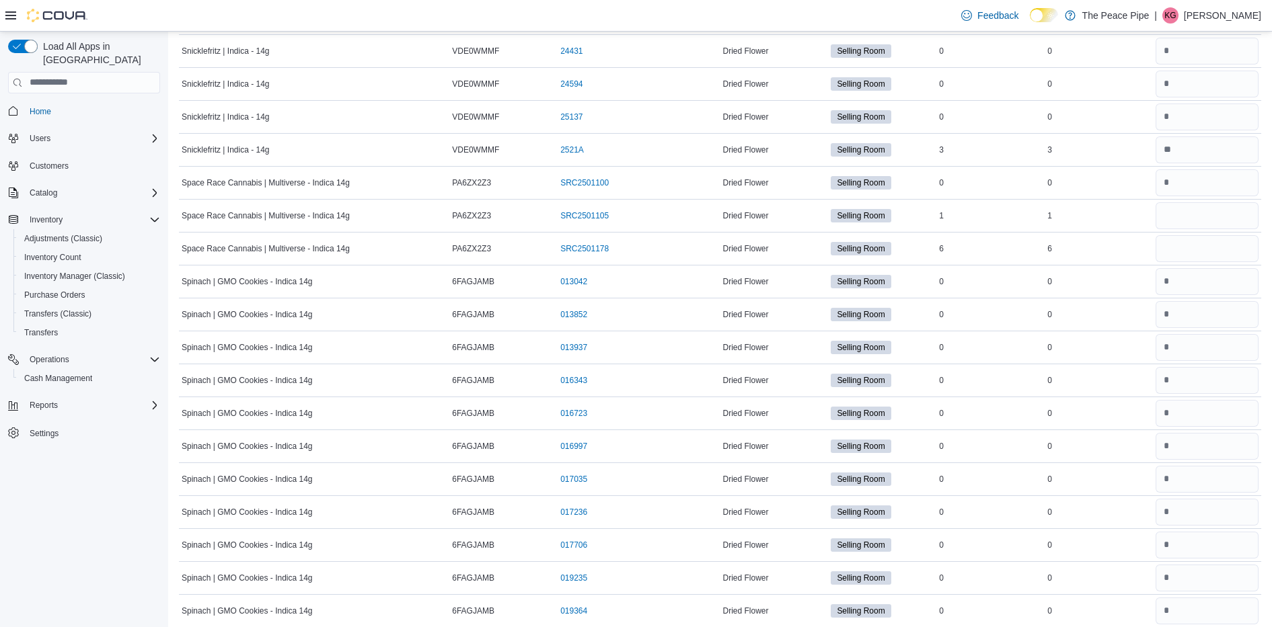
scroll to position [10047, 0]
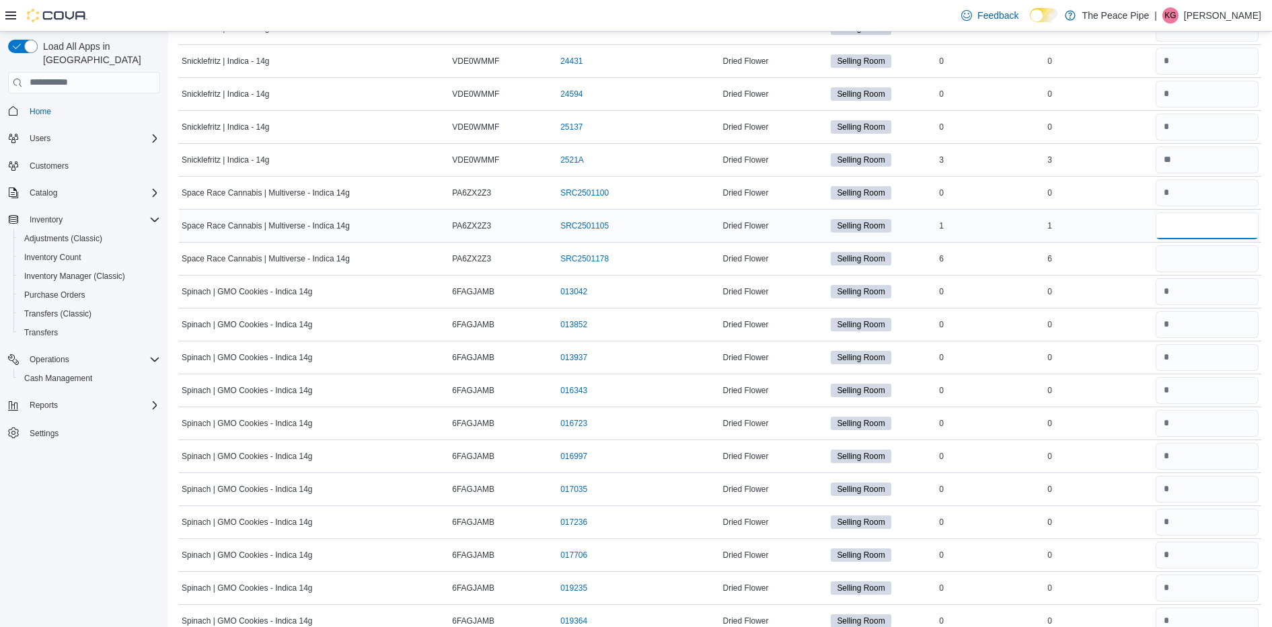
click at [1237, 231] on input "number" at bounding box center [1206, 226] width 103 height 27
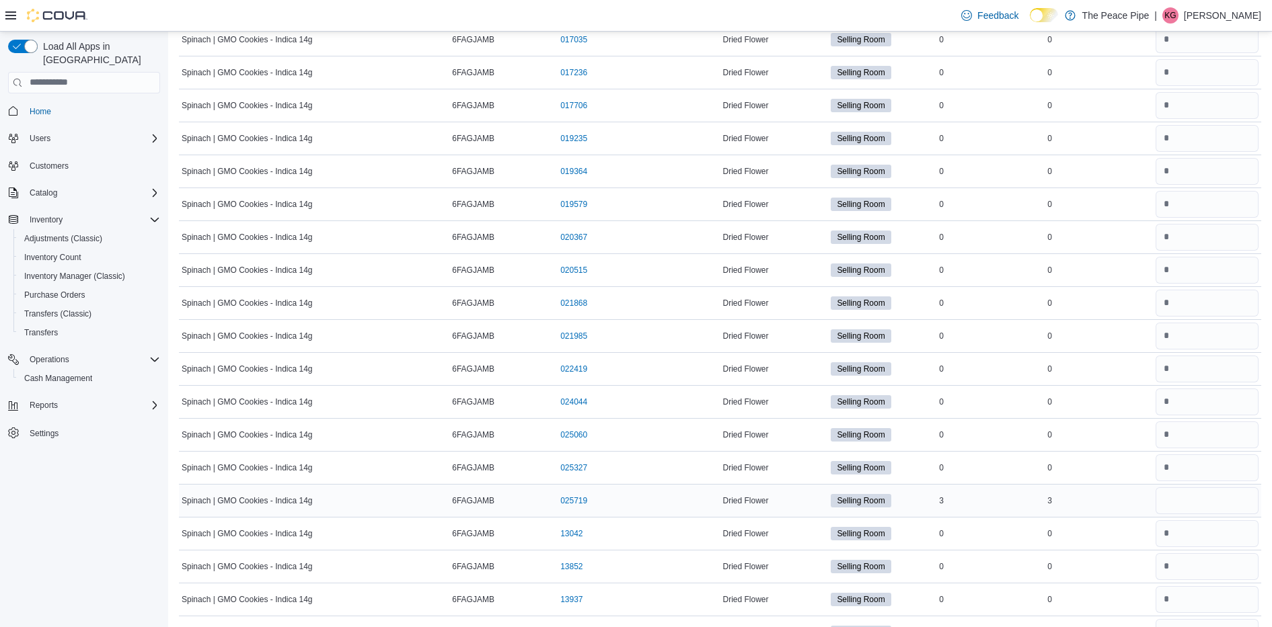
scroll to position [10504, 0]
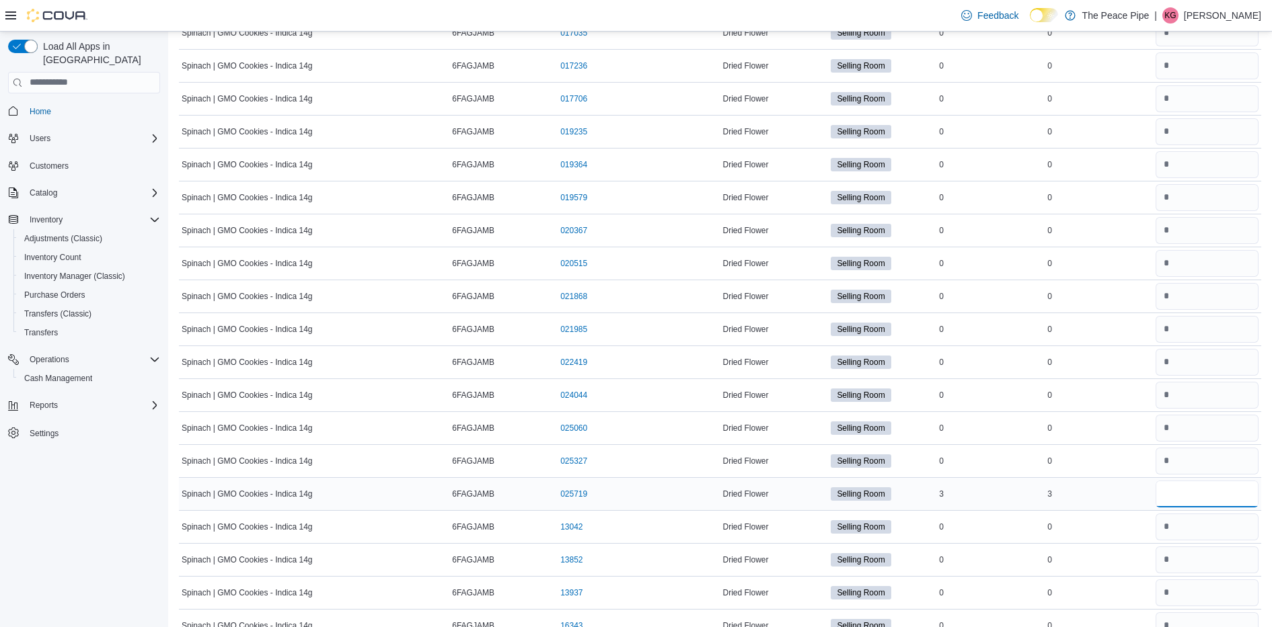
click at [1177, 494] on input "number" at bounding box center [1206, 494] width 103 height 27
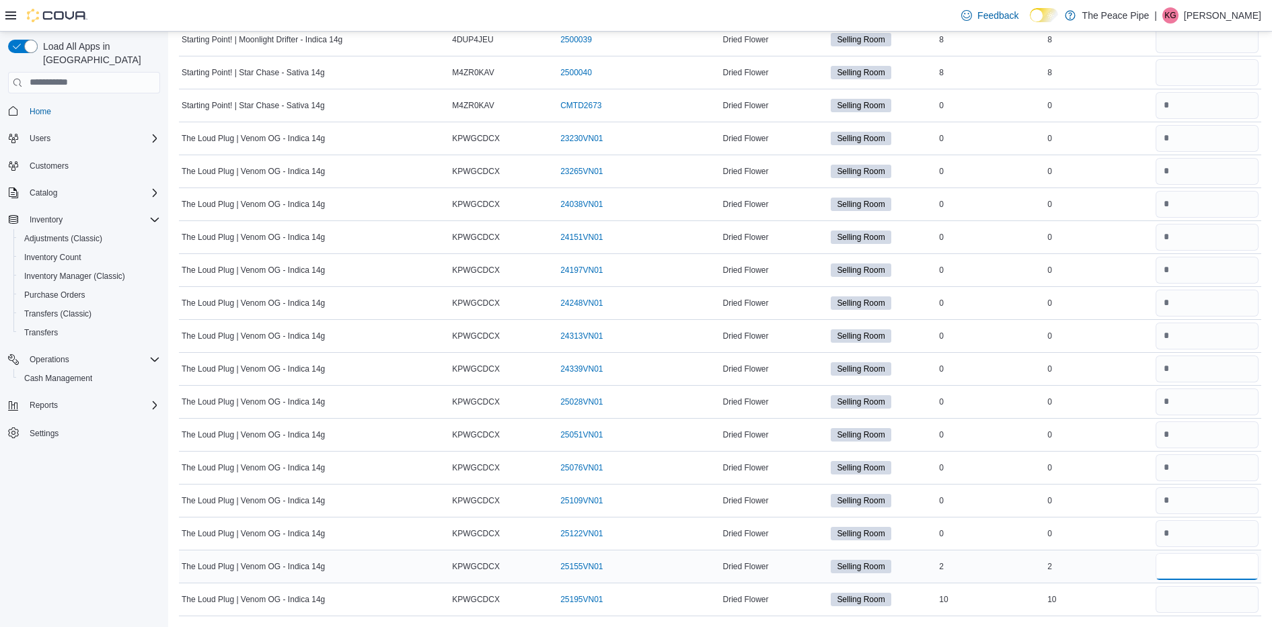
click at [1256, 570] on input "number" at bounding box center [1206, 566] width 103 height 27
click at [1233, 595] on input "number" at bounding box center [1206, 599] width 103 height 27
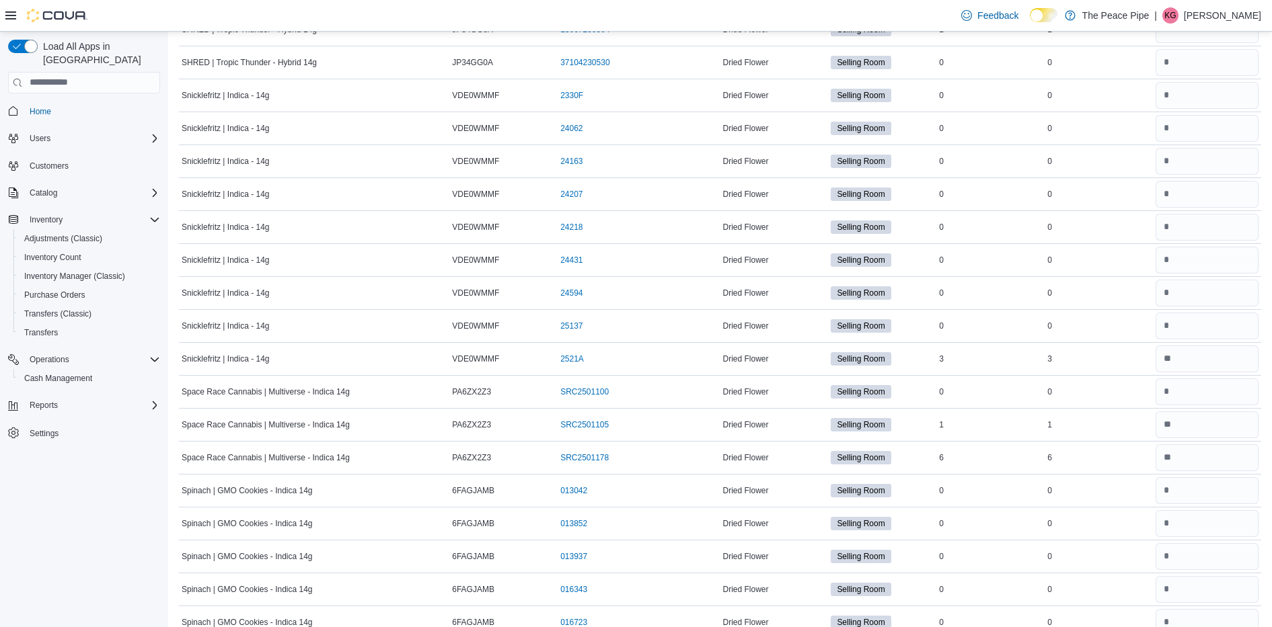
scroll to position [9847, 0]
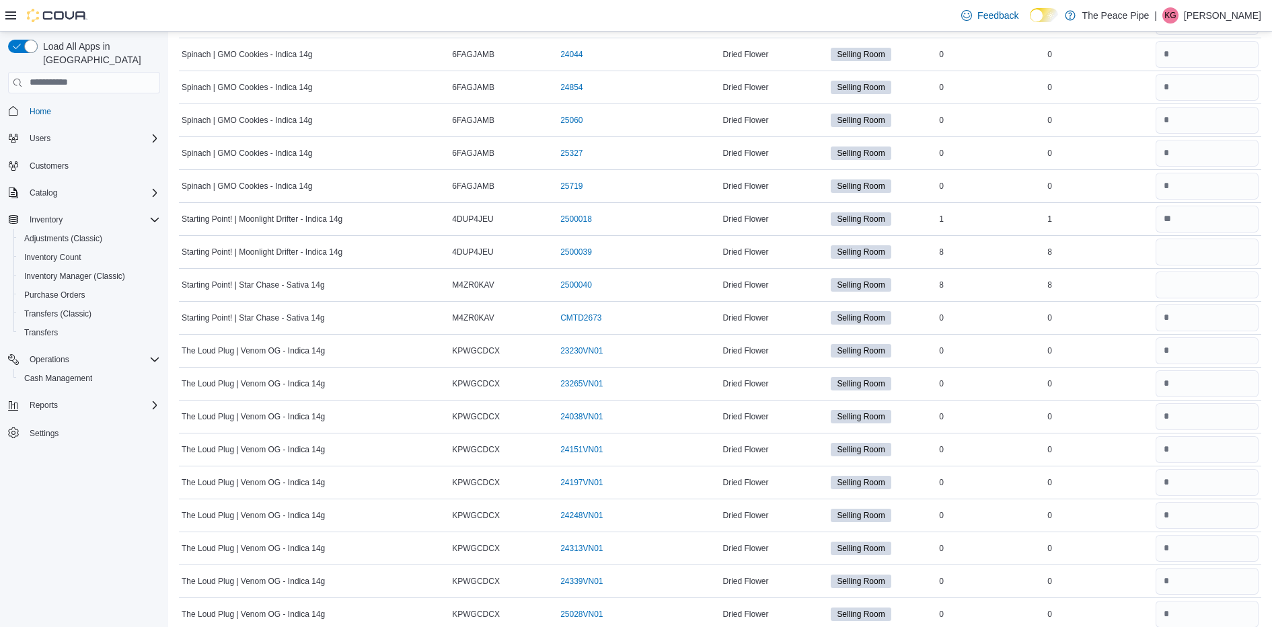
scroll to position [11504, 0]
click at [1188, 284] on input "number" at bounding box center [1206, 284] width 103 height 27
click at [1187, 259] on input "number" at bounding box center [1206, 251] width 103 height 27
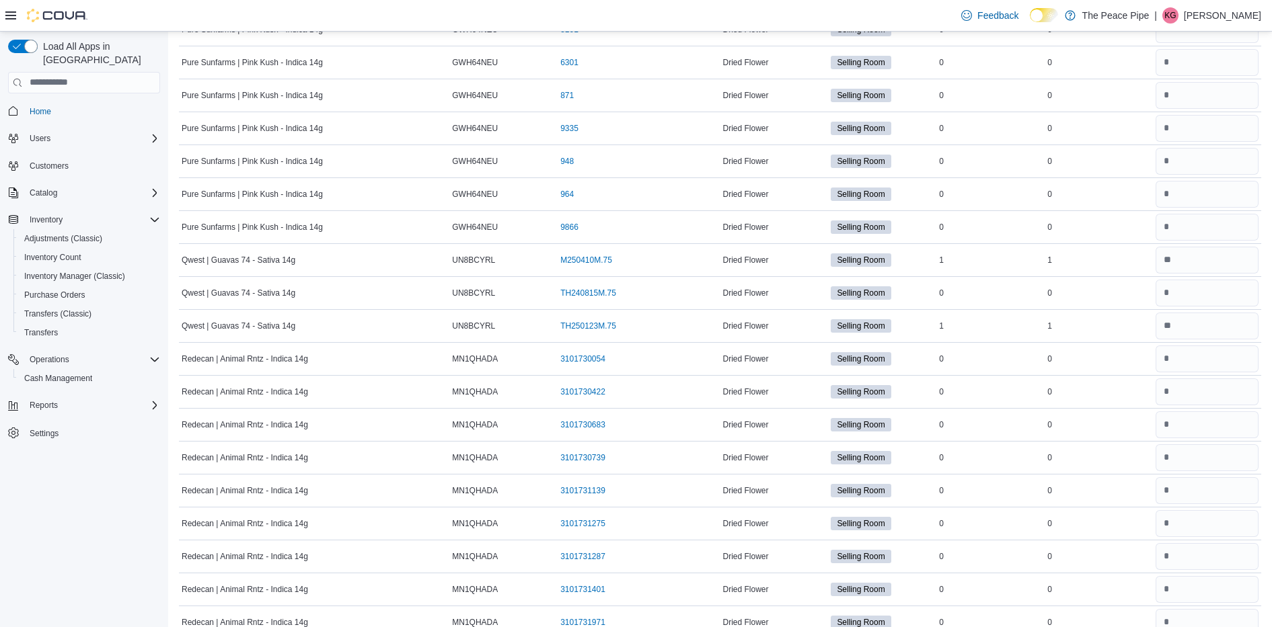
scroll to position [7179, 0]
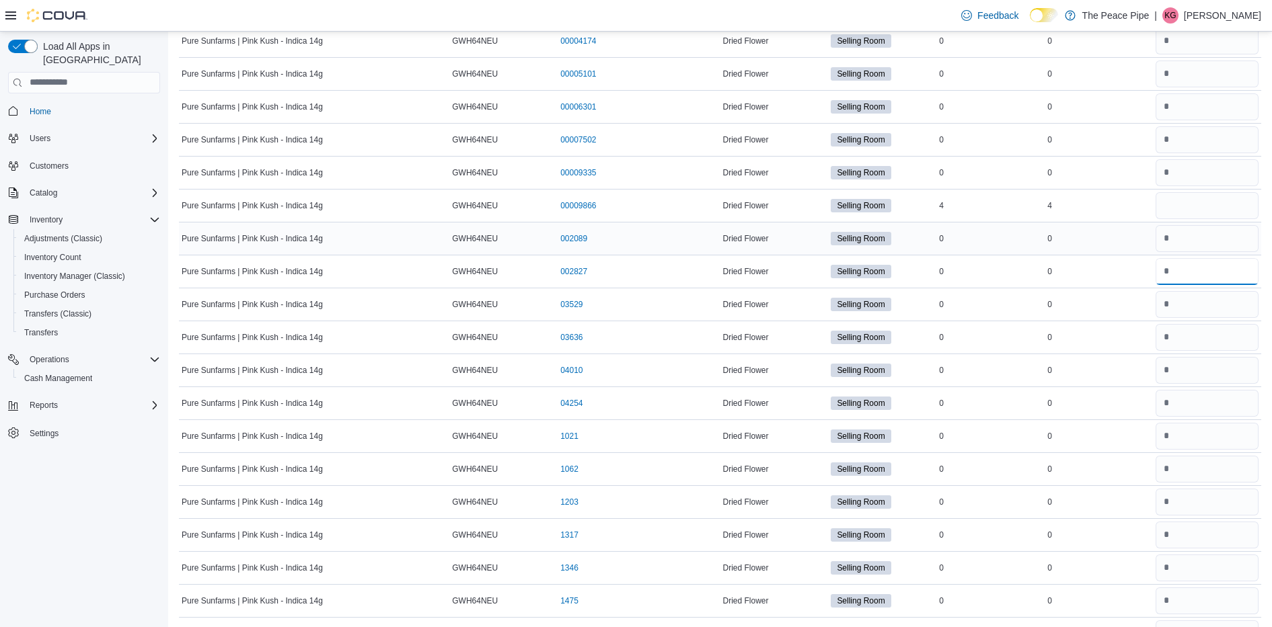
drag, startPoint x: 1184, startPoint y: 270, endPoint x: 1187, endPoint y: 245, distance: 25.1
click at [1184, 261] on input "number" at bounding box center [1206, 271] width 103 height 27
click at [1194, 202] on input "number" at bounding box center [1206, 206] width 103 height 27
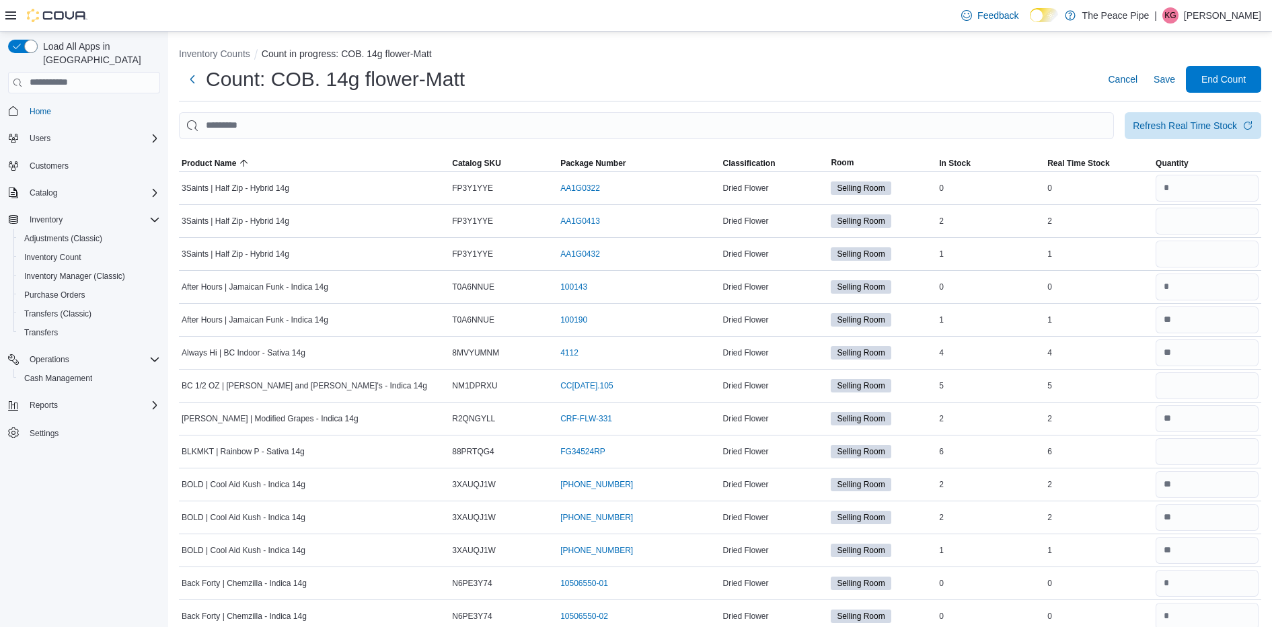
scroll to position [0, 0]
click at [1188, 234] on input "number" at bounding box center [1206, 221] width 103 height 27
click at [1202, 387] on input "number" at bounding box center [1206, 386] width 103 height 27
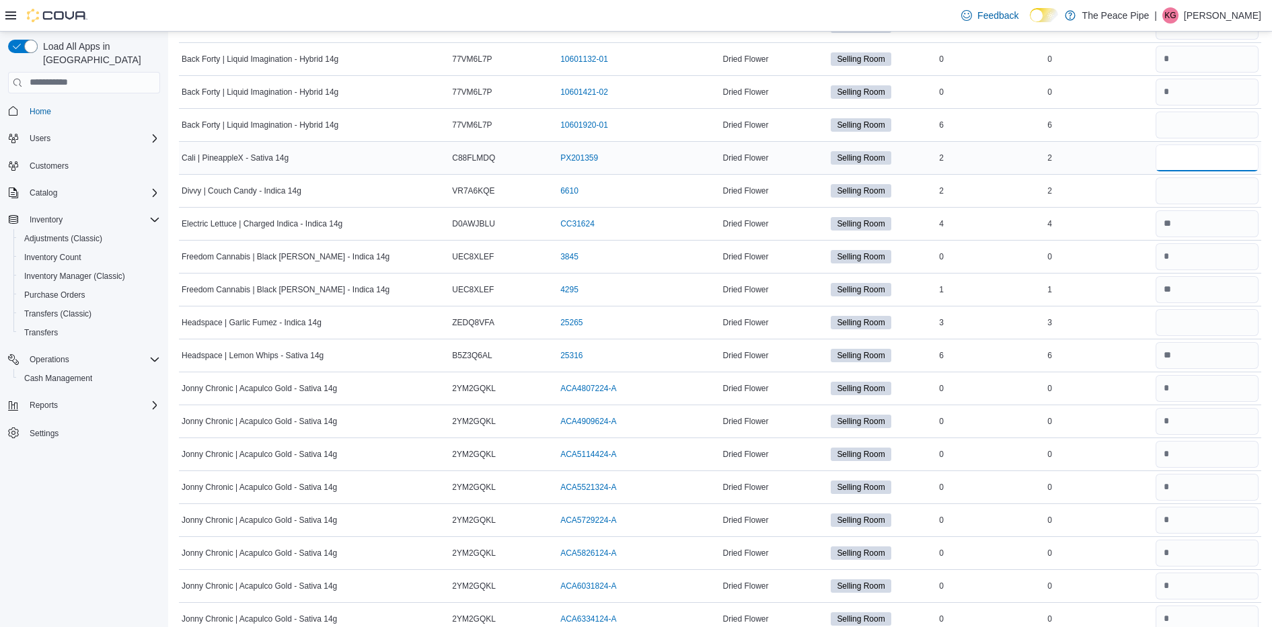
click at [1216, 158] on input "number" at bounding box center [1206, 158] width 103 height 27
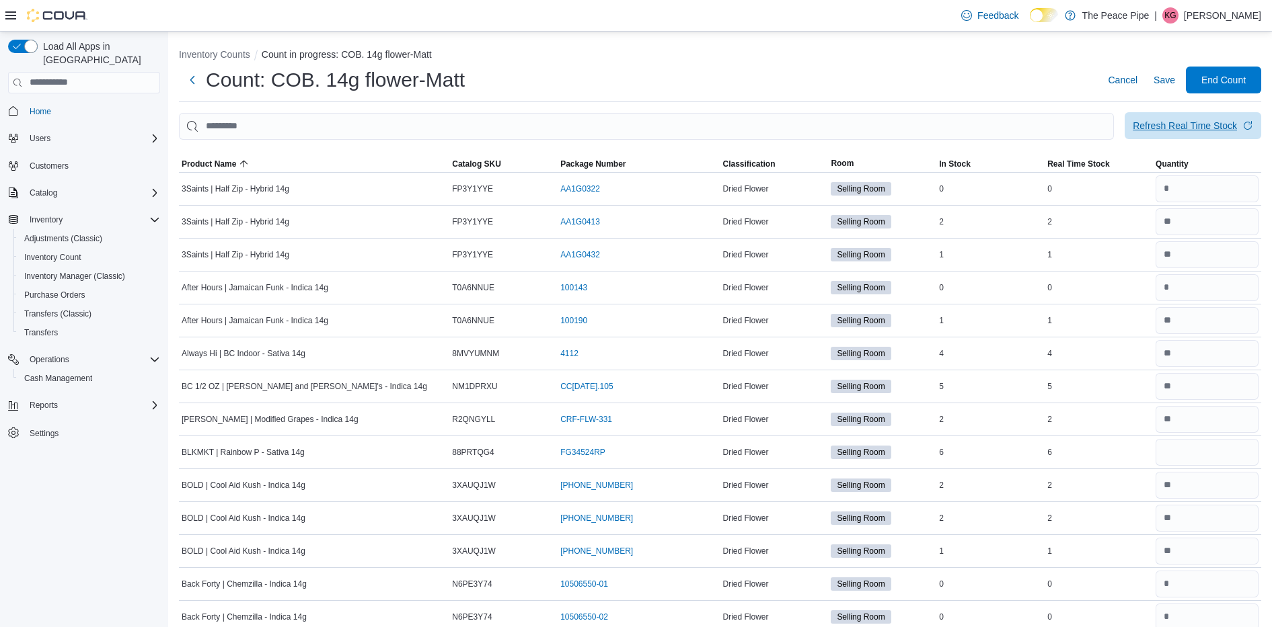
click at [1196, 133] on span "Refresh Real Time Stock" at bounding box center [1193, 125] width 120 height 27
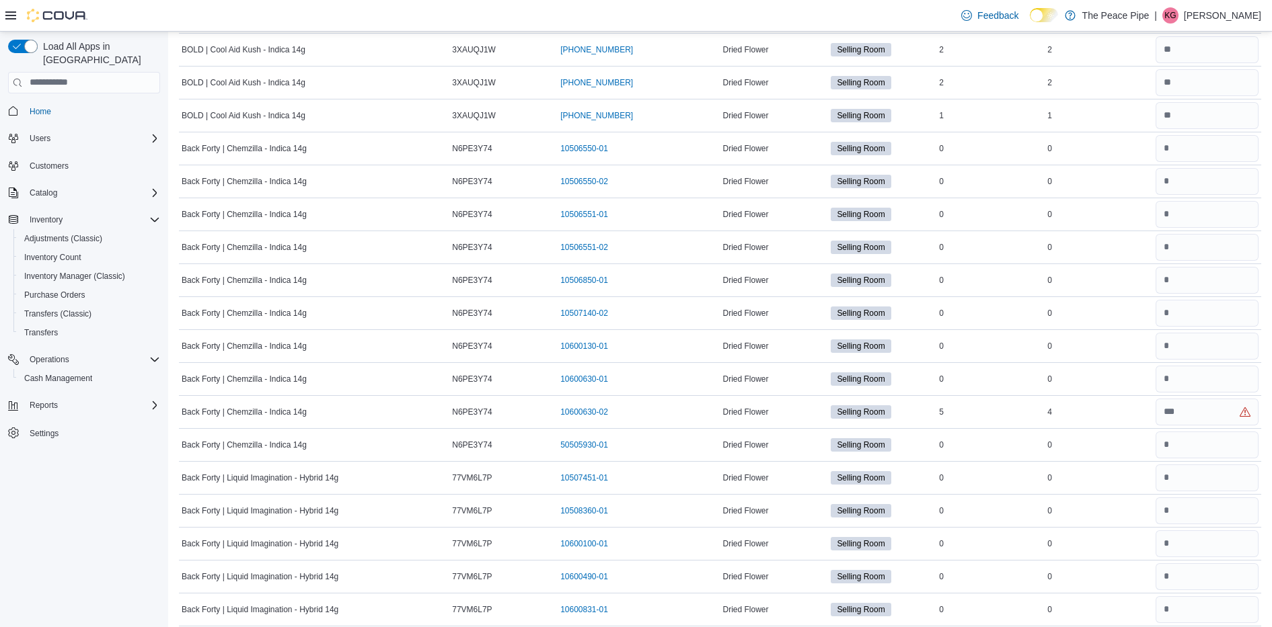
scroll to position [461, 0]
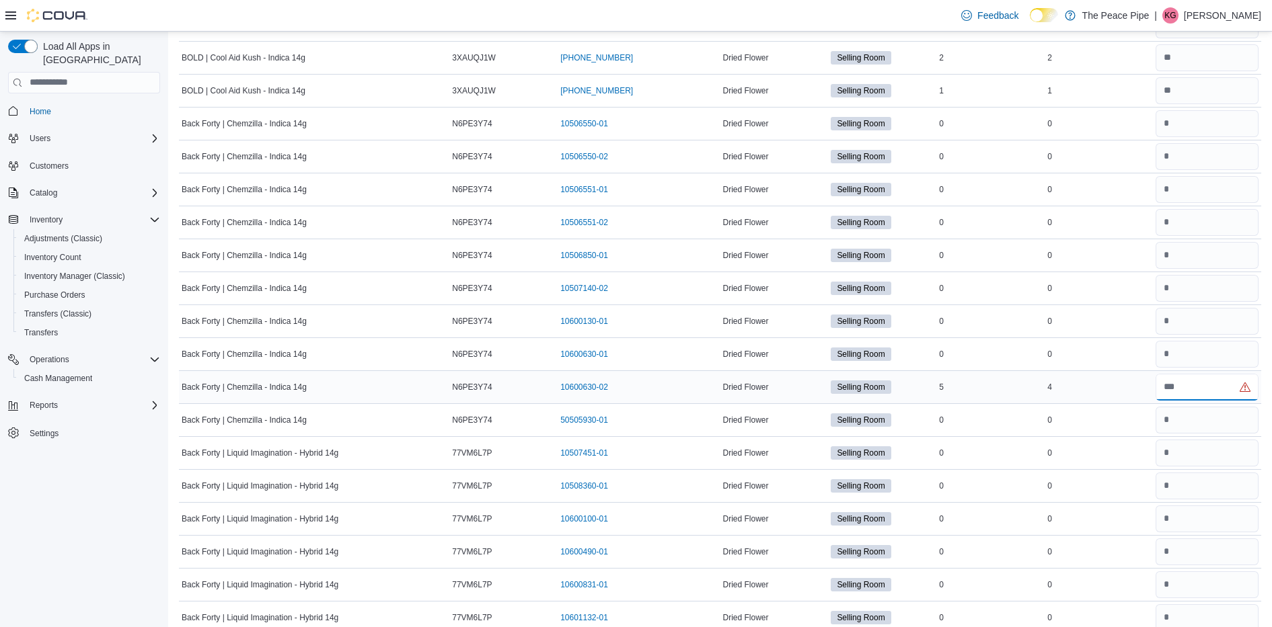
click at [1204, 383] on input "number" at bounding box center [1206, 387] width 103 height 27
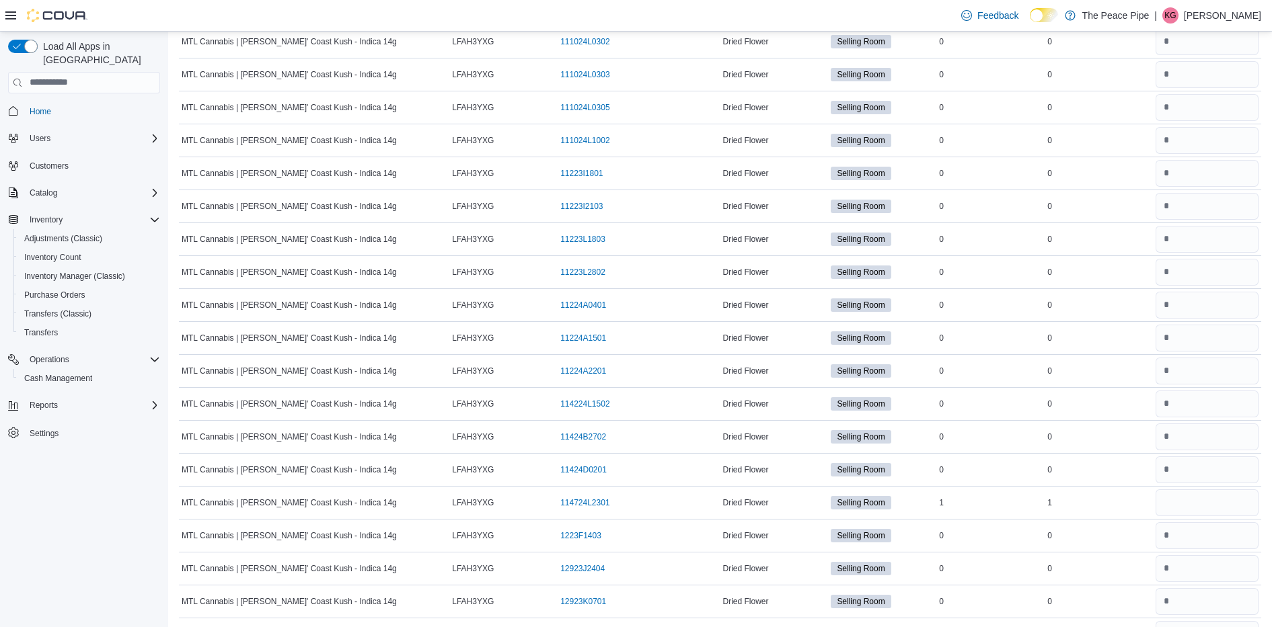
scroll to position [3476, 0]
click at [1206, 497] on input "number" at bounding box center [1206, 502] width 103 height 27
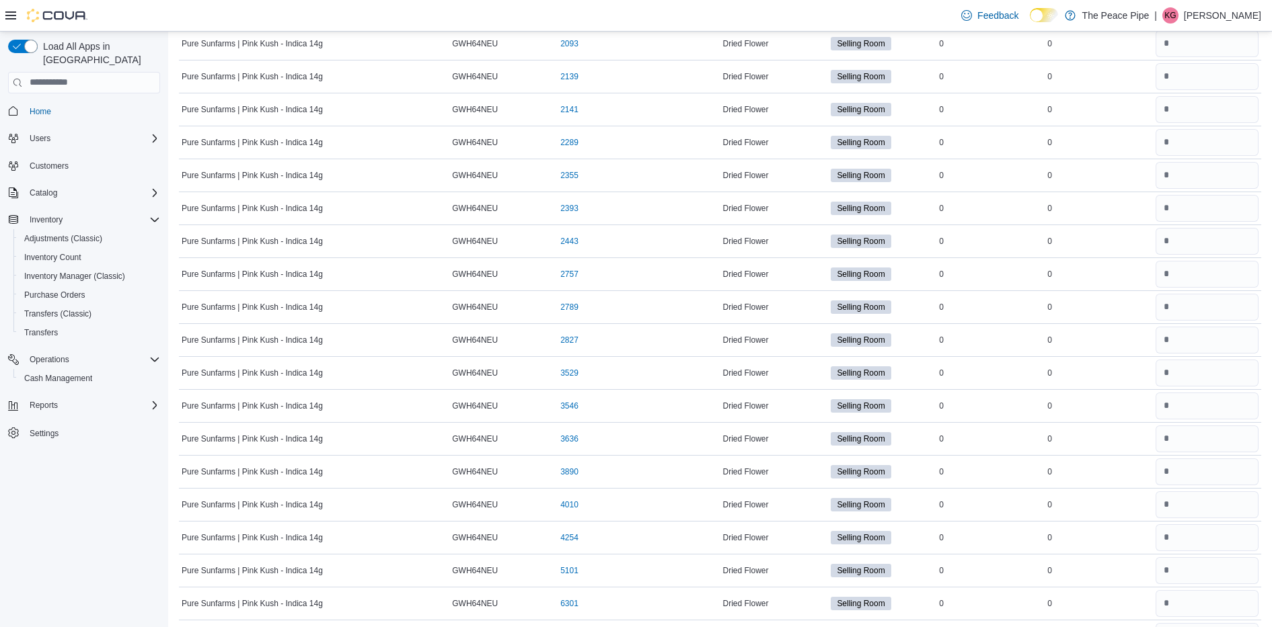
scroll to position [6641, 0]
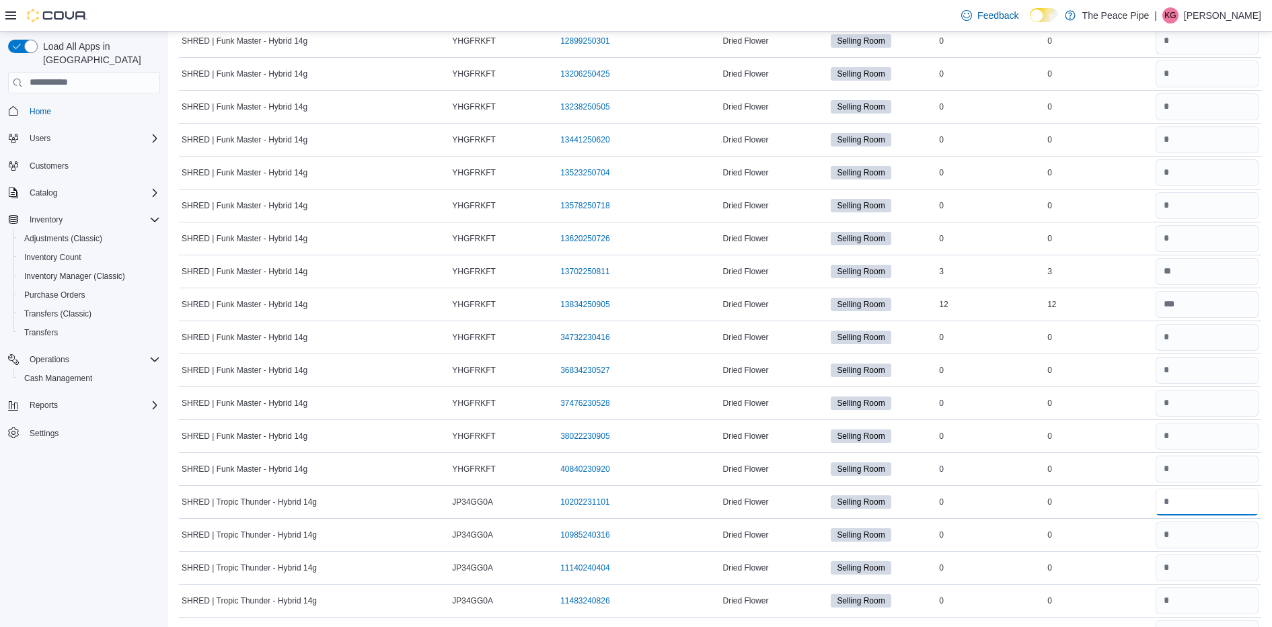
click at [1206, 497] on input "number" at bounding box center [1206, 502] width 103 height 27
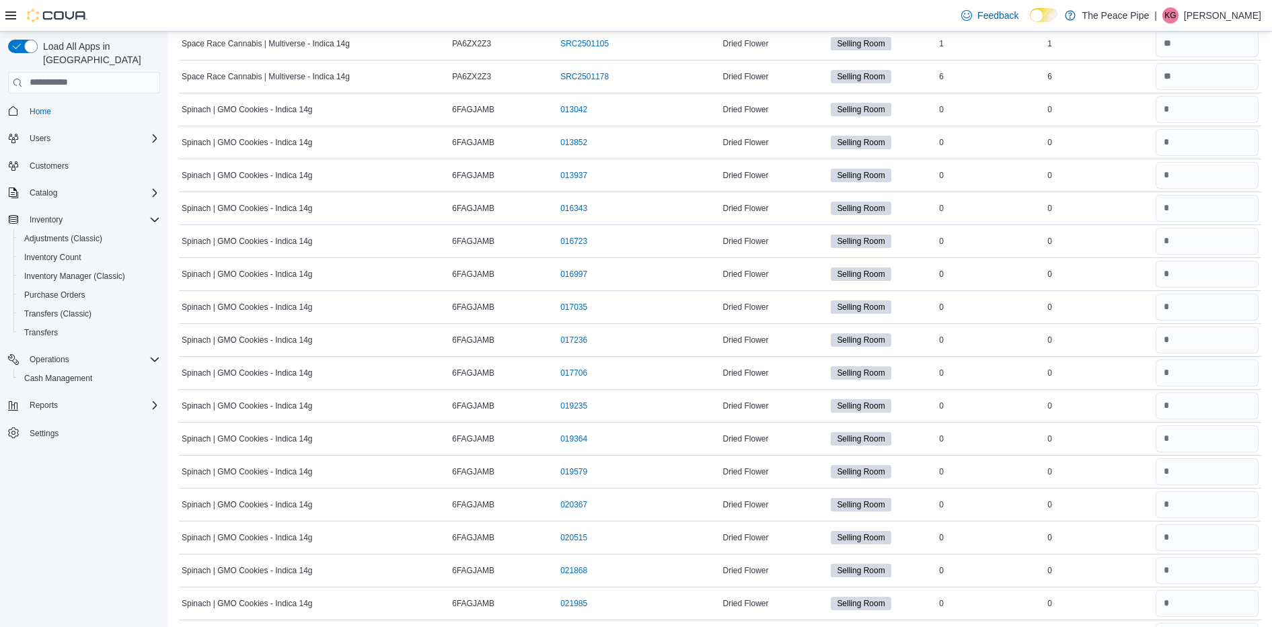
scroll to position [10198, 0]
click at [1221, 106] on input "number" at bounding box center [1206, 107] width 103 height 27
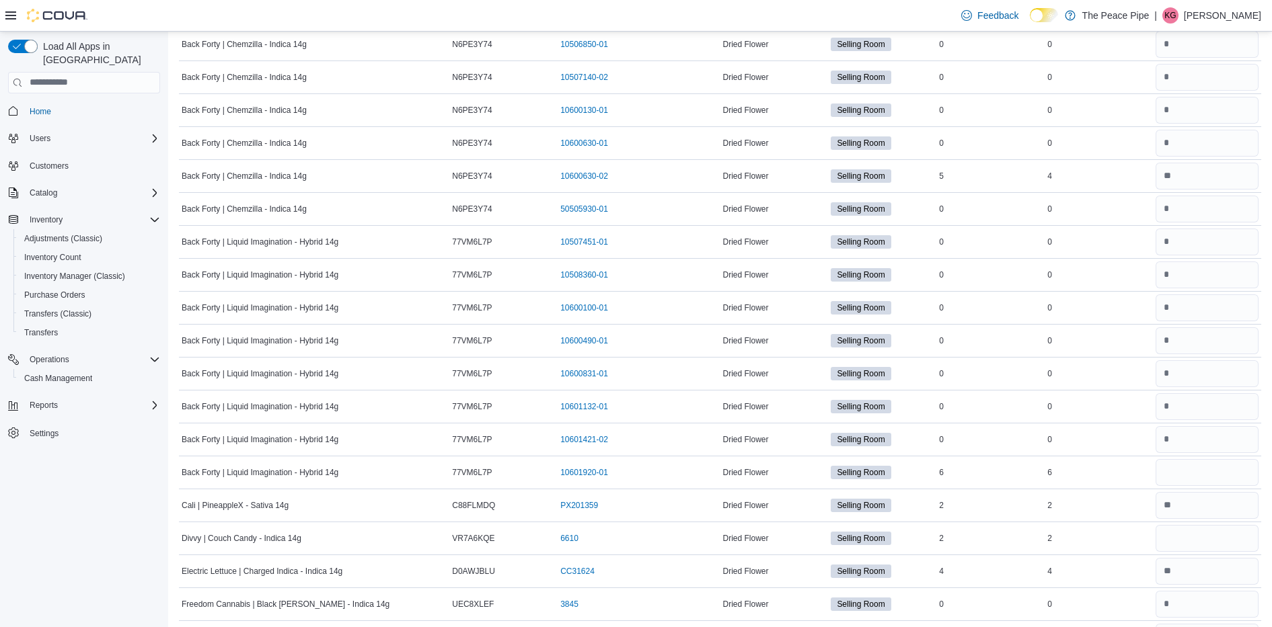
scroll to position [674, 0]
click at [1235, 473] on input "number" at bounding box center [1206, 470] width 103 height 27
click at [1204, 527] on input "number" at bounding box center [1206, 536] width 103 height 27
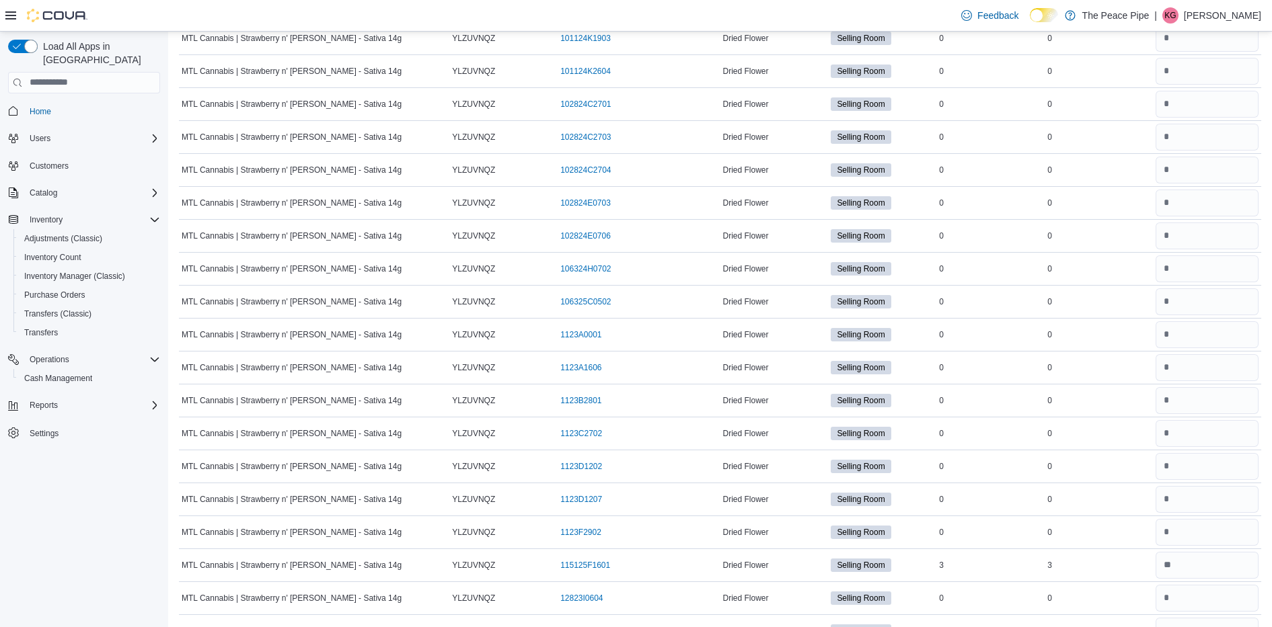
click at [911, 351] on td "Selling Room" at bounding box center [882, 367] width 108 height 33
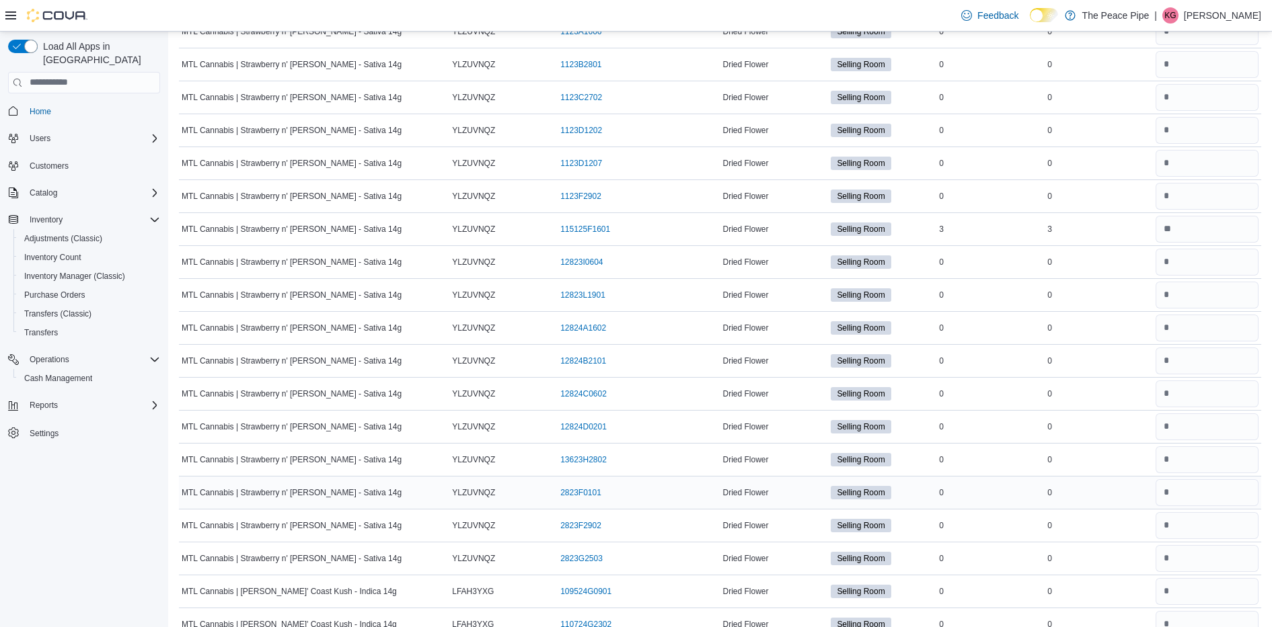
scroll to position [2405, 0]
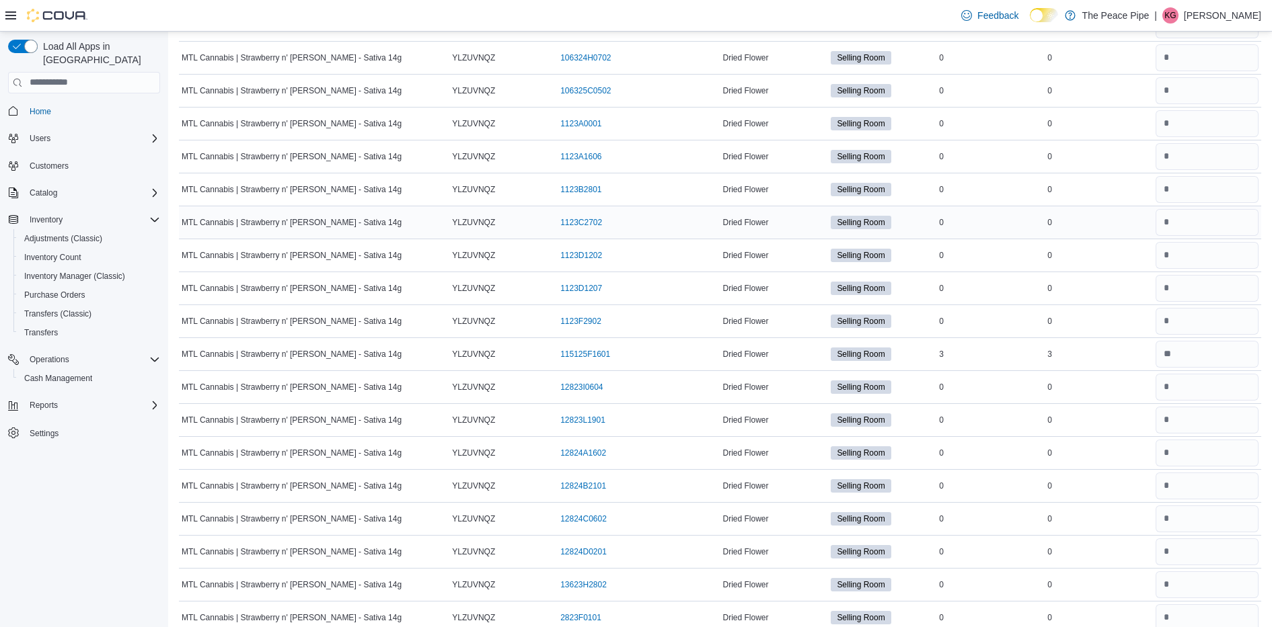
click at [800, 217] on td "Dried Flower" at bounding box center [774, 222] width 108 height 33
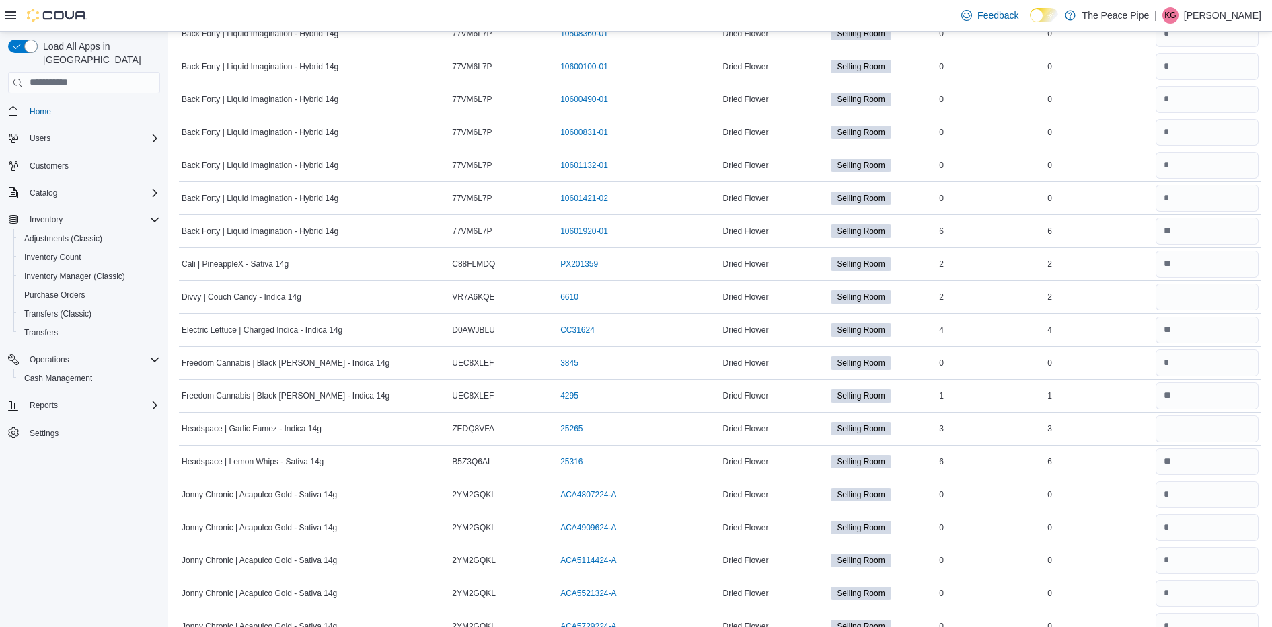
scroll to position [913, 0]
click at [1225, 466] on input "number" at bounding box center [1206, 462] width 103 height 27
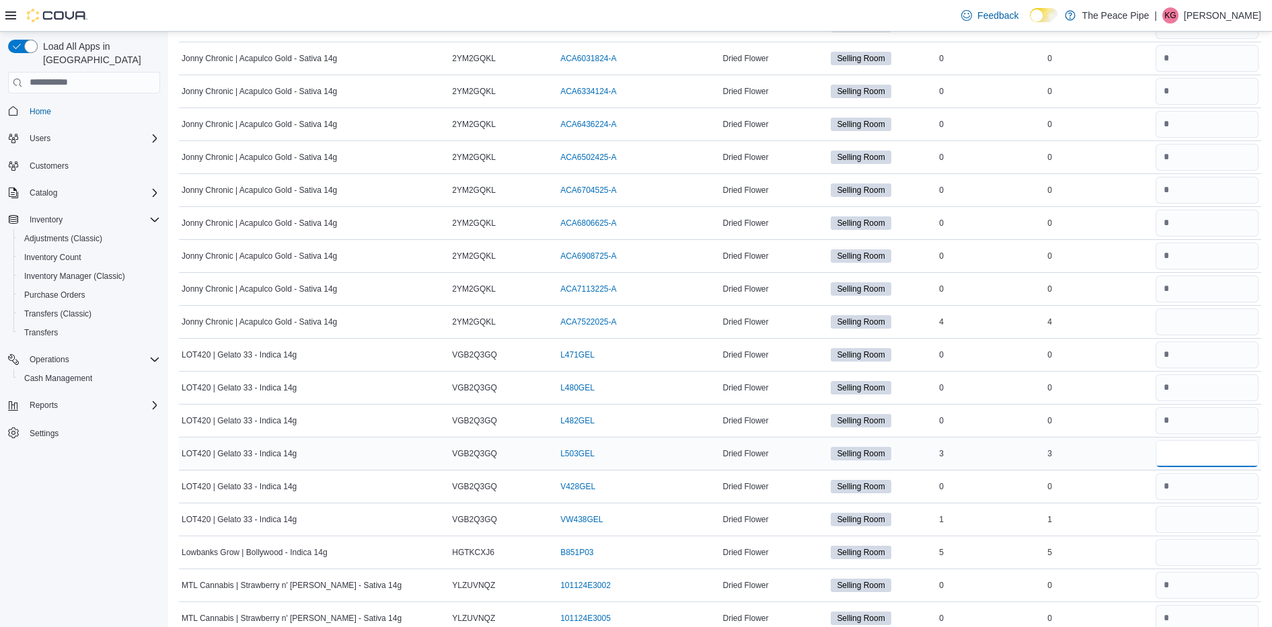
click at [1211, 447] on input "number" at bounding box center [1206, 454] width 103 height 27
click at [1196, 328] on input "number" at bounding box center [1206, 322] width 103 height 27
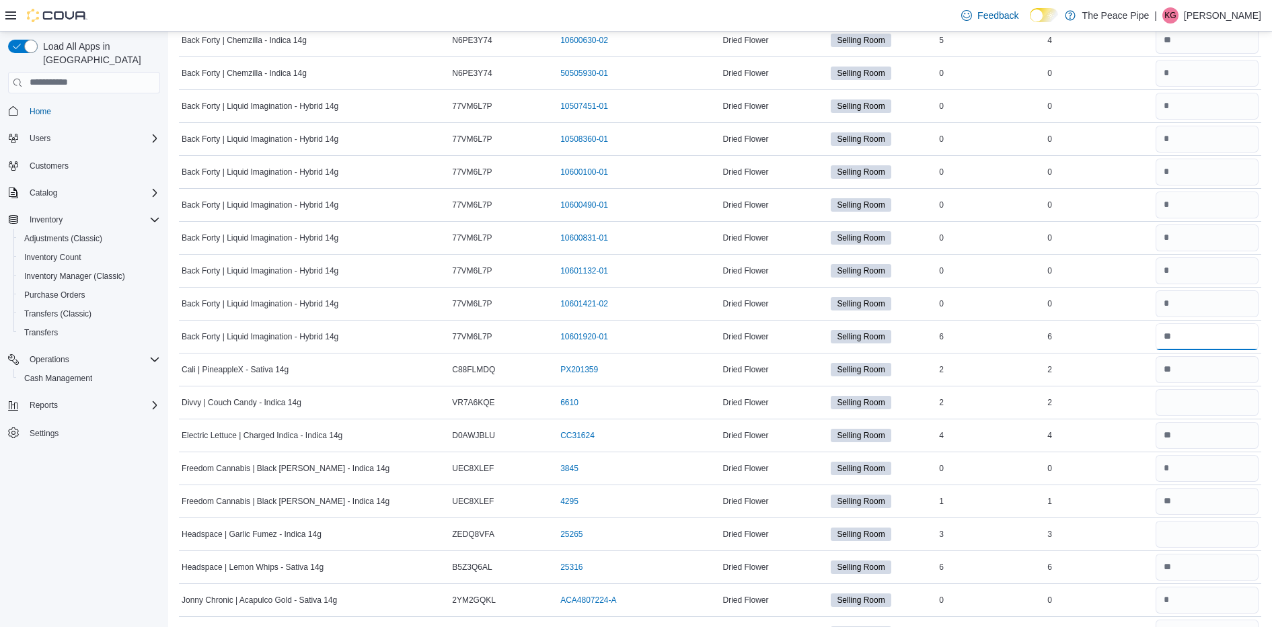
click at [1196, 328] on input "number" at bounding box center [1206, 336] width 103 height 27
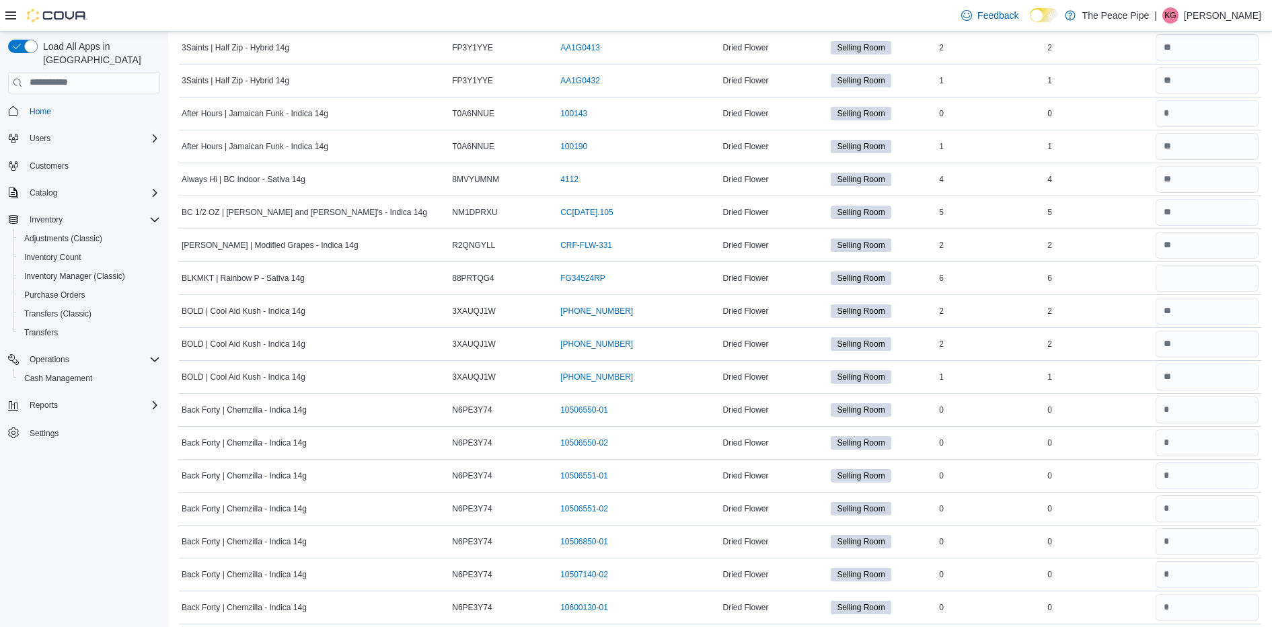
scroll to position [174, 0]
click at [1207, 273] on input "number" at bounding box center [1206, 279] width 103 height 27
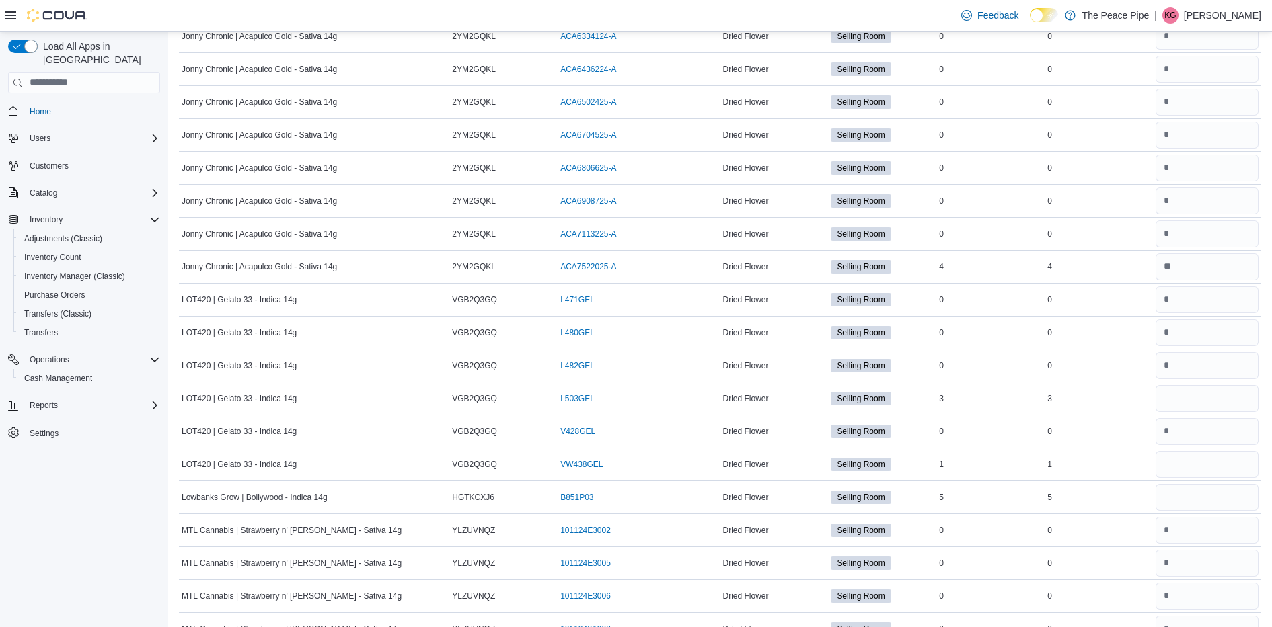
scroll to position [1601, 0]
click at [1229, 405] on input "number" at bounding box center [1206, 400] width 103 height 27
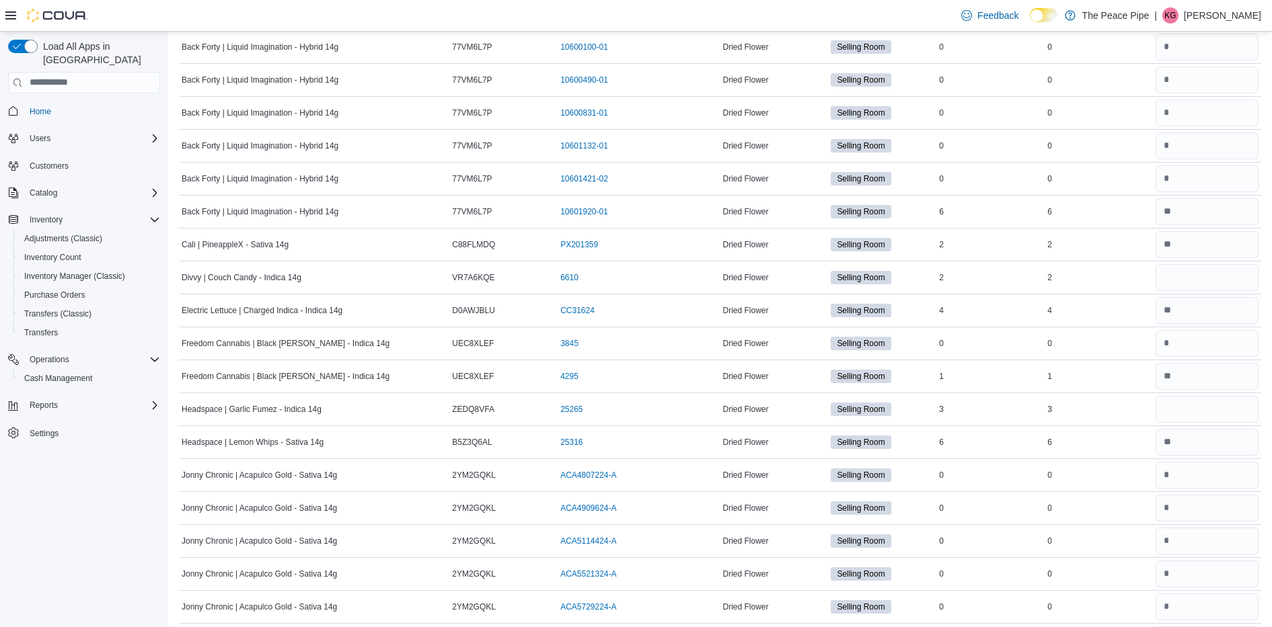
scroll to position [933, 0]
click at [1242, 400] on input "number" at bounding box center [1206, 408] width 103 height 27
click at [1167, 272] on input "number" at bounding box center [1206, 277] width 103 height 27
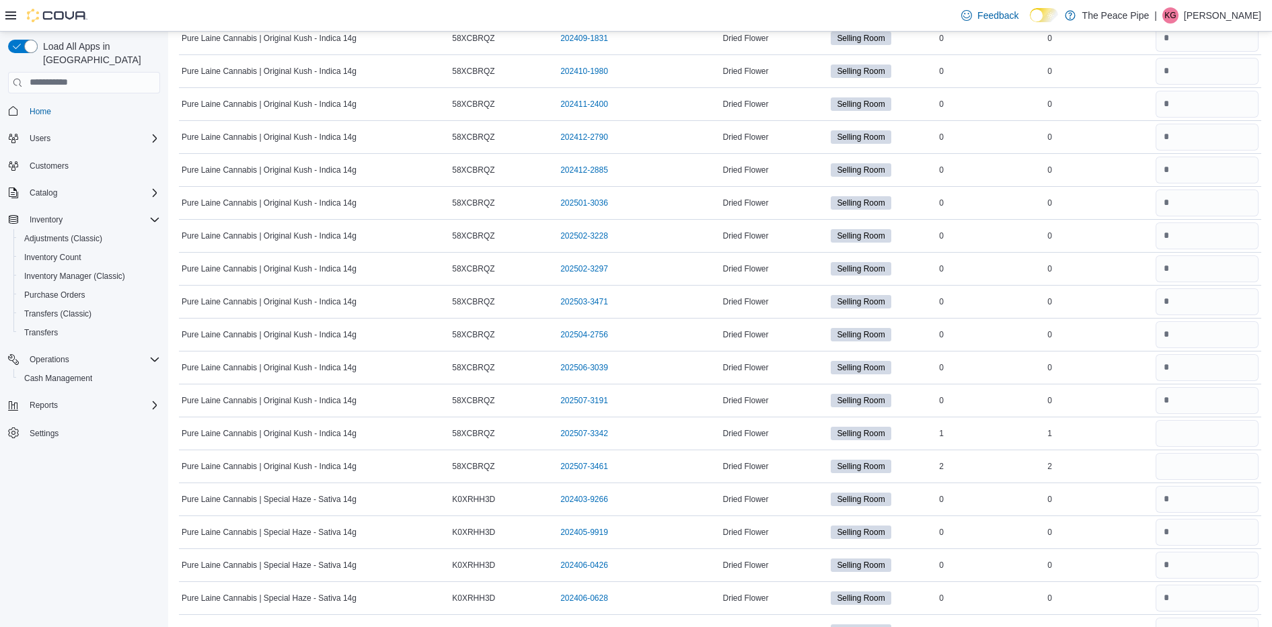
scroll to position [4732, 0]
click at [1198, 433] on input "number" at bounding box center [1206, 433] width 103 height 27
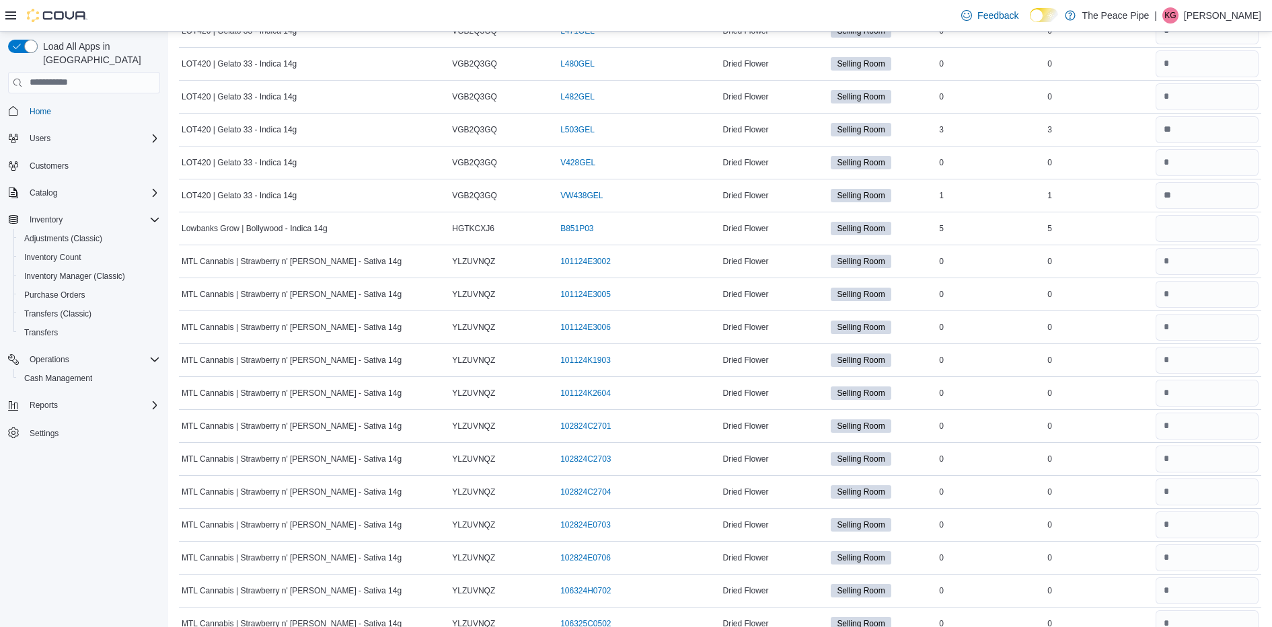
scroll to position [1778, 0]
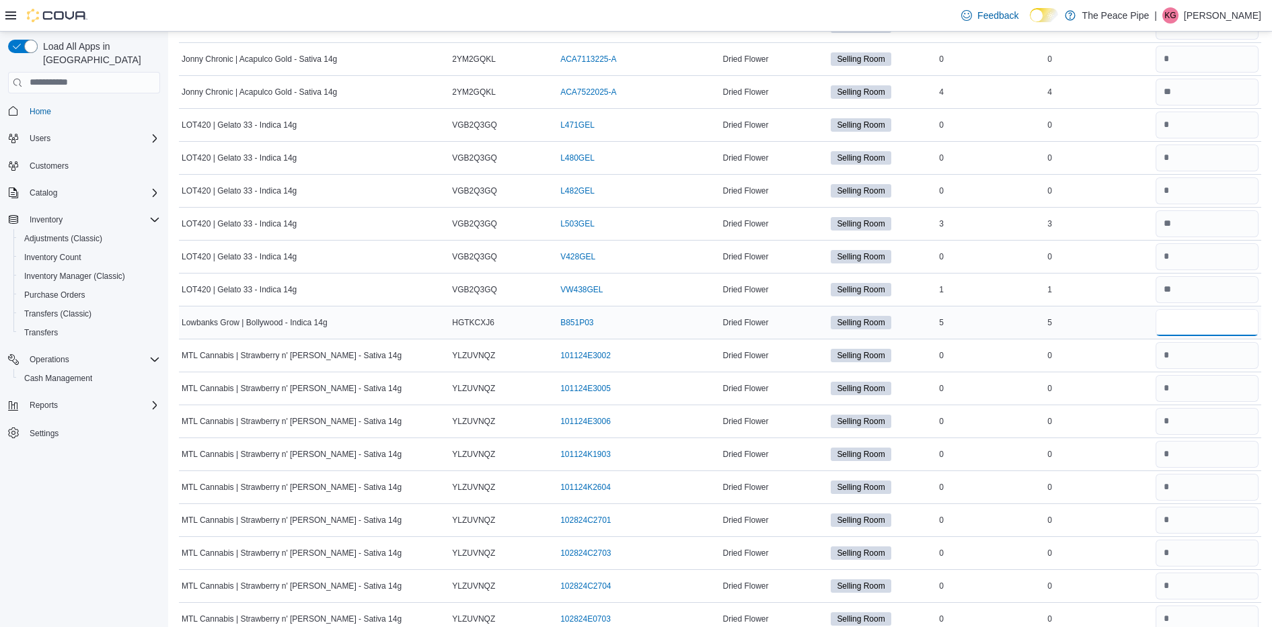
click at [1223, 319] on input "number" at bounding box center [1206, 322] width 103 height 27
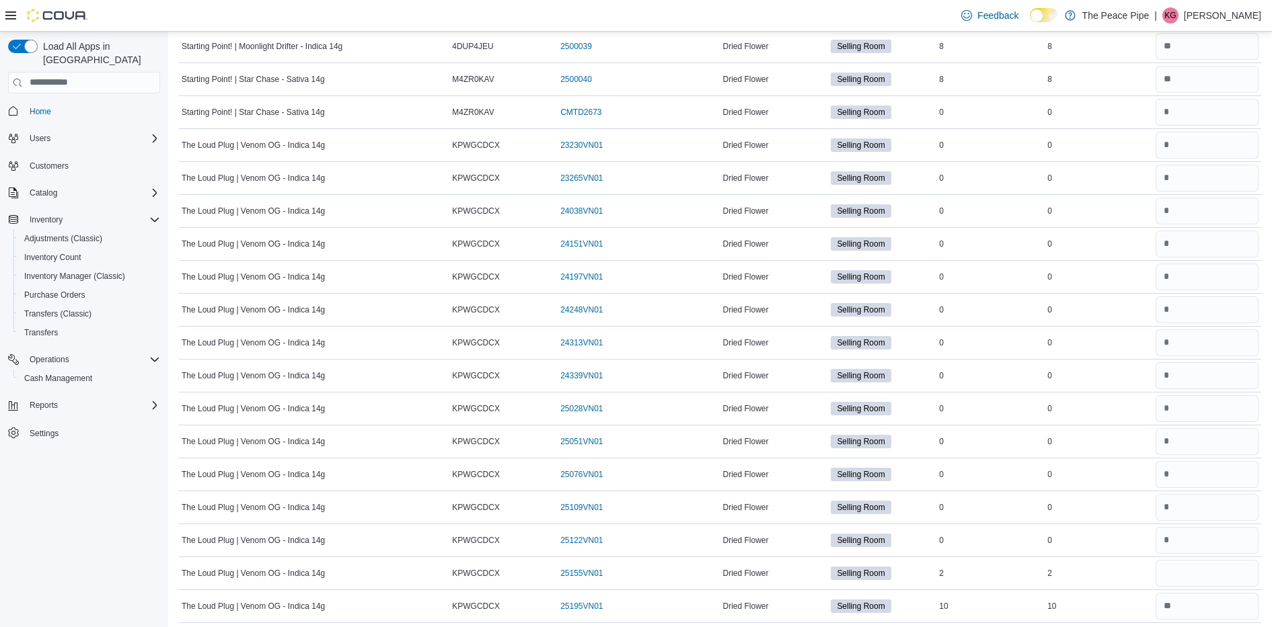
scroll to position [11716, 0]
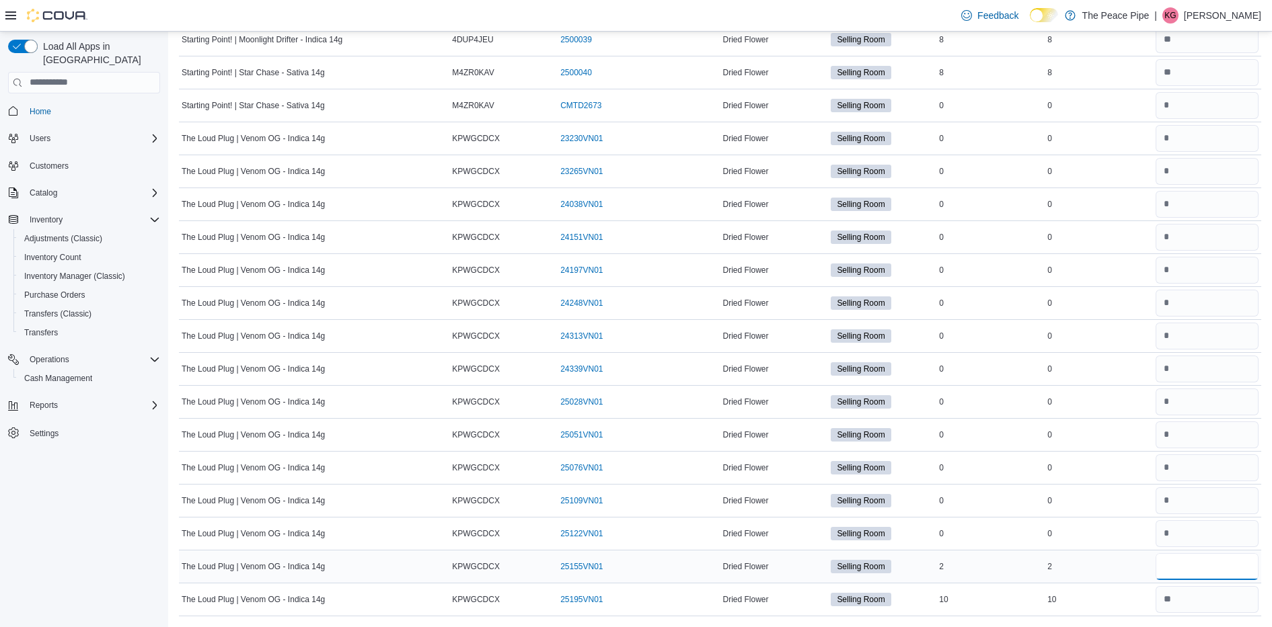
click at [1198, 576] on input "number" at bounding box center [1206, 566] width 103 height 27
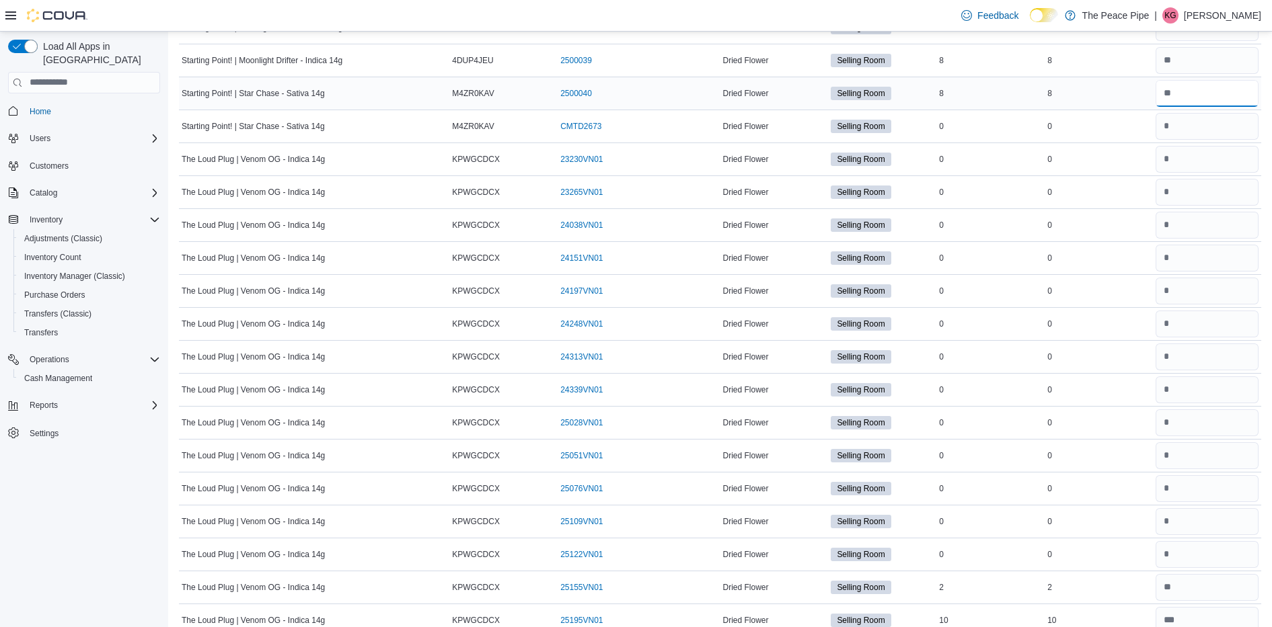
click at [1187, 87] on input "number" at bounding box center [1206, 93] width 103 height 27
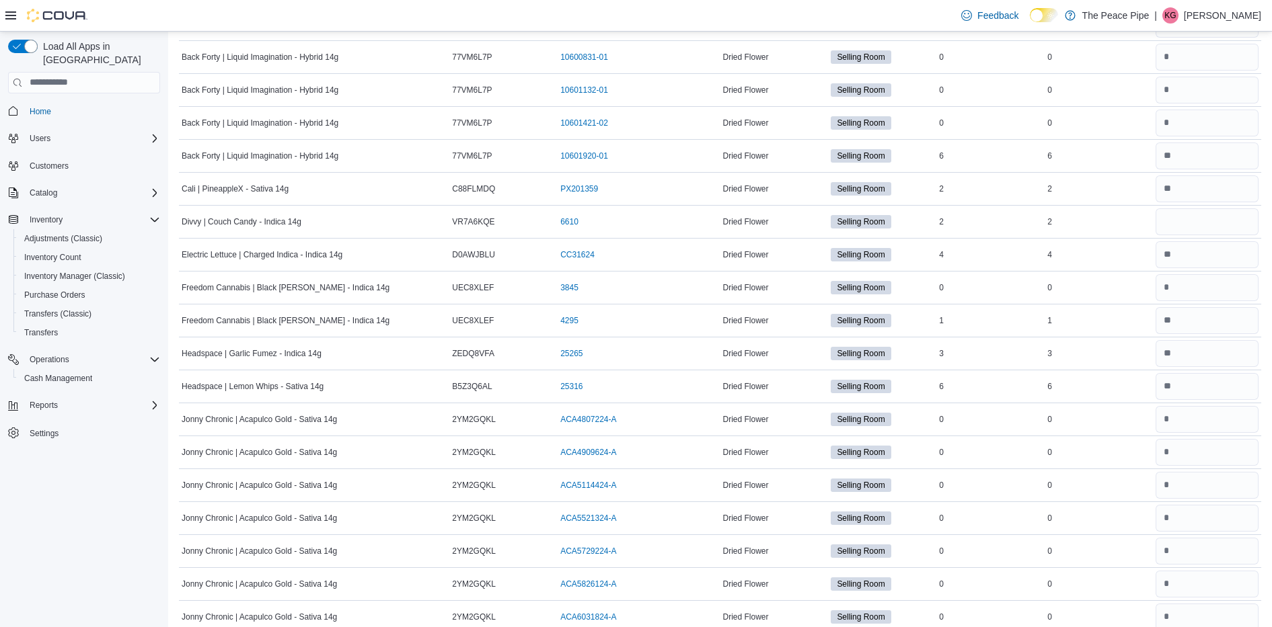
scroll to position [1002, 0]
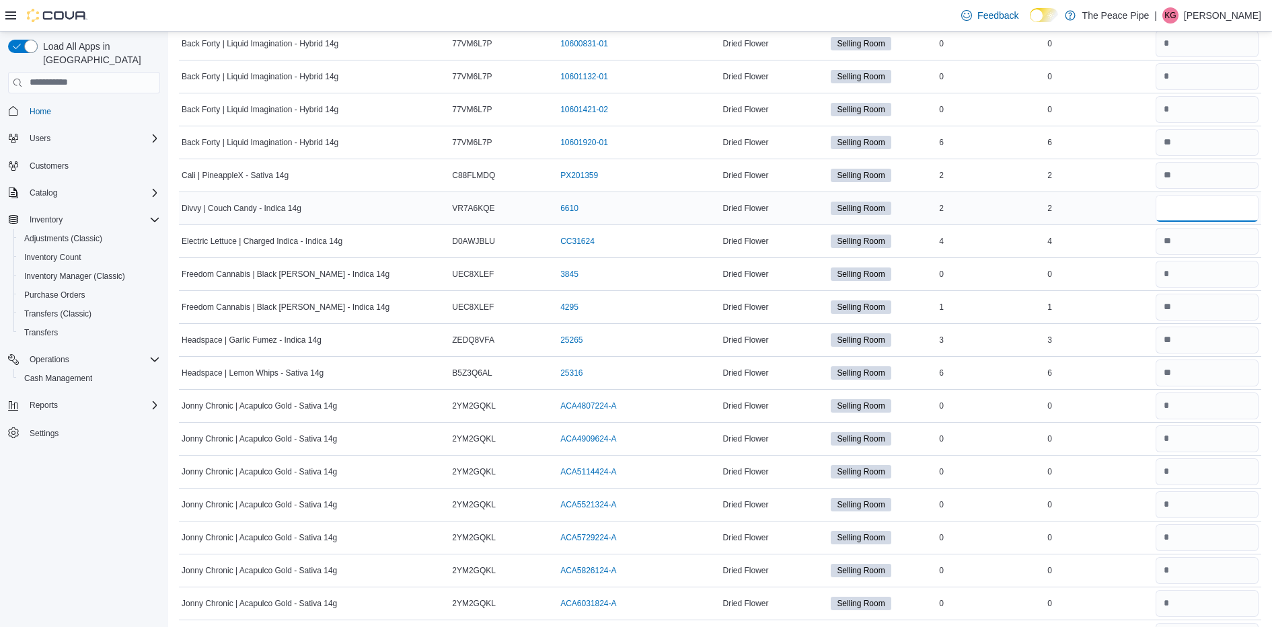
click at [1215, 210] on input "number" at bounding box center [1206, 208] width 103 height 27
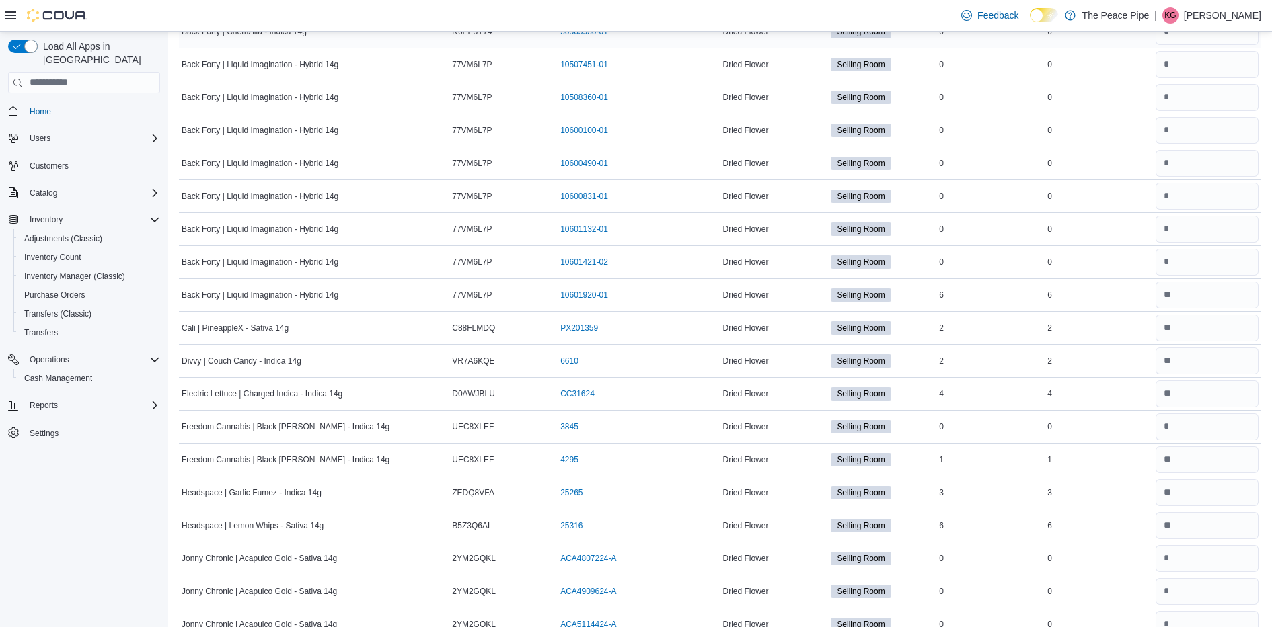
scroll to position [876, 0]
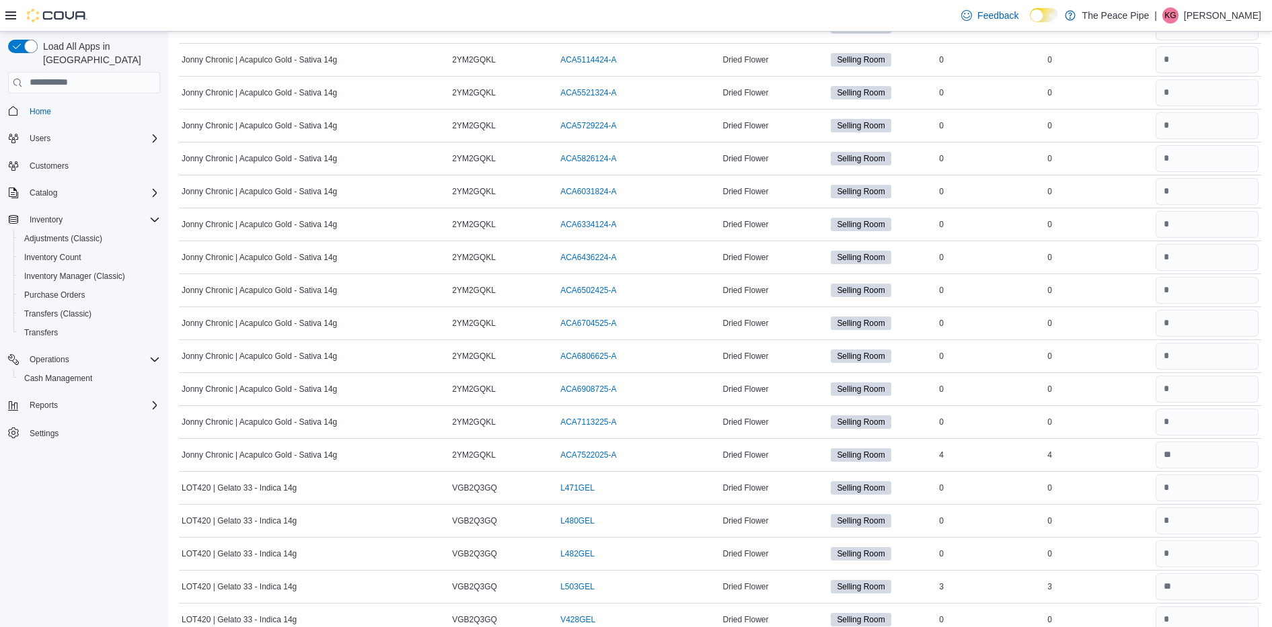
click at [1087, 426] on div "0" at bounding box center [1098, 422] width 108 height 16
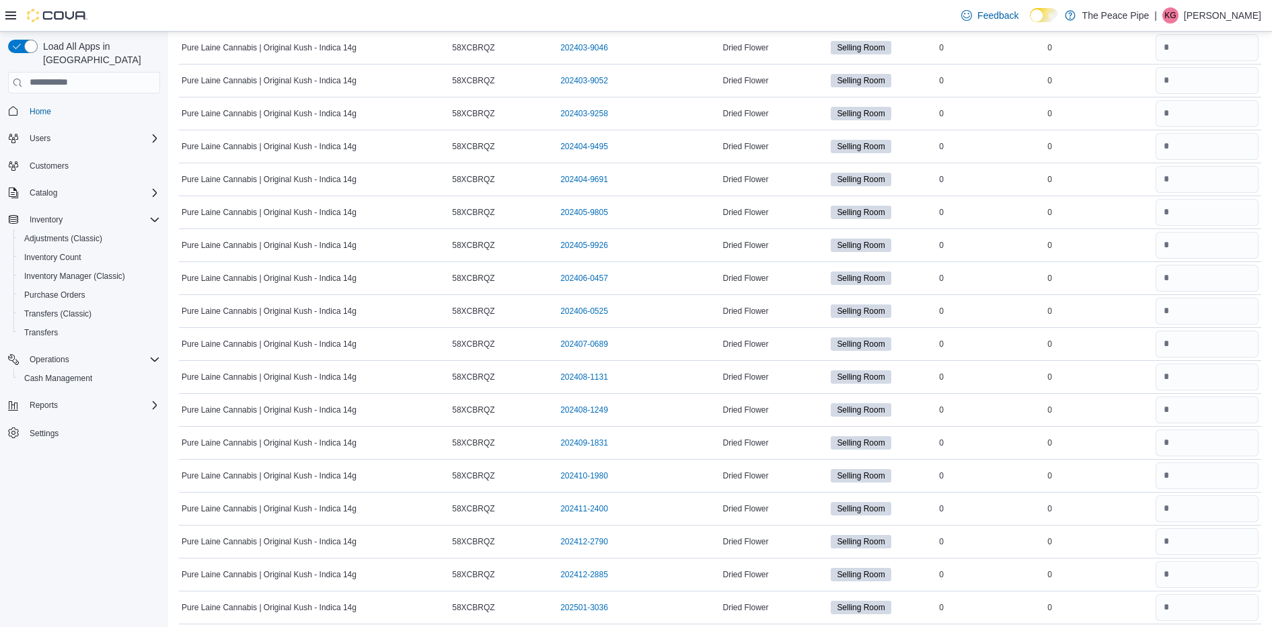
scroll to position [4331, 0]
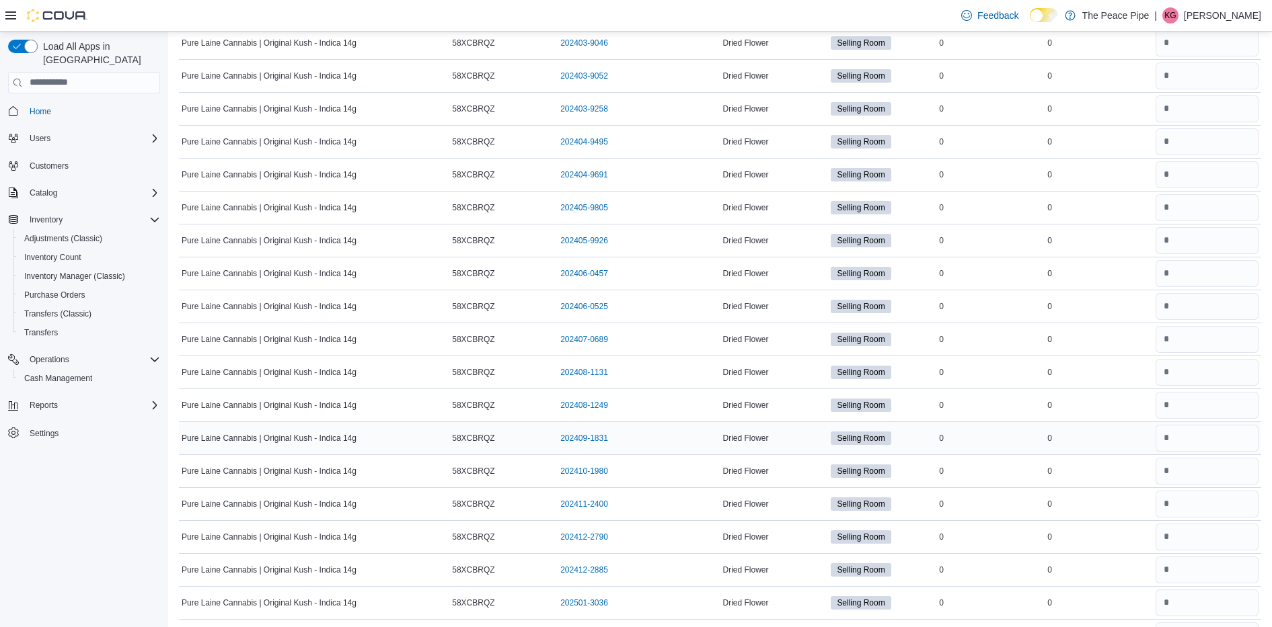
click at [1087, 424] on td "Real Time Stock 0" at bounding box center [1098, 438] width 108 height 33
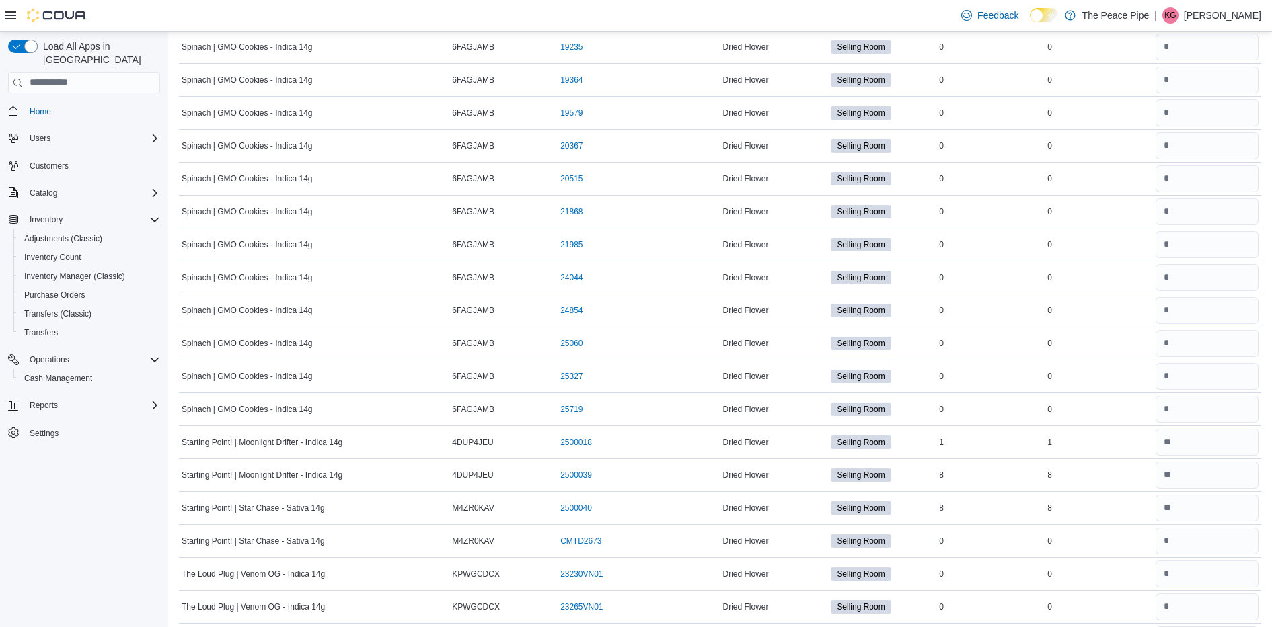
scroll to position [11308, 0]
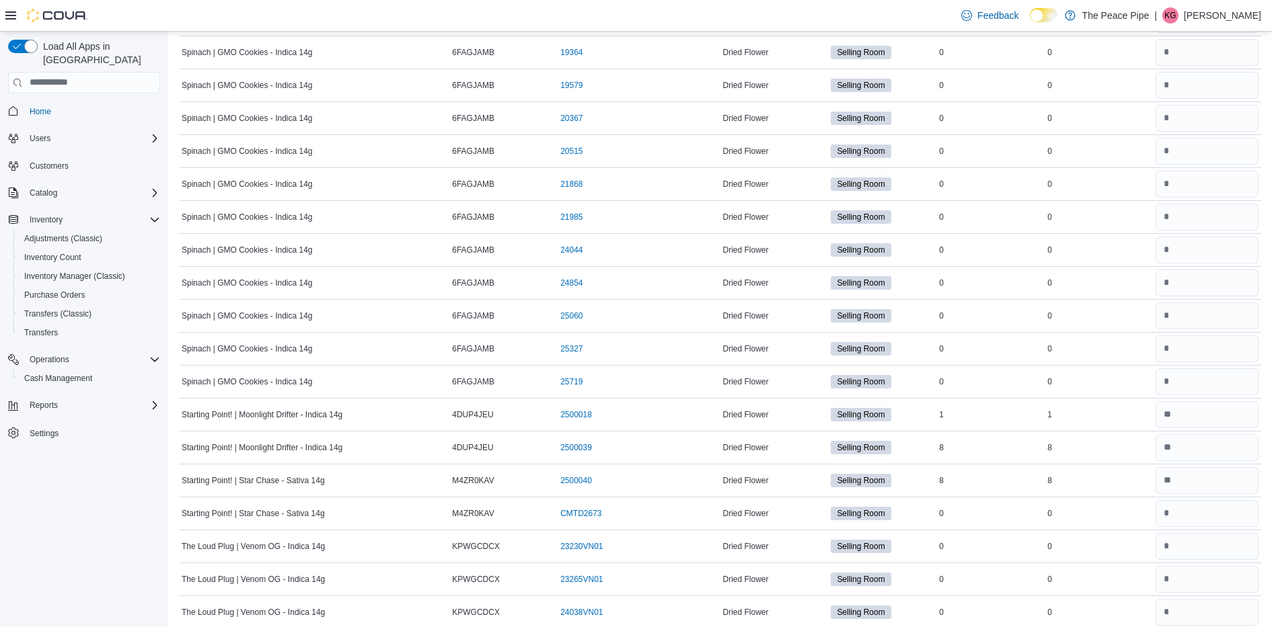
click at [1087, 426] on td "Real Time Stock 1" at bounding box center [1098, 414] width 108 height 33
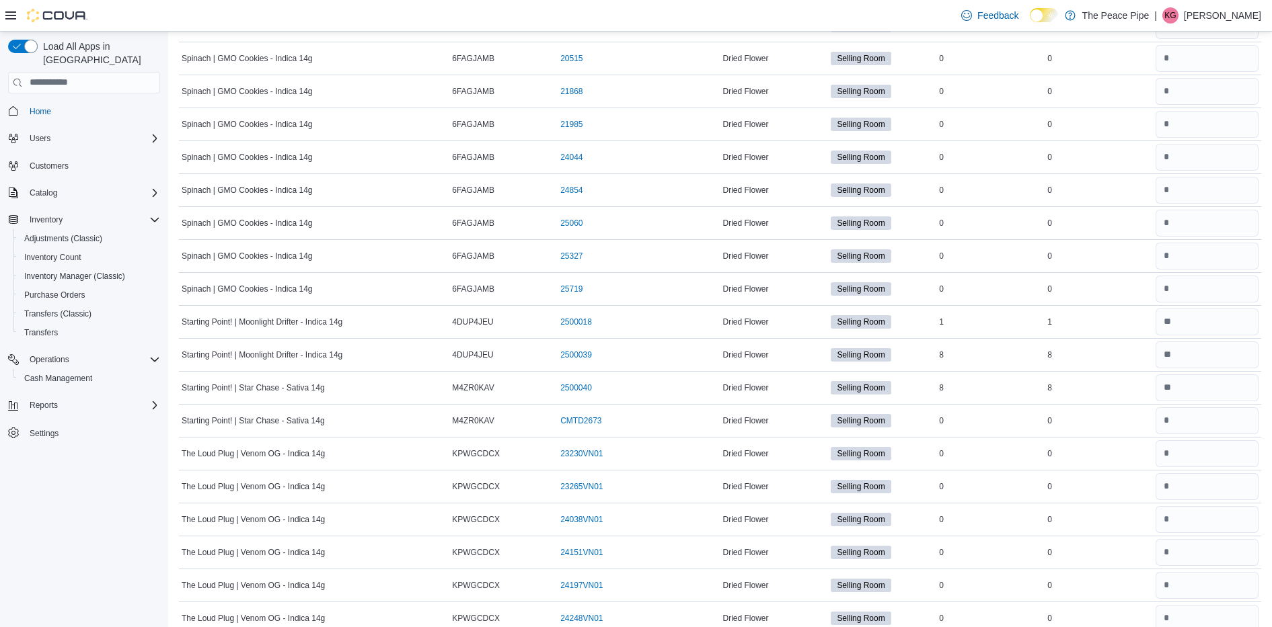
scroll to position [11403, 0]
click at [1087, 426] on div "0" at bounding box center [1098, 419] width 108 height 16
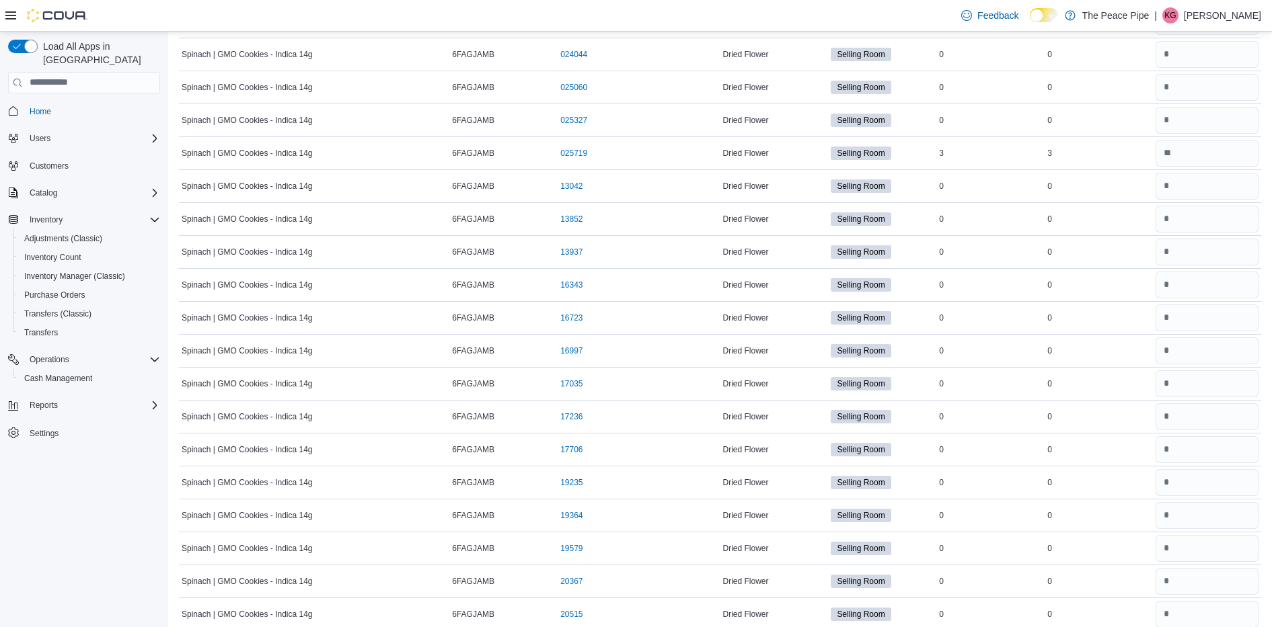
click at [1087, 443] on div "0" at bounding box center [1098, 450] width 108 height 16
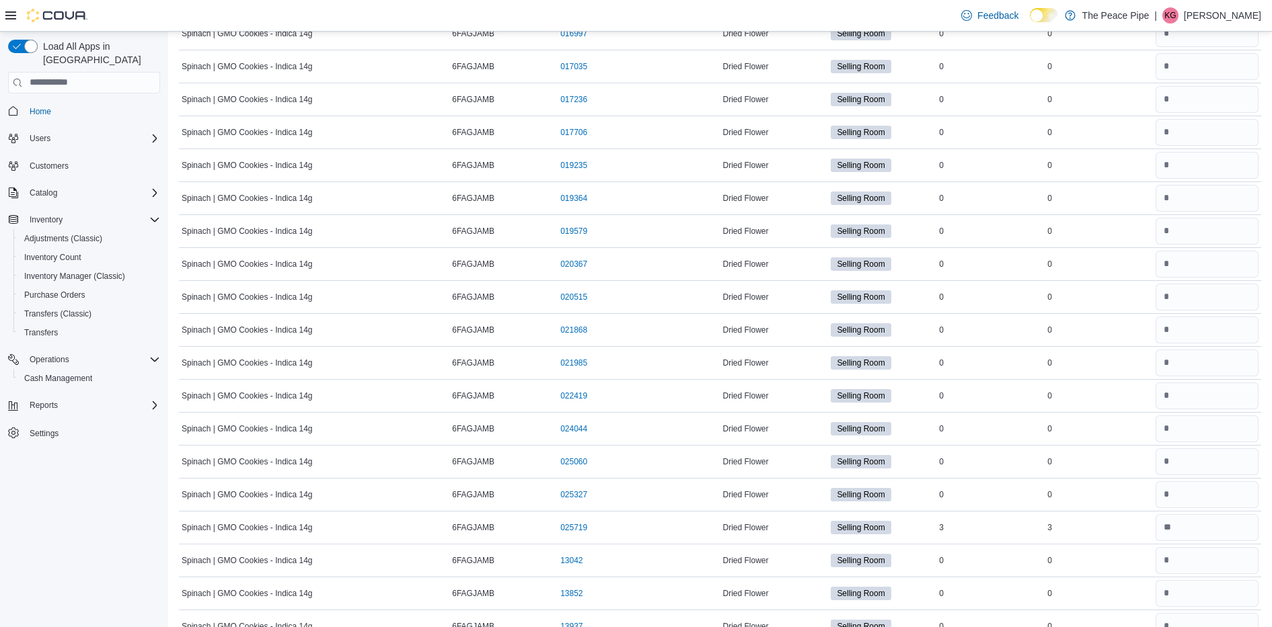
click at [1087, 443] on td "Real Time Stock 0" at bounding box center [1098, 428] width 108 height 33
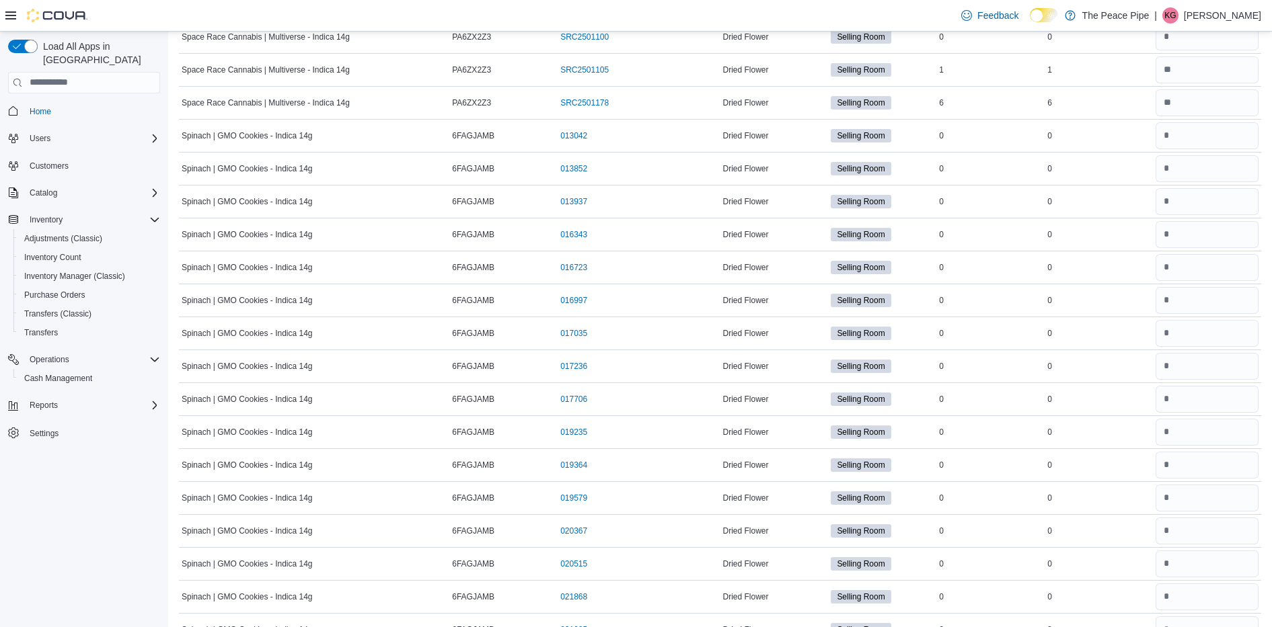
scroll to position [10202, 0]
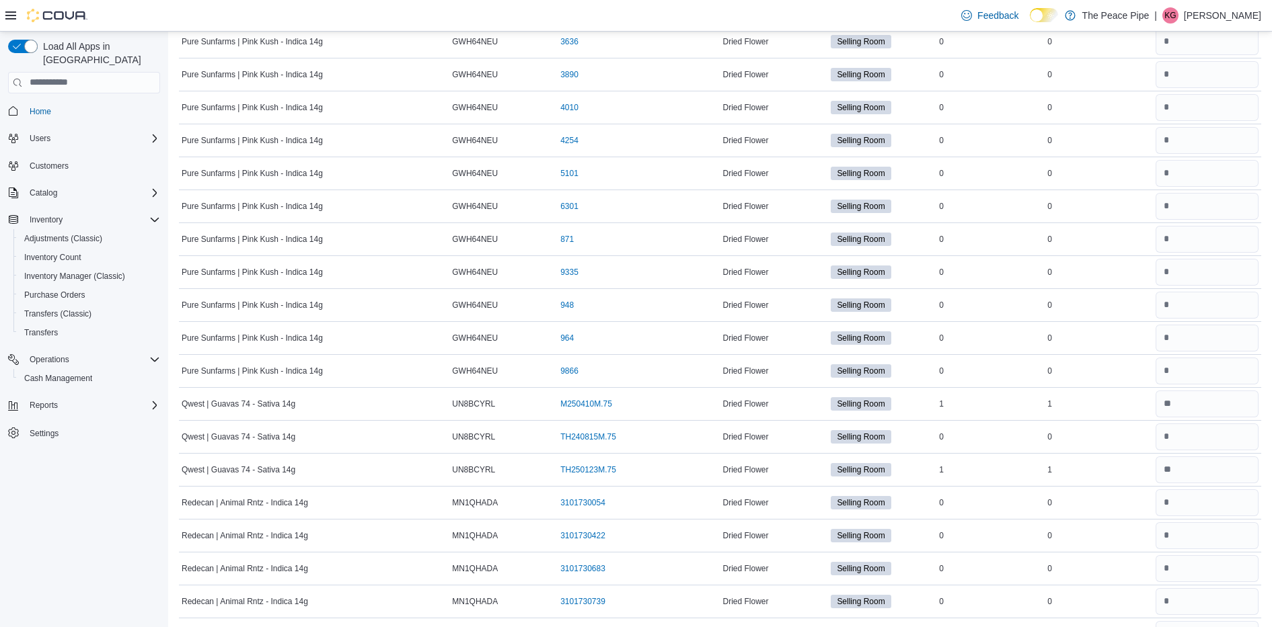
drag, startPoint x: 1087, startPoint y: 443, endPoint x: 1138, endPoint y: 663, distance: 226.4
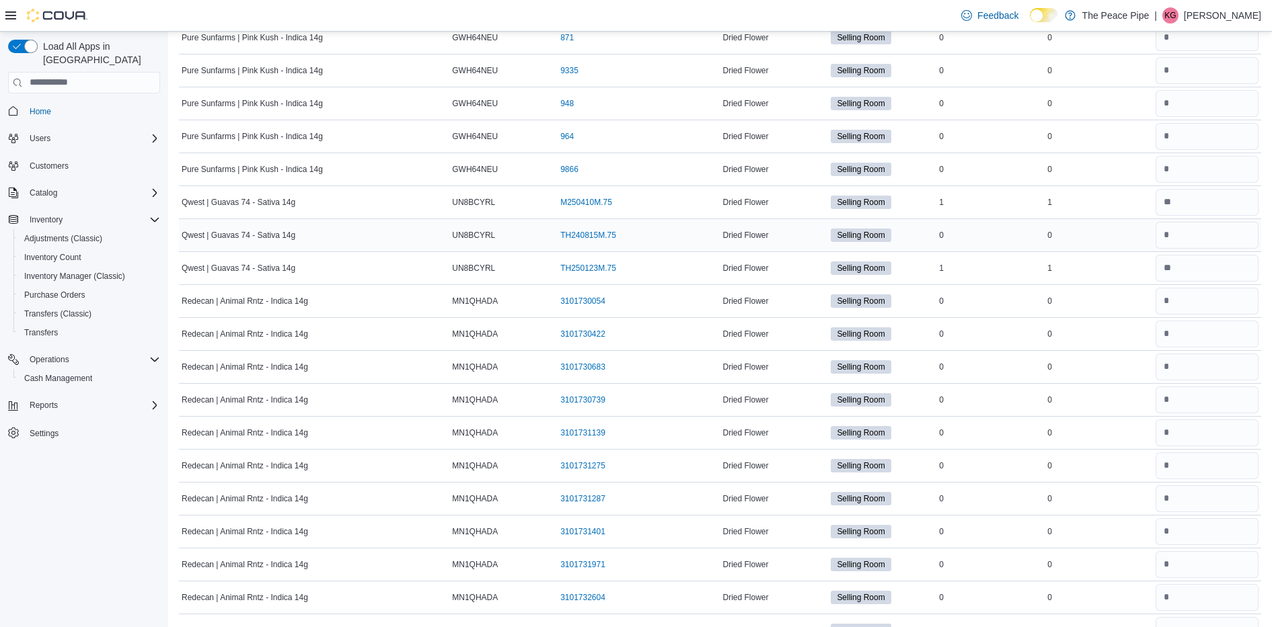
click at [1061, 219] on td "Real Time Stock 0" at bounding box center [1098, 235] width 108 height 33
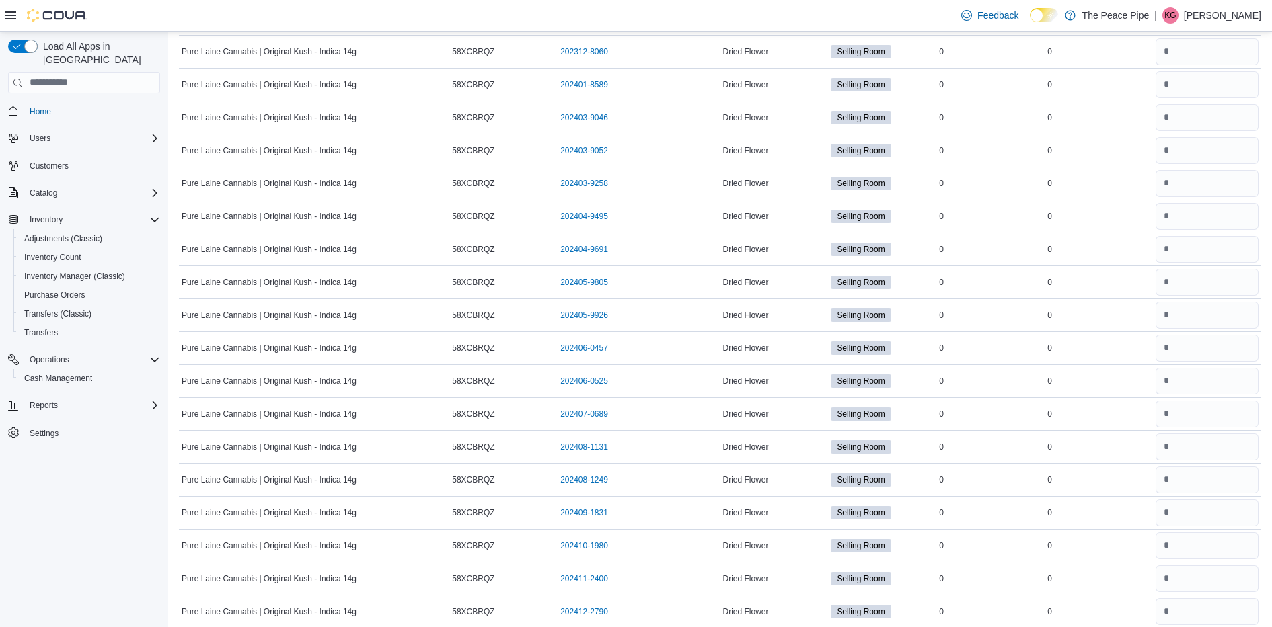
scroll to position [4205, 0]
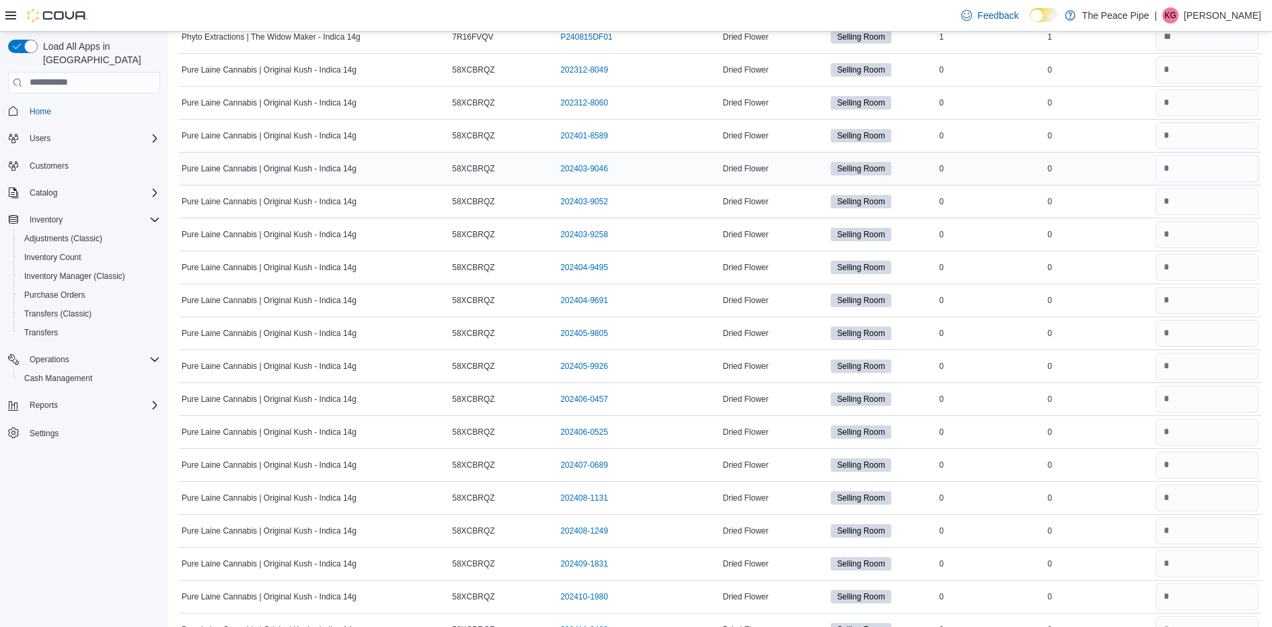
drag, startPoint x: 1061, startPoint y: 219, endPoint x: 1067, endPoint y: 180, distance: 38.9
drag, startPoint x: 1067, startPoint y: 180, endPoint x: 1012, endPoint y: 235, distance: 77.5
click at [1012, 235] on div "0" at bounding box center [990, 235] width 108 height 16
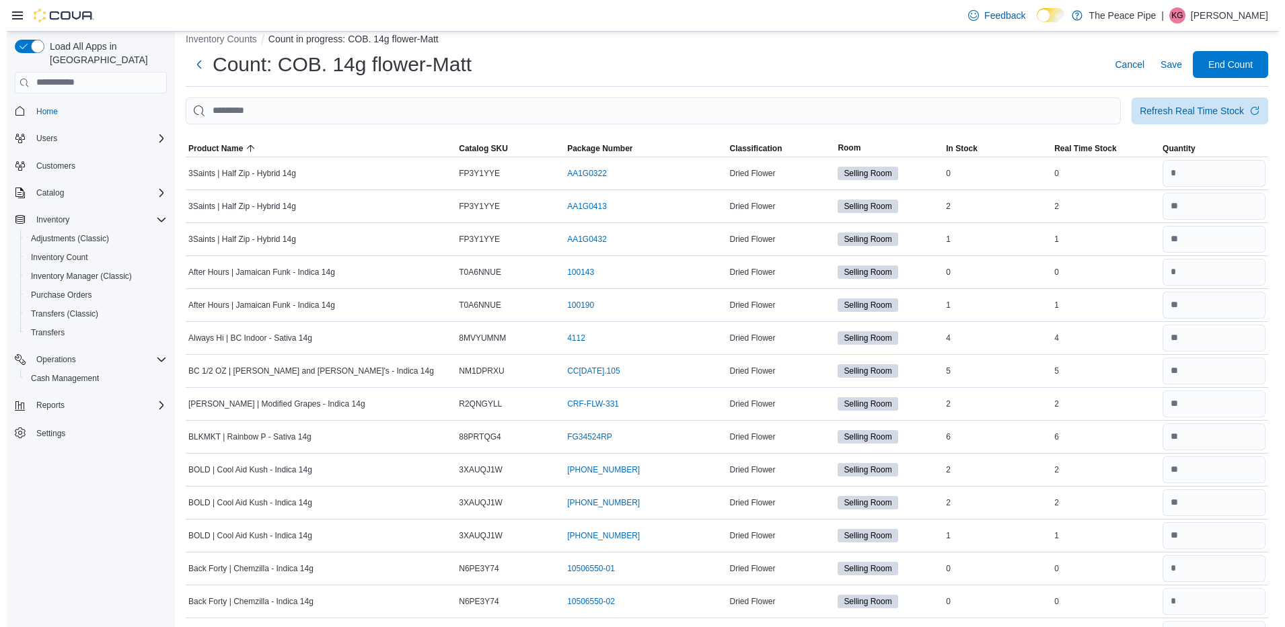
scroll to position [0, 0]
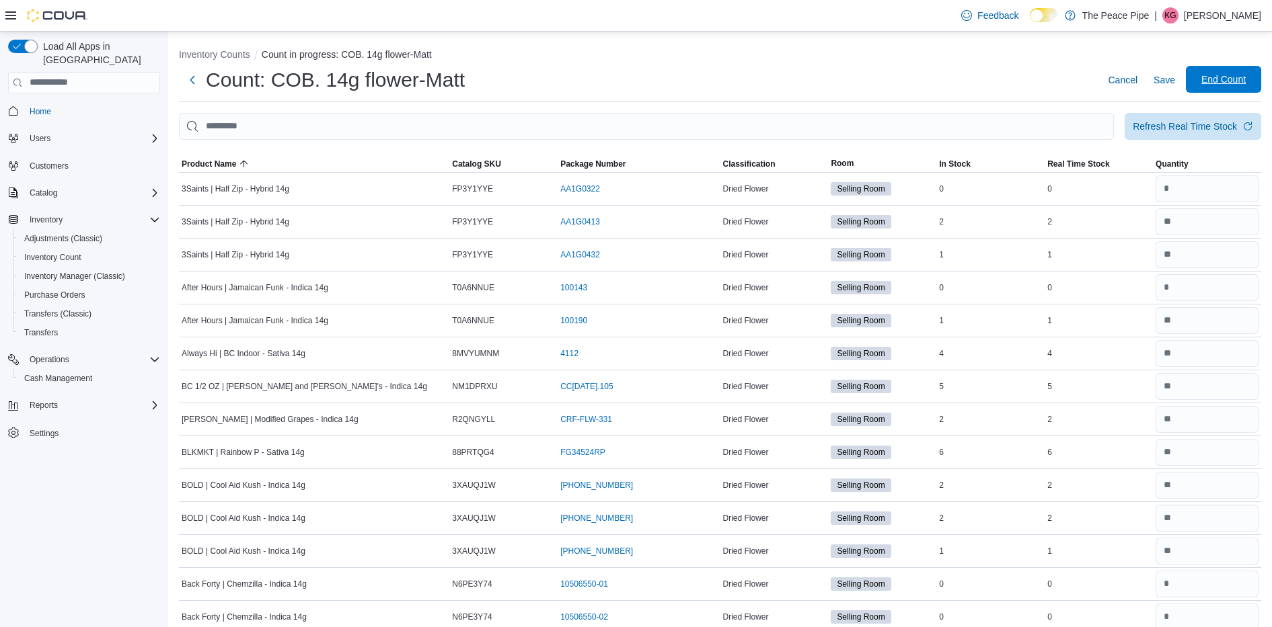
click at [1231, 75] on span "End Count" at bounding box center [1223, 79] width 44 height 13
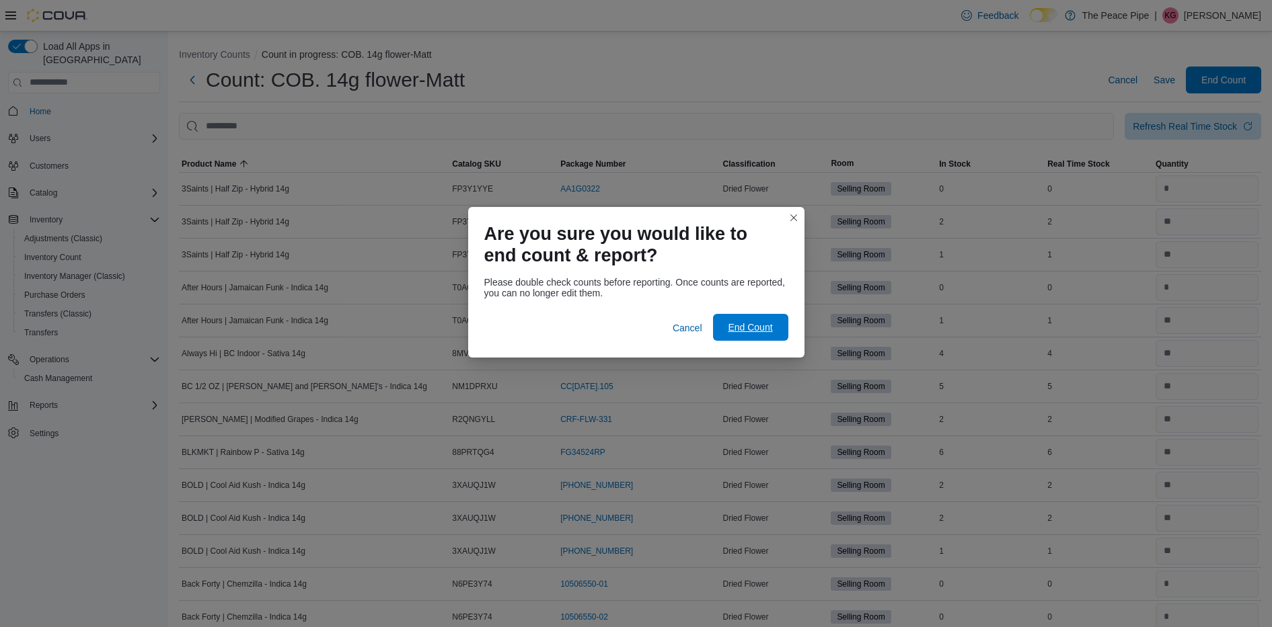
click at [738, 332] on span "End Count" at bounding box center [750, 327] width 44 height 13
